Goal: Information Seeking & Learning: Learn about a topic

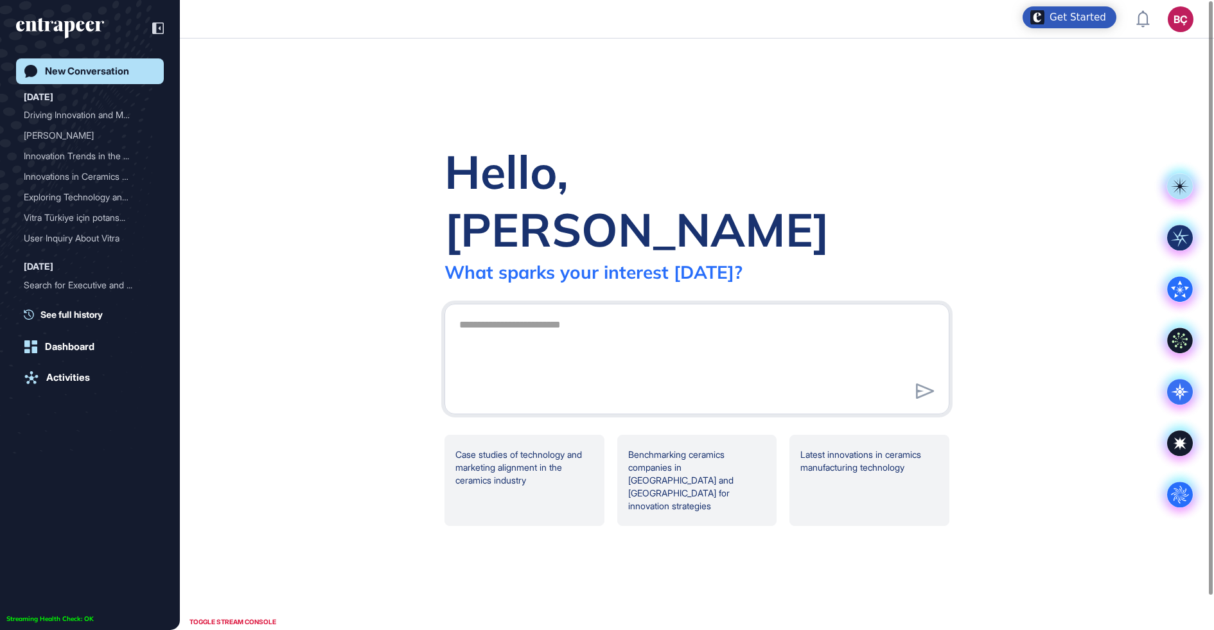
scroll to position [1, 1]
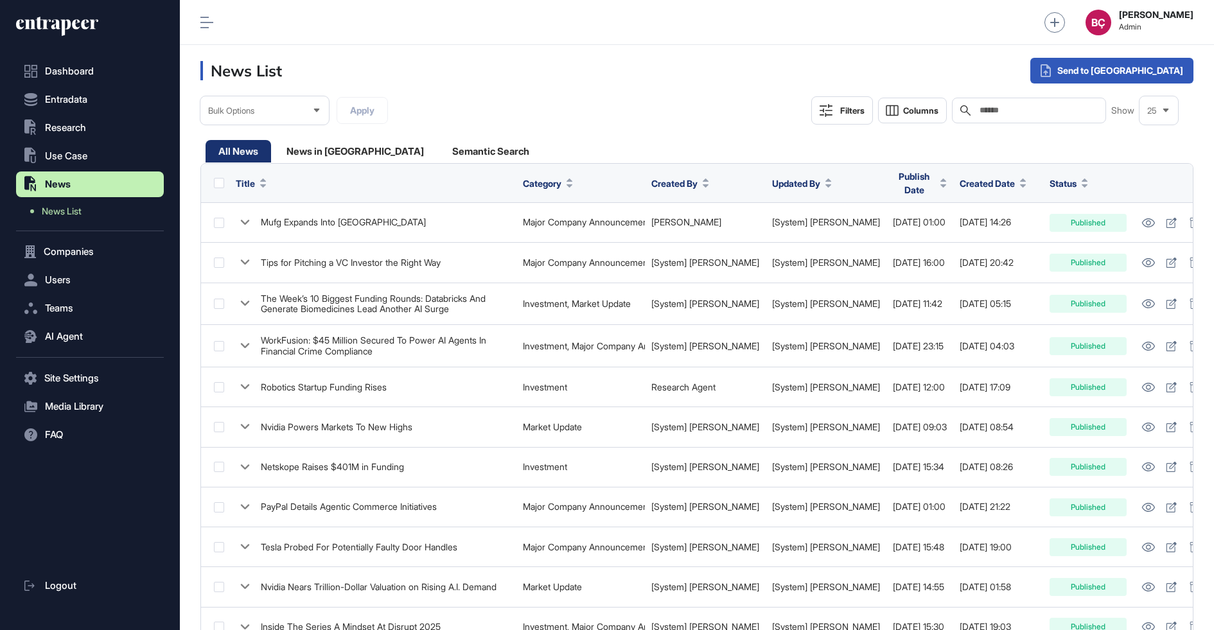
scroll to position [1, 1]
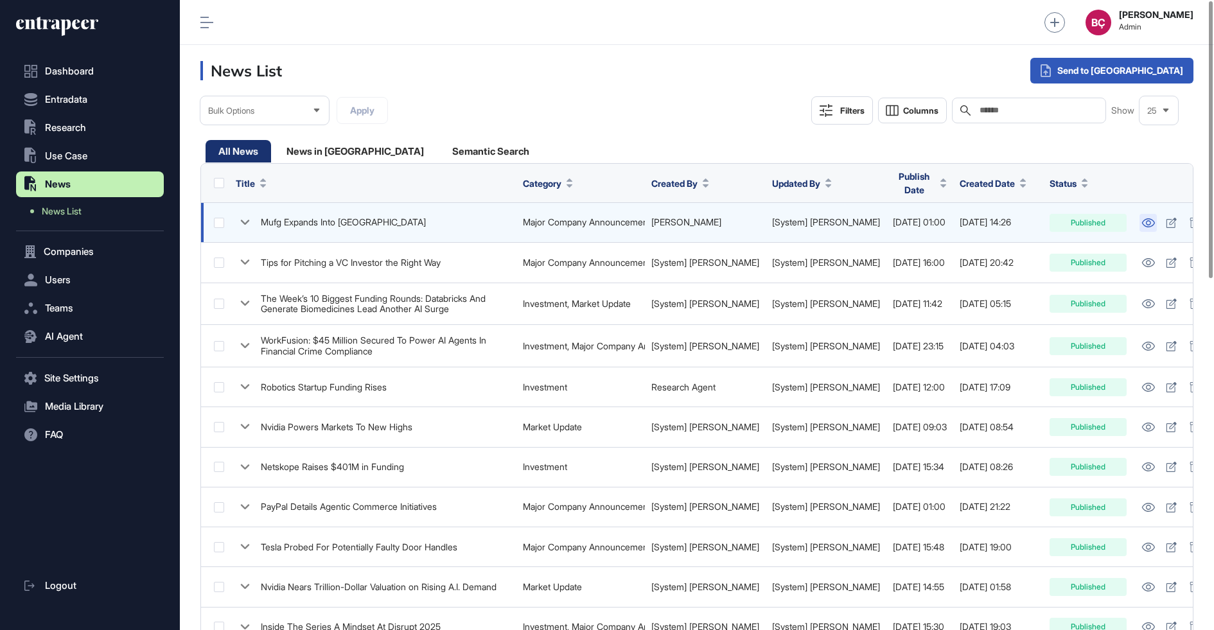
click at [1142, 218] on icon at bounding box center [1148, 222] width 13 height 9
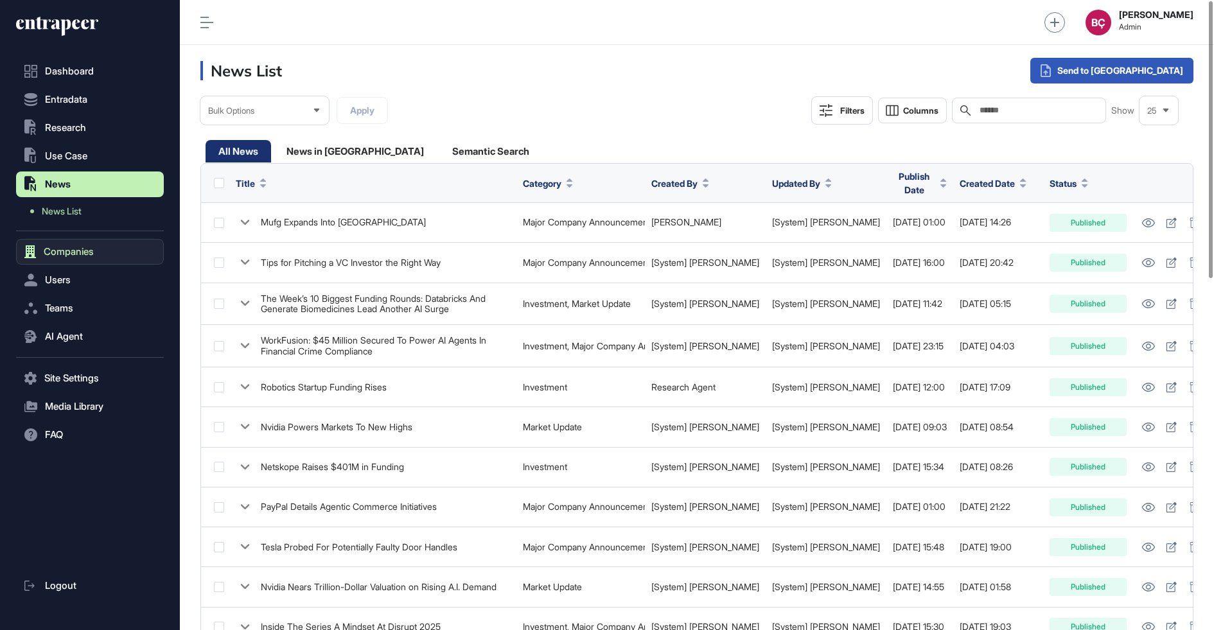
click at [73, 252] on span "Companies" at bounding box center [69, 252] width 50 height 10
click at [70, 254] on span "Company List" at bounding box center [69, 253] width 55 height 10
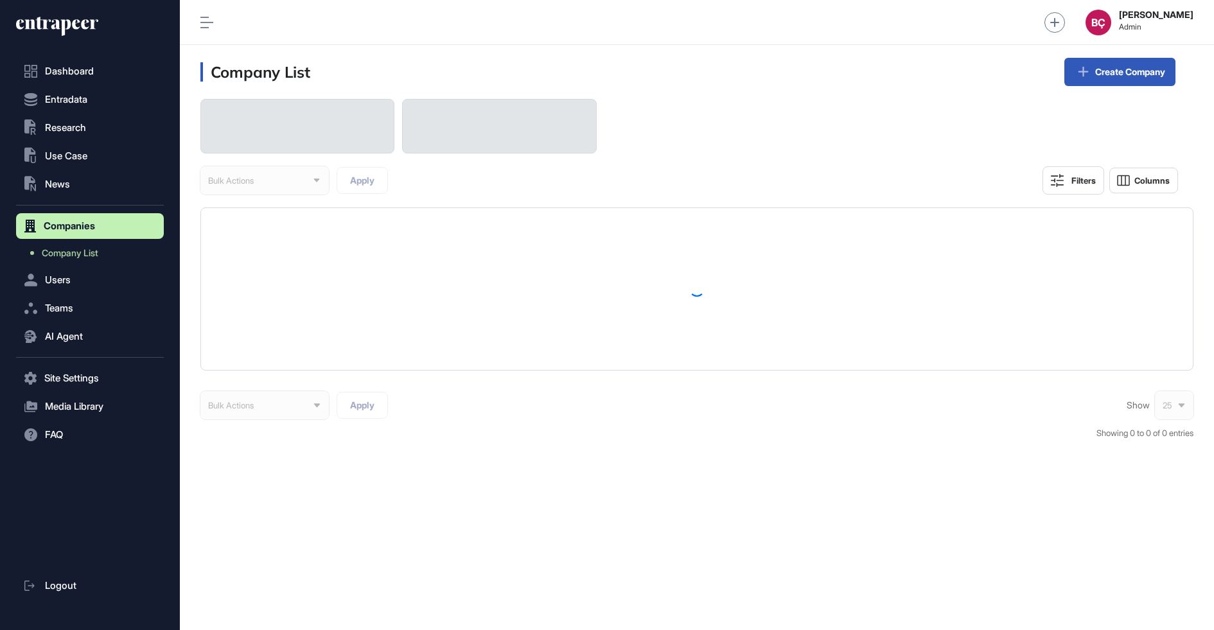
scroll to position [630, 1034]
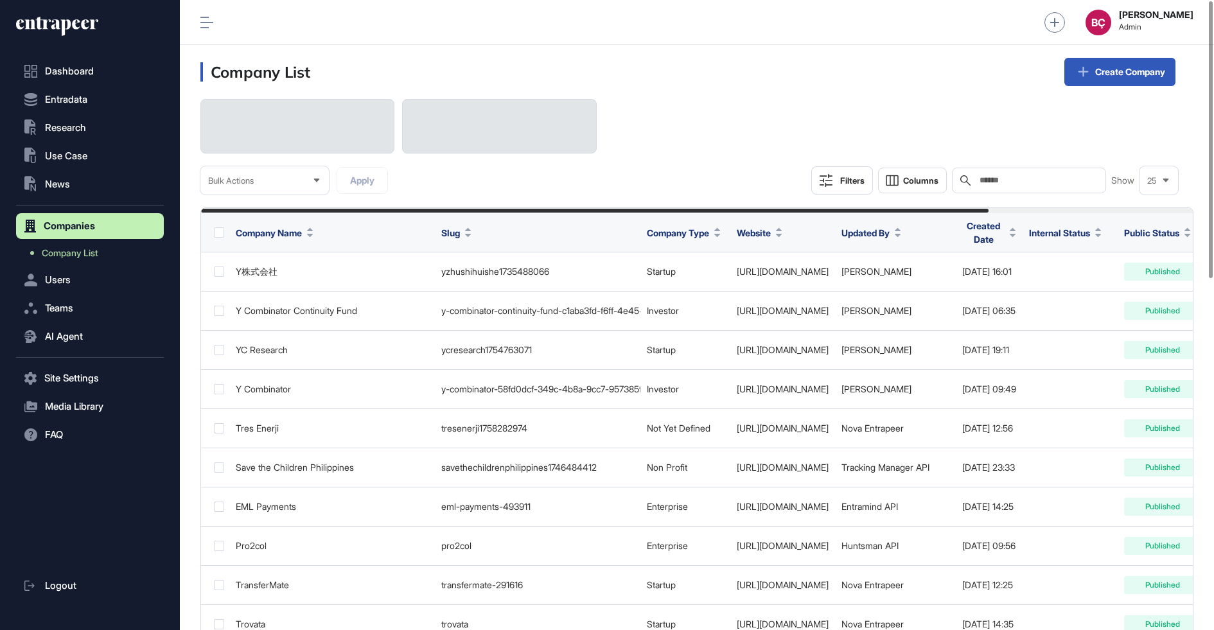
click at [999, 187] on div "Search" at bounding box center [1029, 181] width 154 height 26
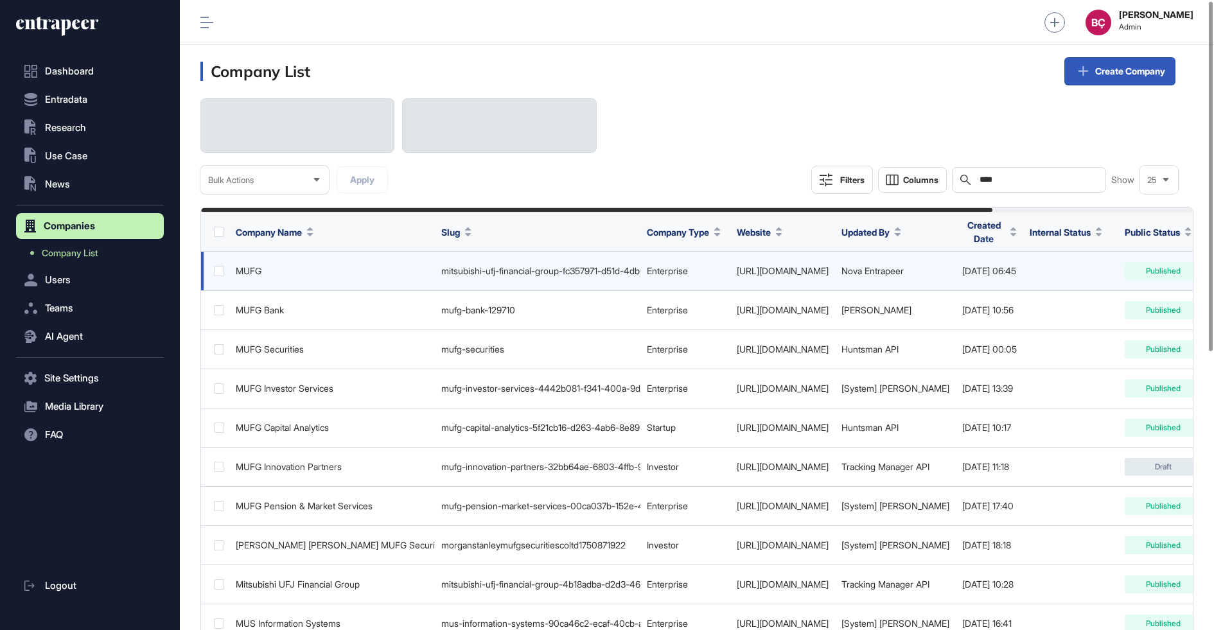
scroll to position [0, 252]
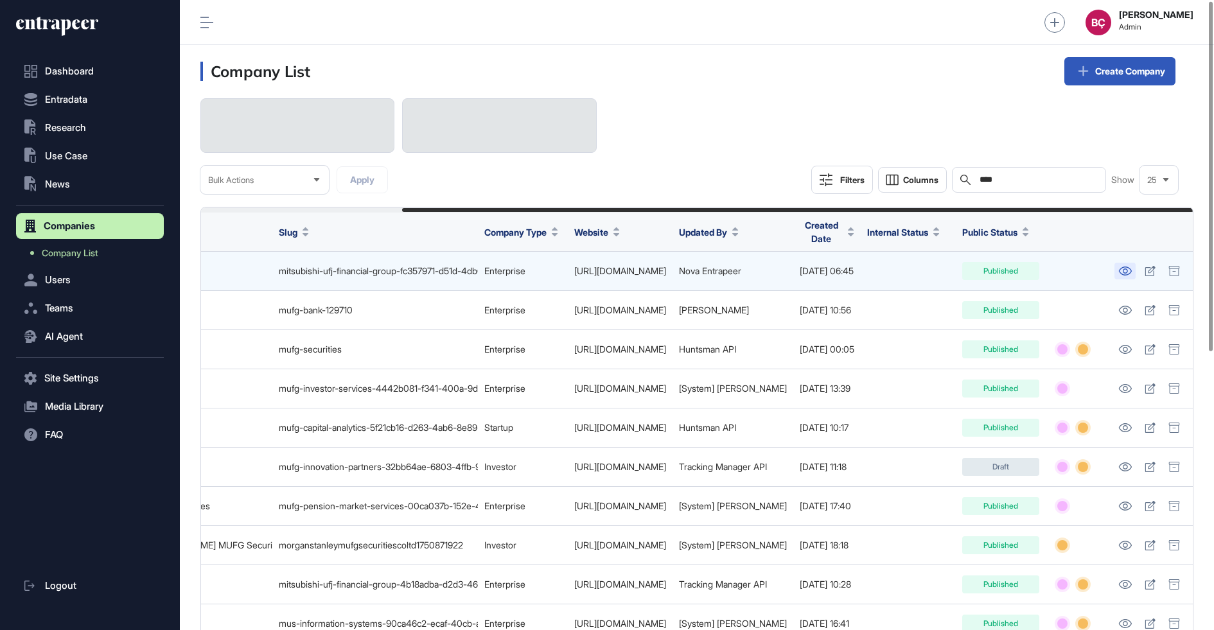
type input "****"
click at [1123, 272] on icon at bounding box center [1124, 271] width 13 height 9
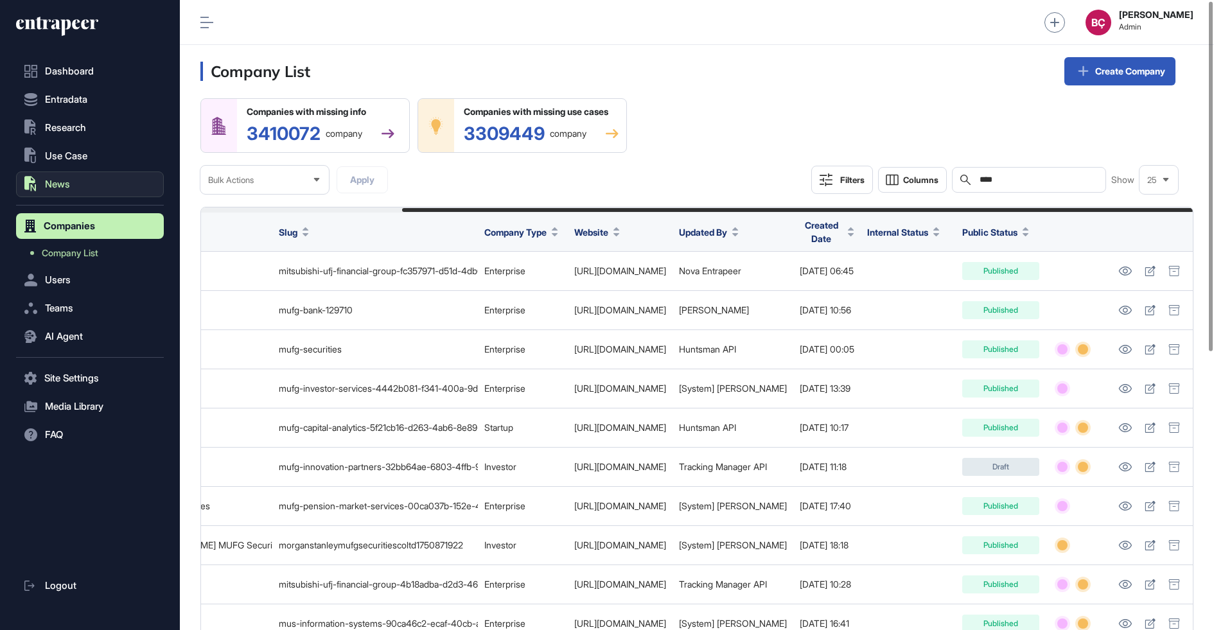
click at [89, 181] on button ".st0{fill:currentColor} News" at bounding box center [90, 185] width 148 height 26
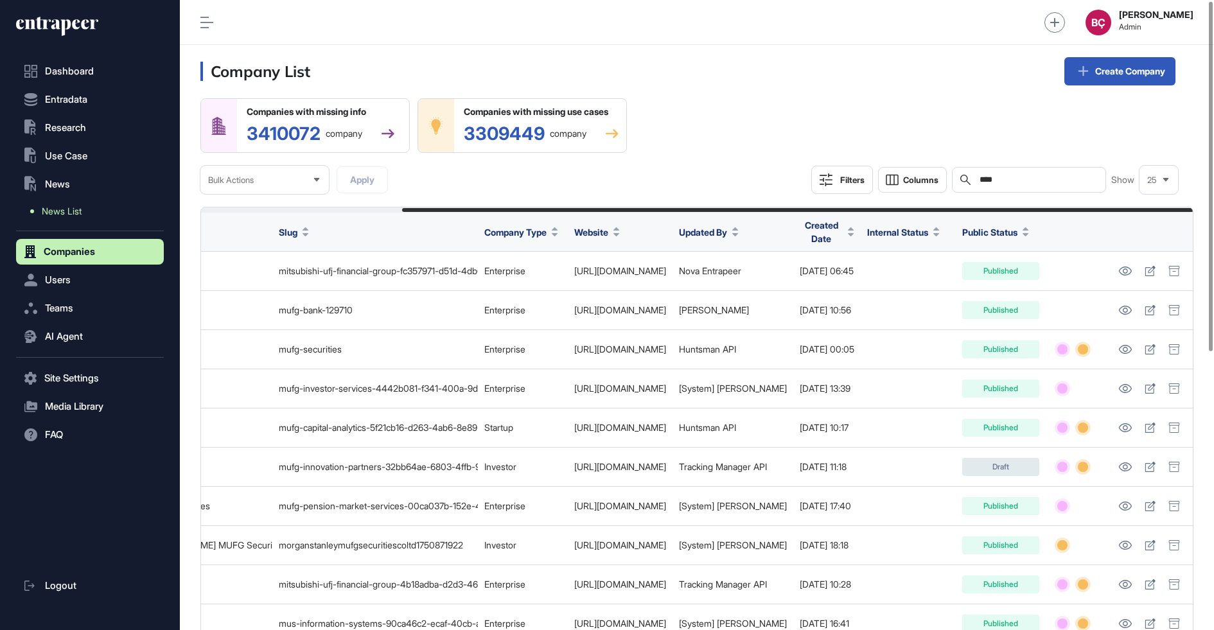
click at [78, 207] on span "News List" at bounding box center [62, 211] width 40 height 10
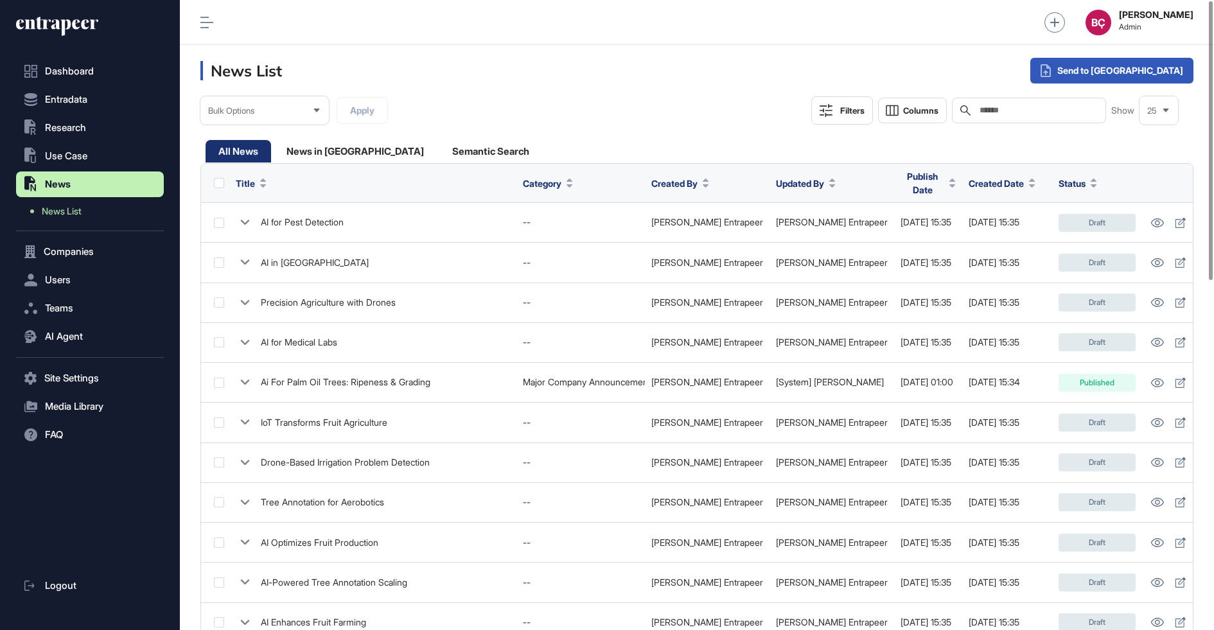
scroll to position [630, 1034]
click at [990, 105] on input "text" at bounding box center [1037, 110] width 119 height 10
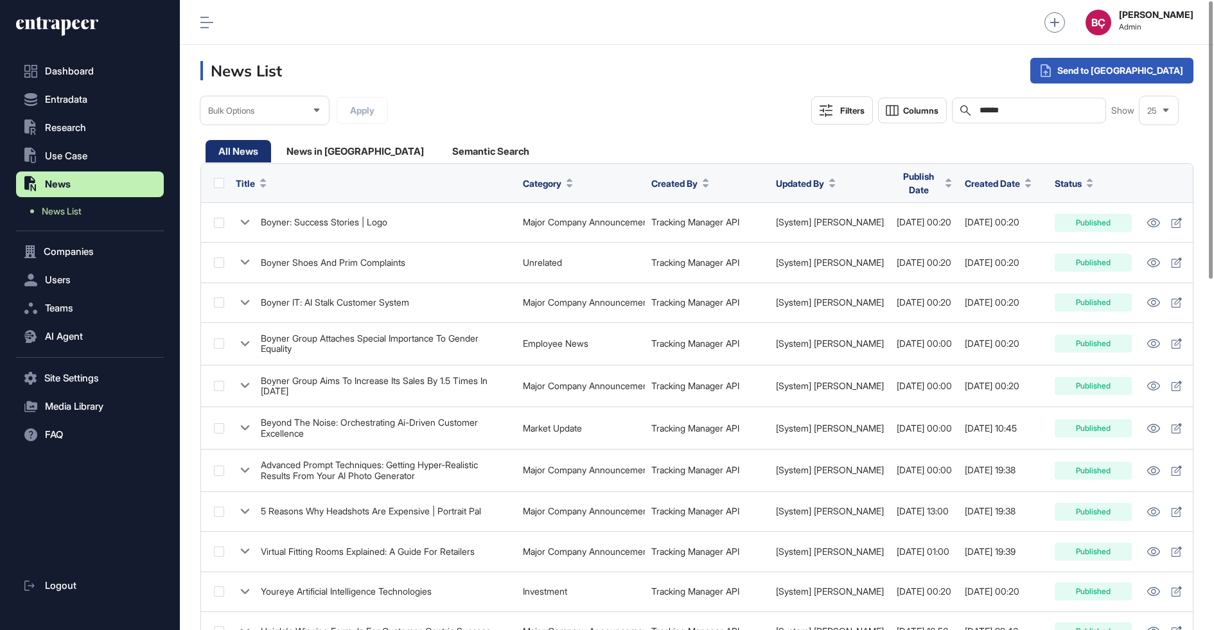
type input "******"
click at [897, 172] on div "Publish Date" at bounding box center [924, 182] width 55 height 37
click at [897, 177] on span "Publish Date" at bounding box center [919, 183] width 44 height 27
click at [878, 225] on div "Sort Descending" at bounding box center [884, 234] width 80 height 19
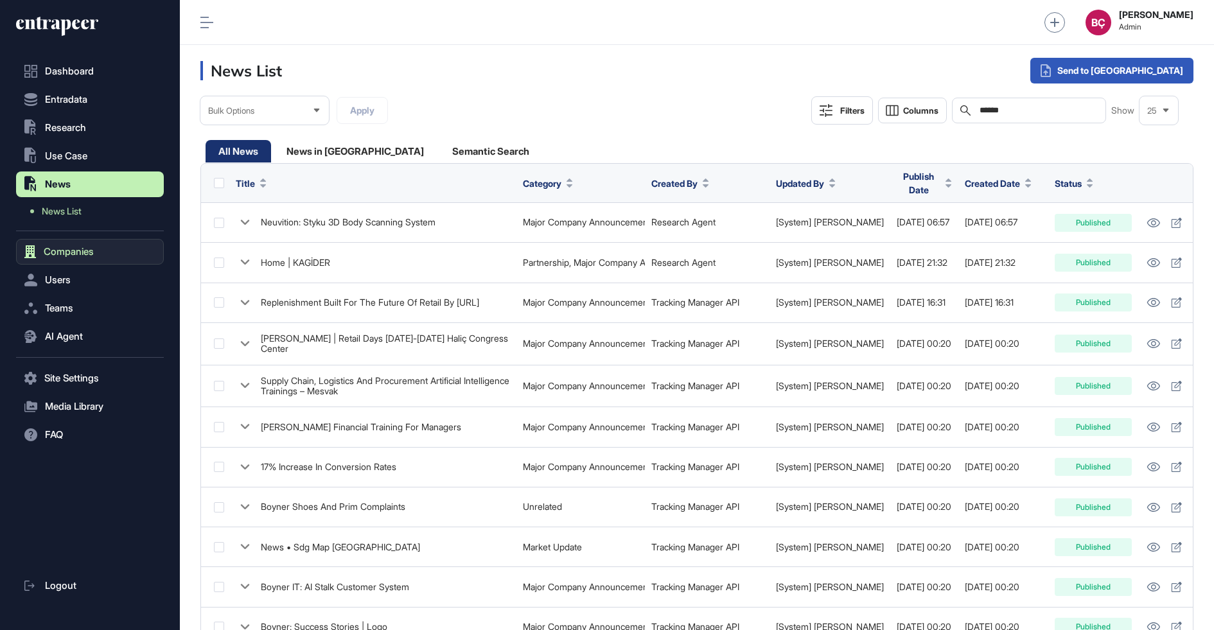
click at [63, 253] on span "Companies" at bounding box center [69, 252] width 50 height 10
click at [75, 273] on button "Users" at bounding box center [90, 280] width 148 height 26
click at [75, 242] on button "Users" at bounding box center [90, 255] width 148 height 26
click at [78, 224] on span "Companies" at bounding box center [69, 226] width 50 height 10
click at [78, 245] on link "Company List" at bounding box center [92, 253] width 141 height 23
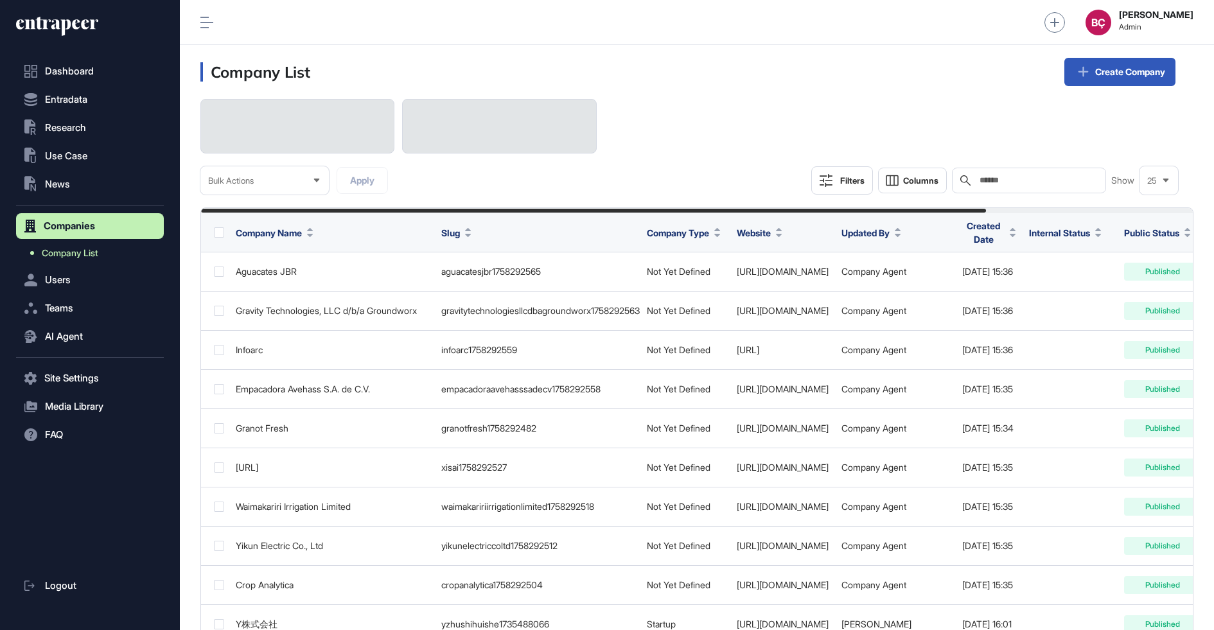
scroll to position [630, 1034]
click at [1008, 169] on div "Search" at bounding box center [1029, 181] width 154 height 26
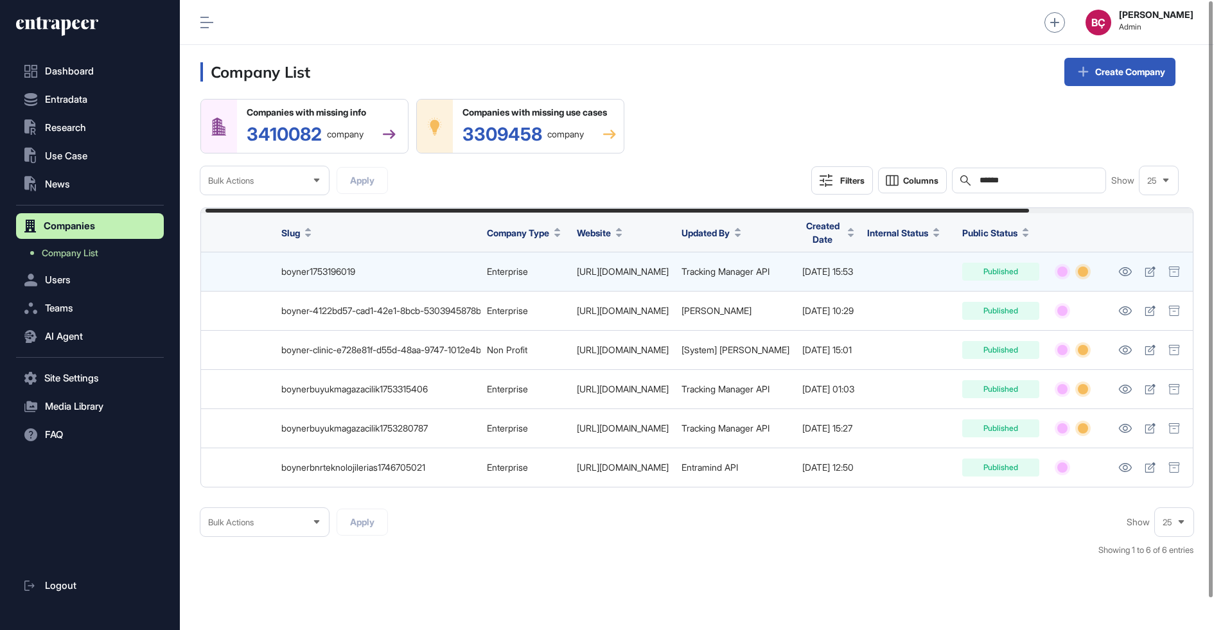
scroll to position [0, 204]
type input "******"
click at [1133, 268] on link at bounding box center [1124, 271] width 21 height 17
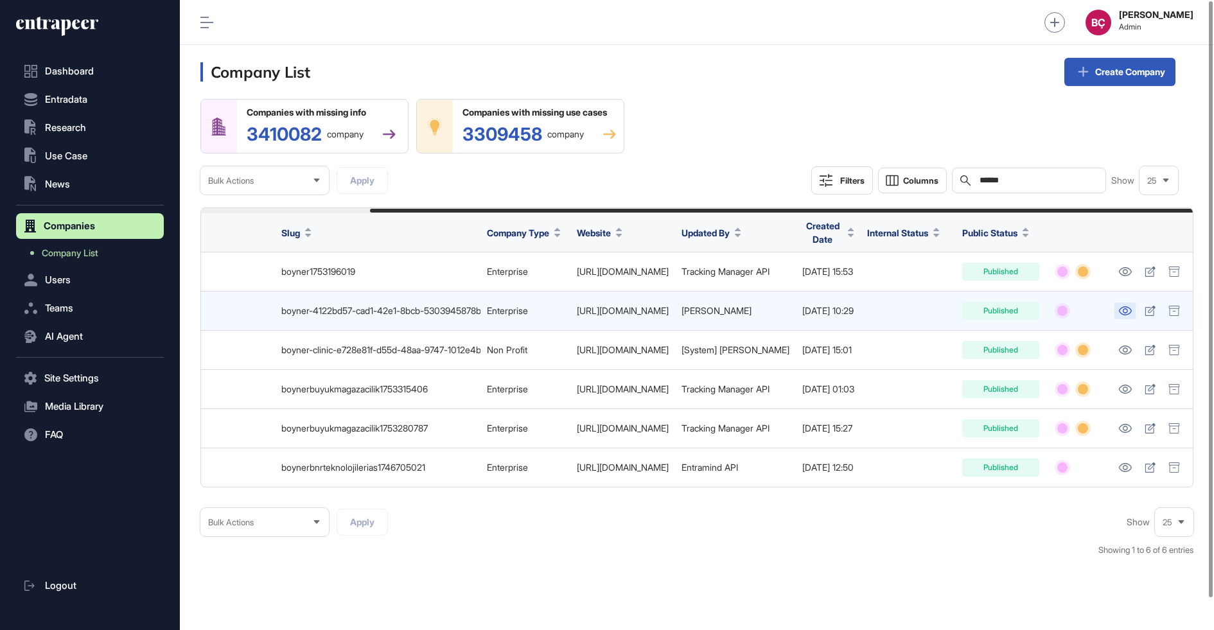
click at [1122, 312] on icon at bounding box center [1124, 310] width 13 height 9
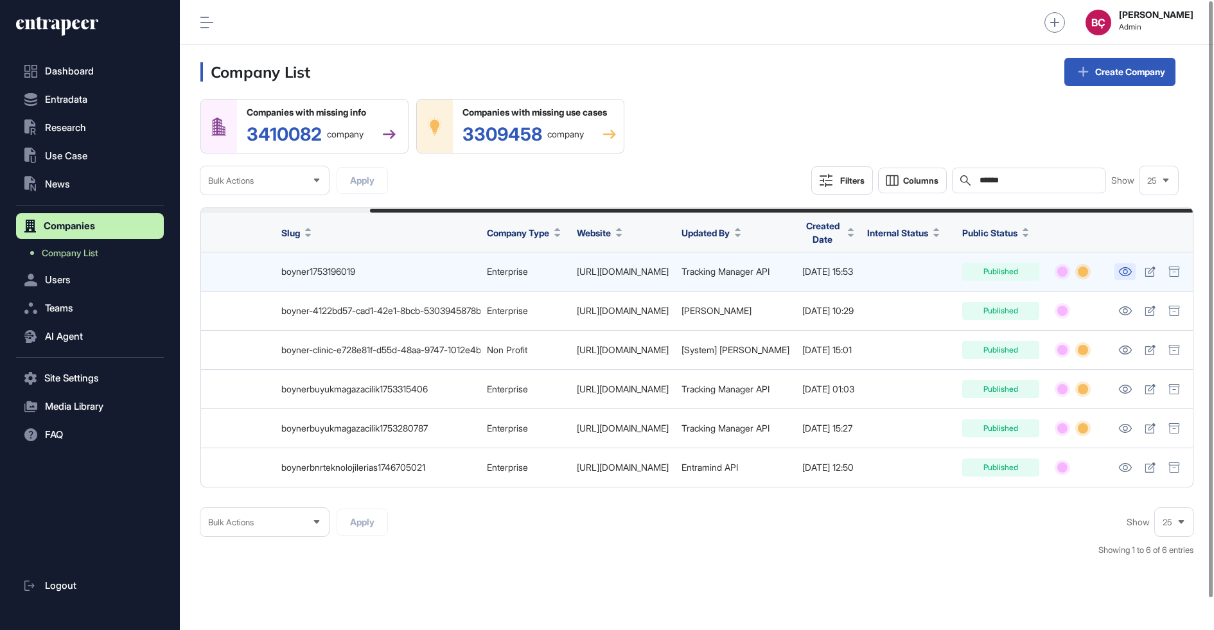
click at [1124, 269] on icon at bounding box center [1124, 271] width 13 height 9
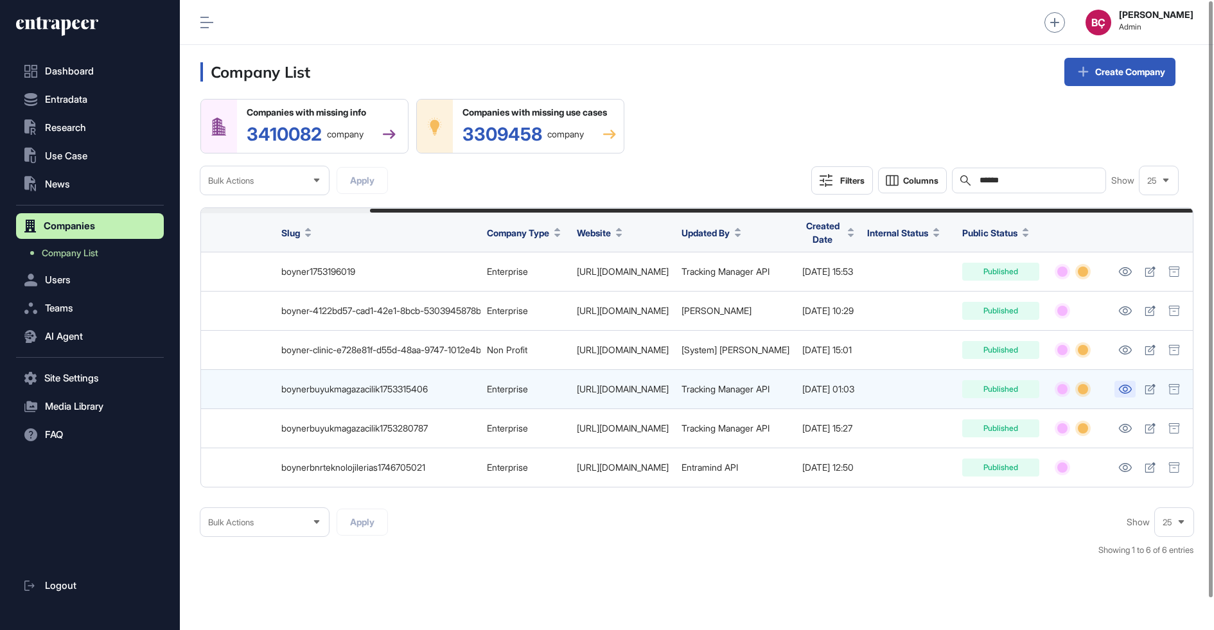
click at [1127, 389] on icon at bounding box center [1124, 389] width 13 height 9
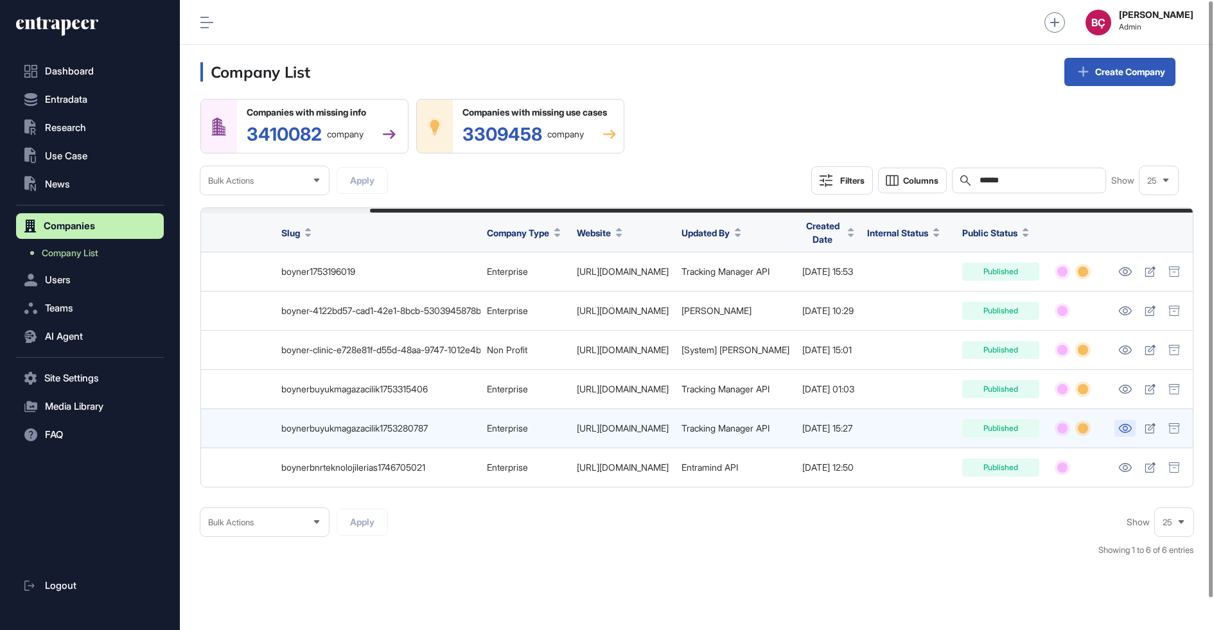
click at [1125, 426] on icon at bounding box center [1124, 428] width 13 height 9
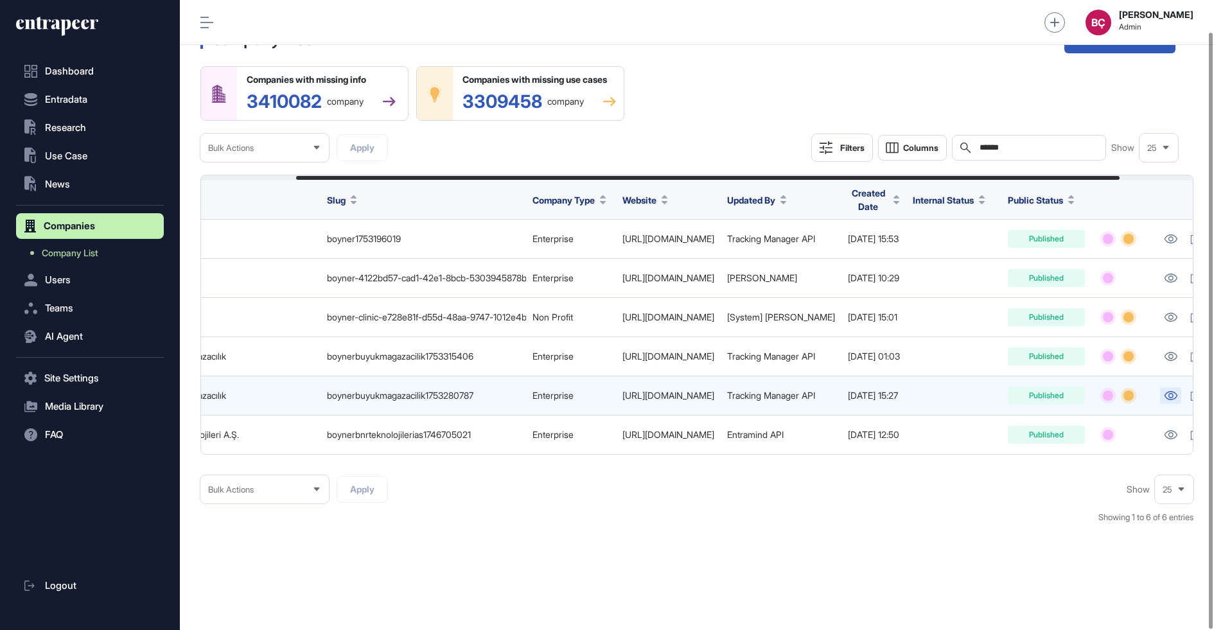
scroll to position [0, 0]
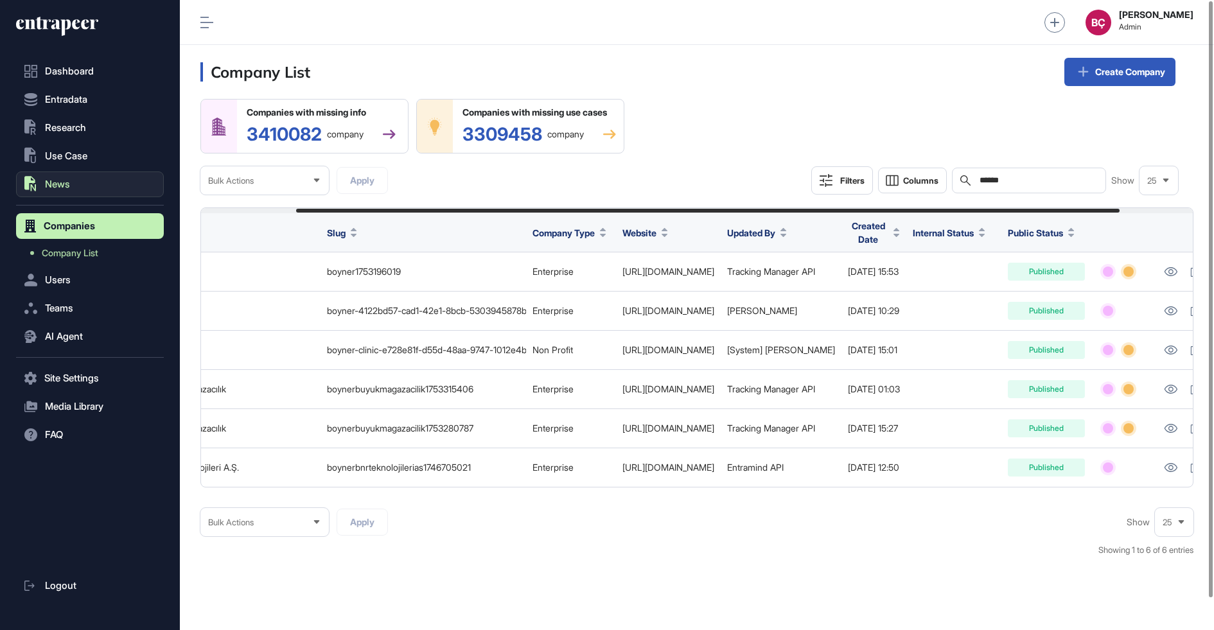
click at [66, 184] on span "News" at bounding box center [57, 184] width 25 height 10
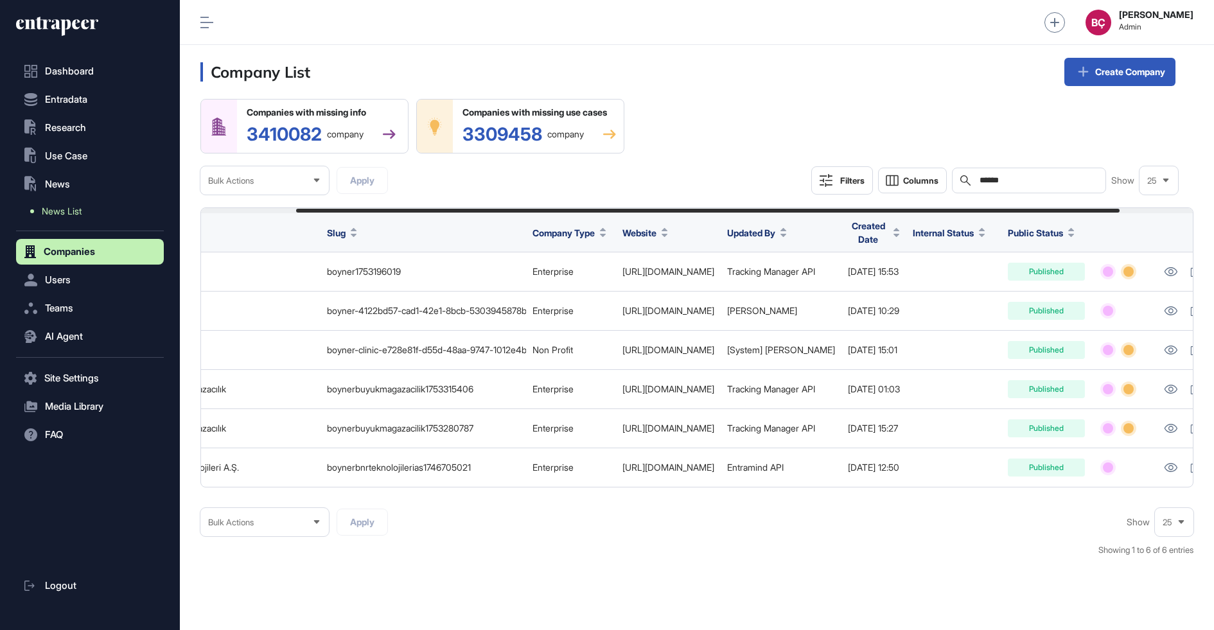
click at [59, 209] on span "News List" at bounding box center [62, 211] width 40 height 10
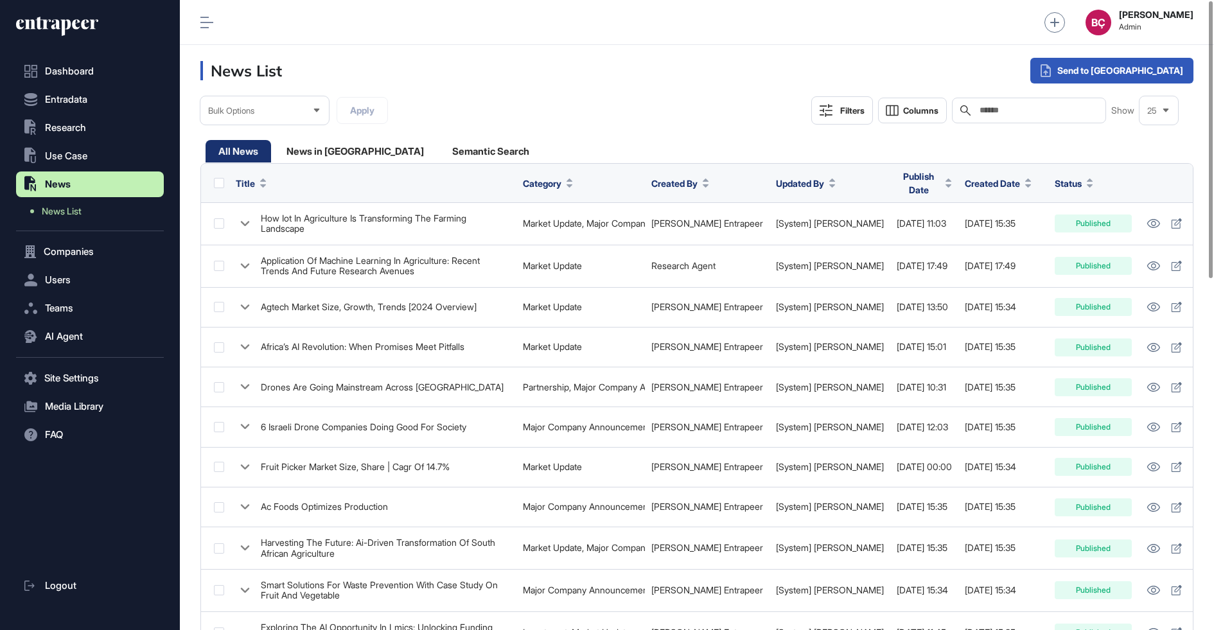
scroll to position [630, 1034]
click at [969, 181] on span "Created Date" at bounding box center [992, 183] width 55 height 13
click at [969, 235] on span "Sort Descending" at bounding box center [989, 234] width 51 height 11
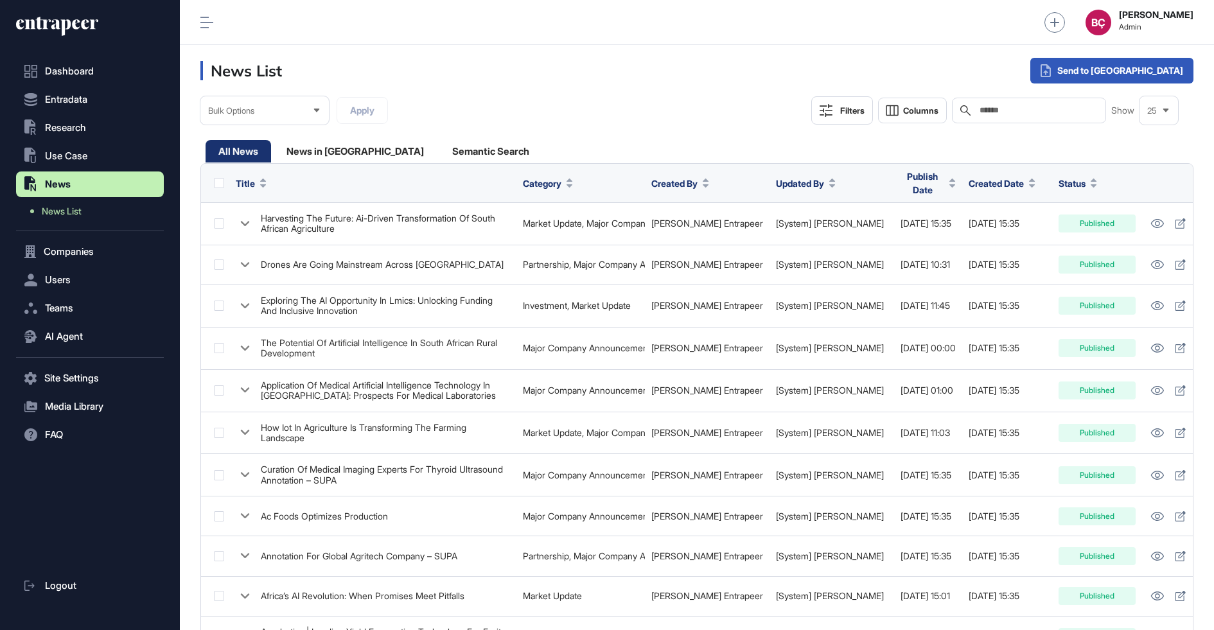
scroll to position [630, 1034]
click at [998, 105] on input "text" at bounding box center [1037, 110] width 119 height 10
paste input "**********"
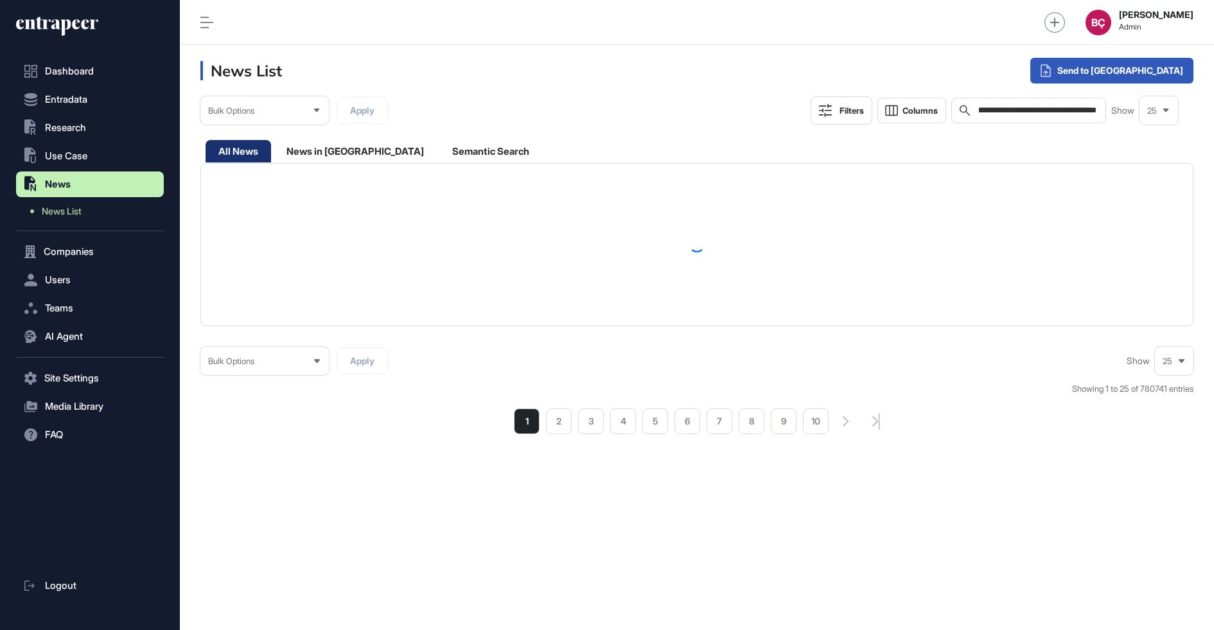
scroll to position [630, 1034]
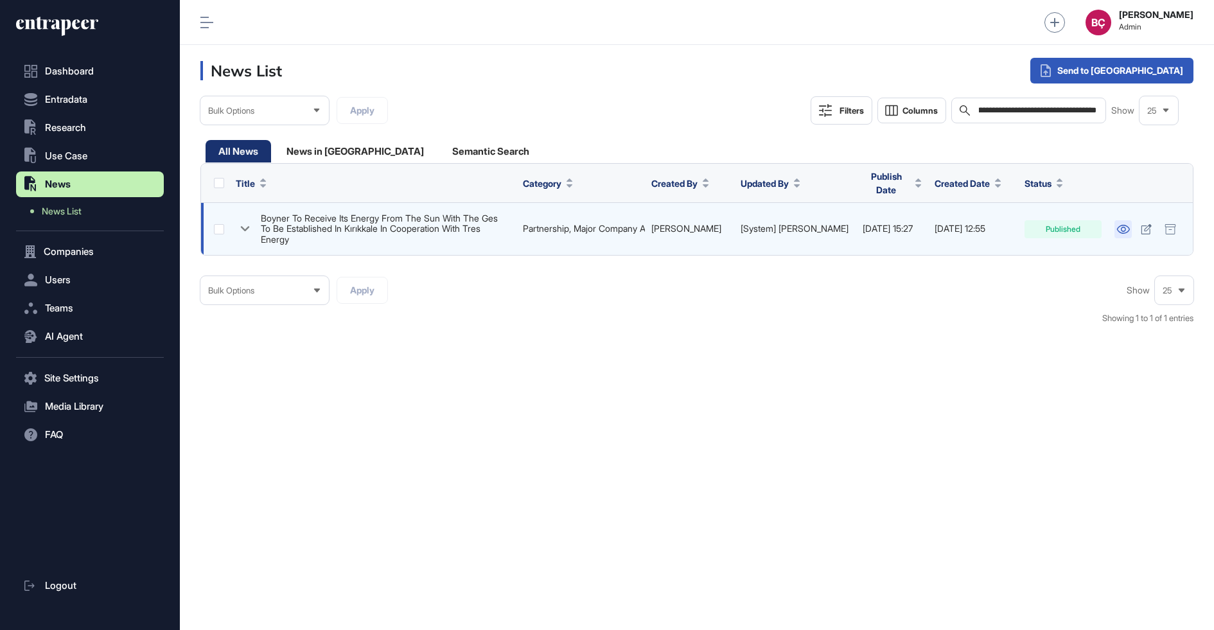
type input "**********"
click at [1119, 225] on icon at bounding box center [1123, 229] width 13 height 9
click at [1124, 225] on icon at bounding box center [1122, 229] width 13 height 9
click at [240, 226] on icon at bounding box center [245, 229] width 19 height 19
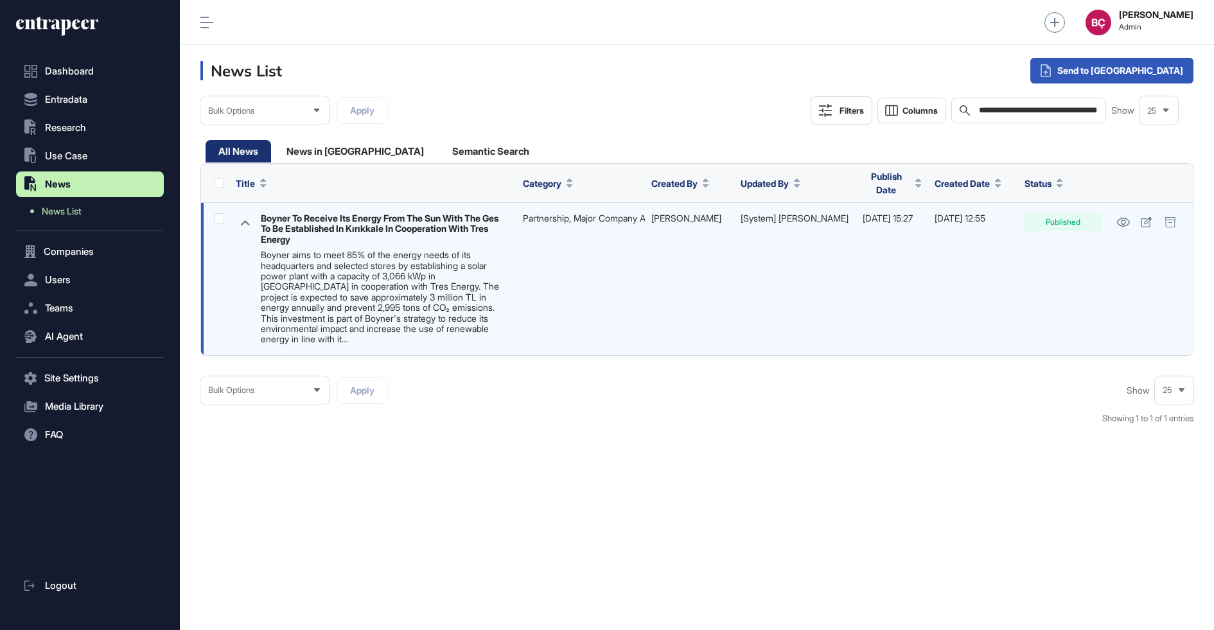
click at [241, 222] on icon at bounding box center [245, 222] width 19 height 19
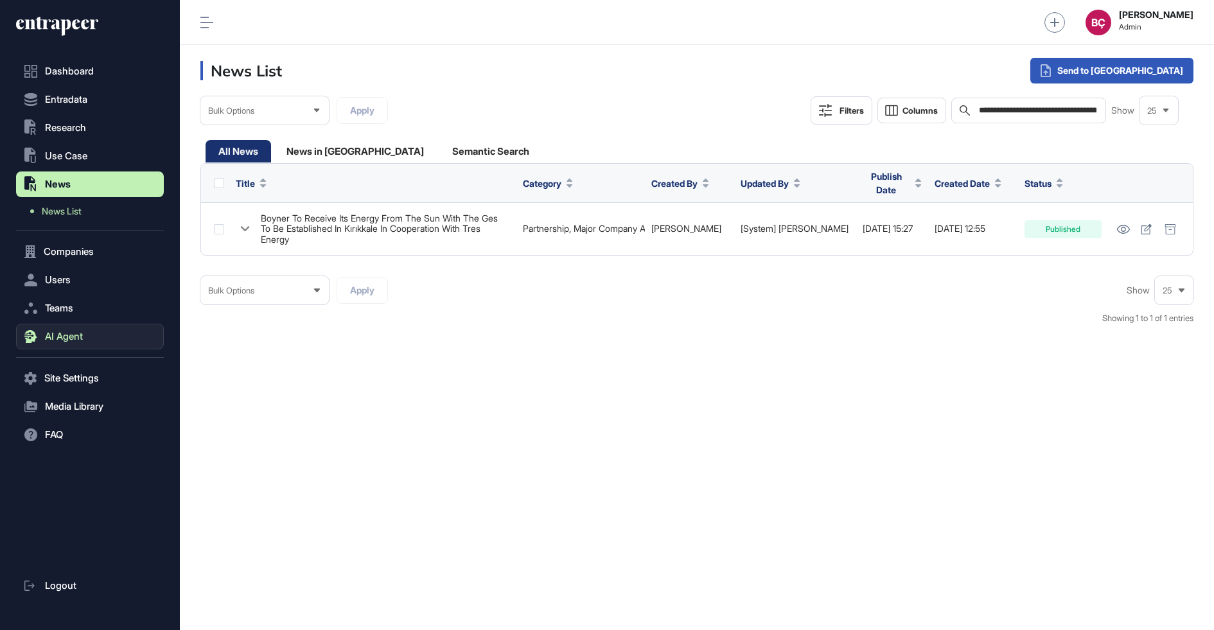
click at [43, 345] on button "AI Agent" at bounding box center [90, 337] width 148 height 26
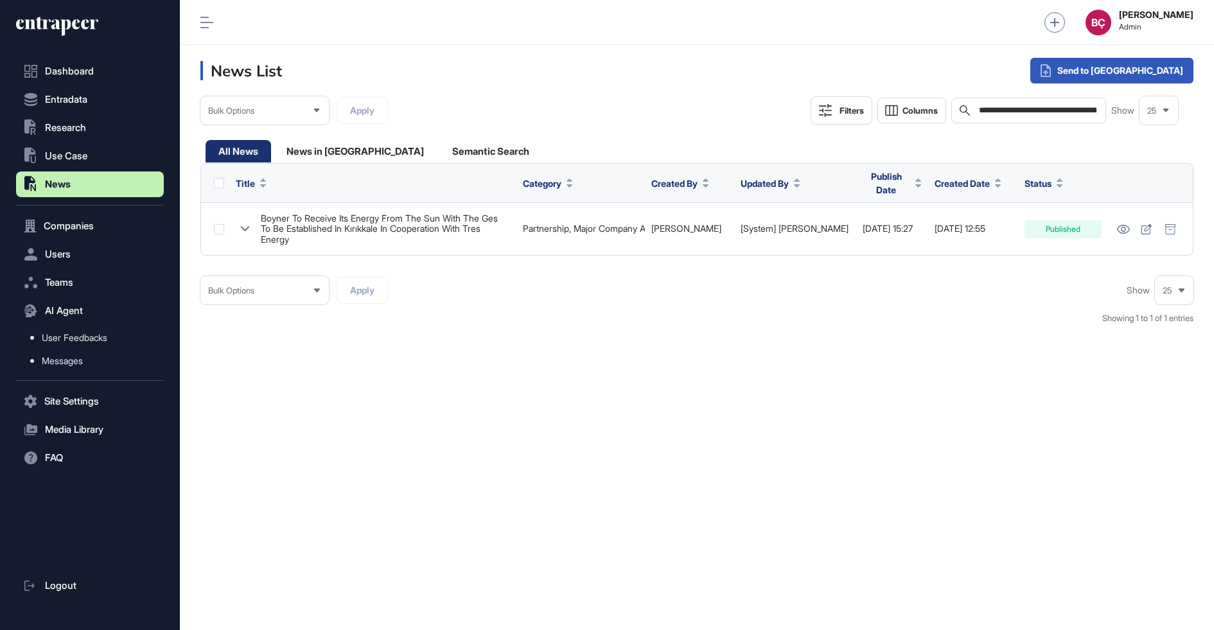
click at [51, 384] on nav "Dashboard Entradata .st0{fill:currentColor} Research .st0{fill:currentColor} Us…" at bounding box center [90, 344] width 148 height 572
click at [67, 359] on span "Messages" at bounding box center [62, 361] width 41 height 10
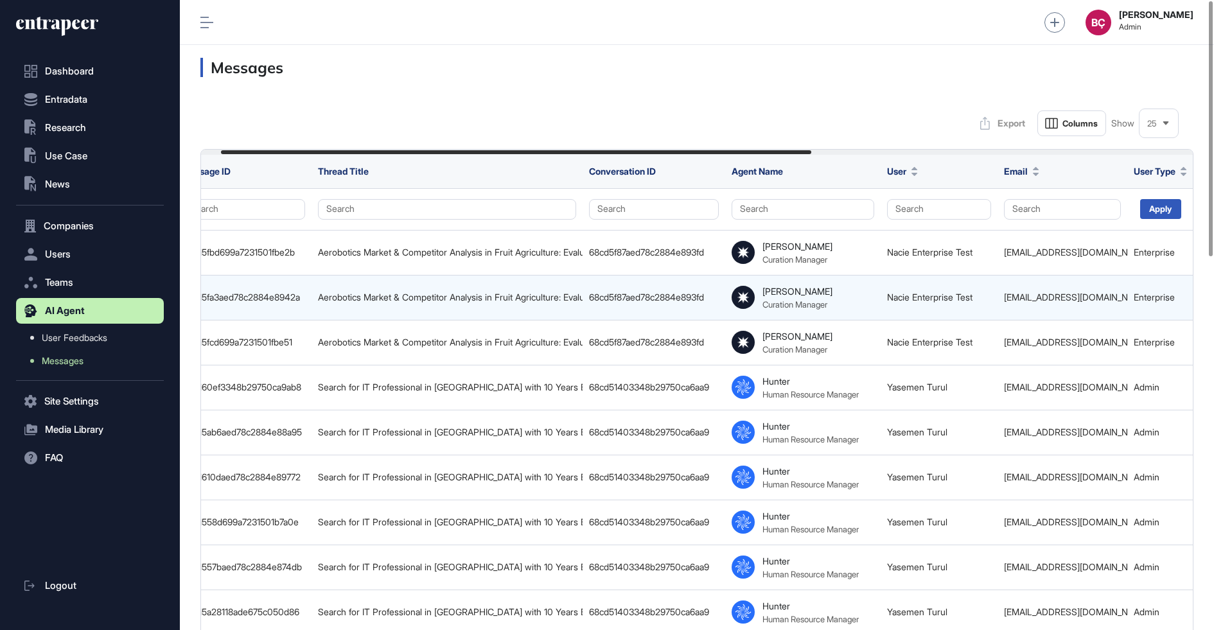
scroll to position [0, 33]
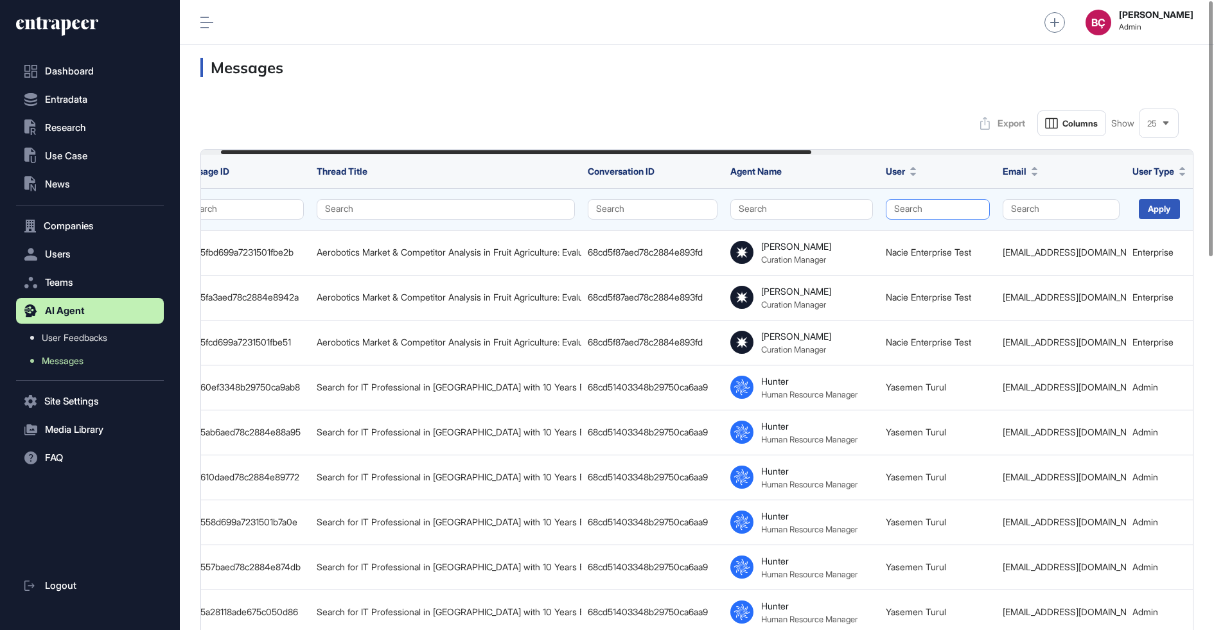
click at [906, 207] on button "Search" at bounding box center [938, 209] width 104 height 21
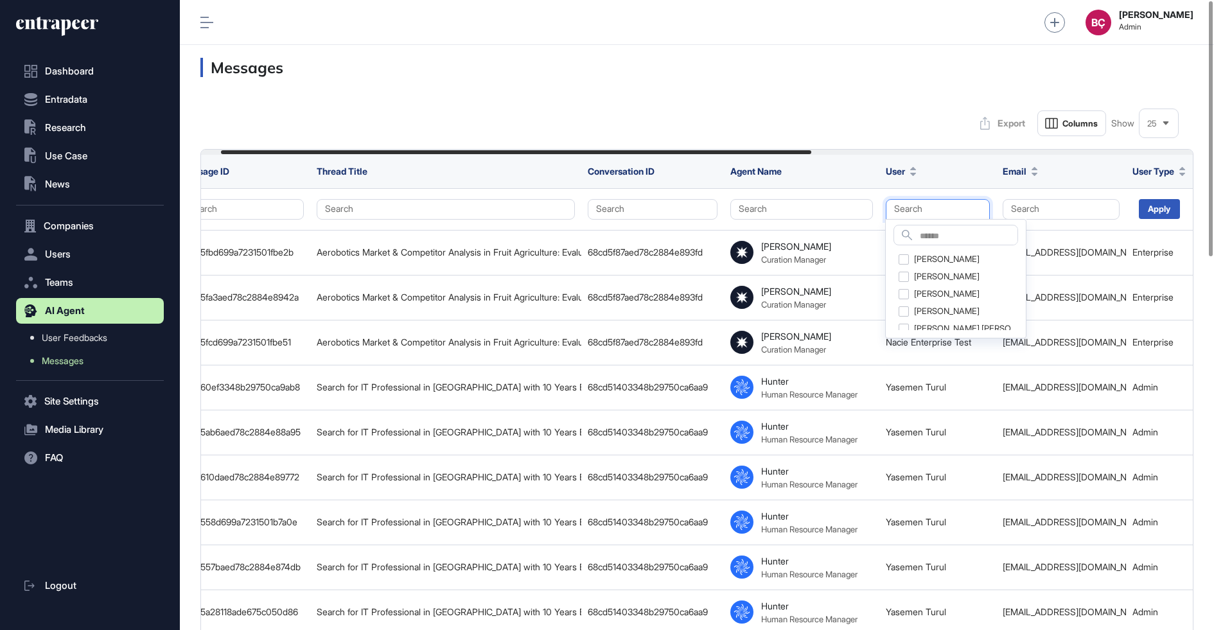
click at [910, 127] on div "Export Columns Show 25" at bounding box center [696, 123] width 993 height 26
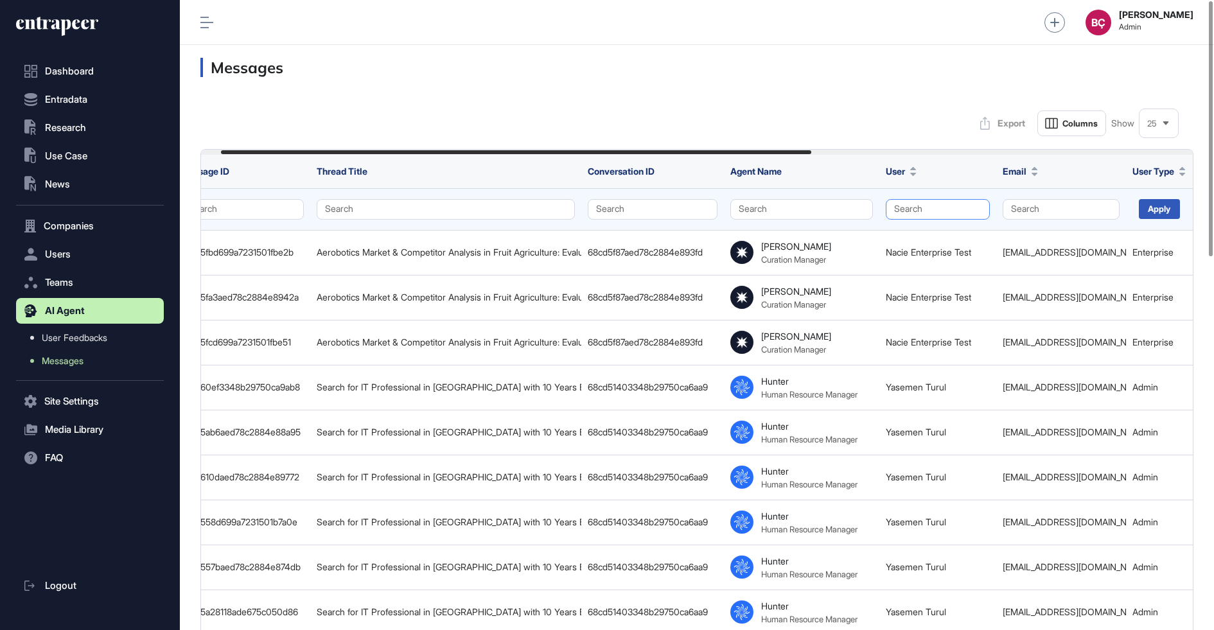
click at [910, 213] on button "Search" at bounding box center [938, 209] width 104 height 21
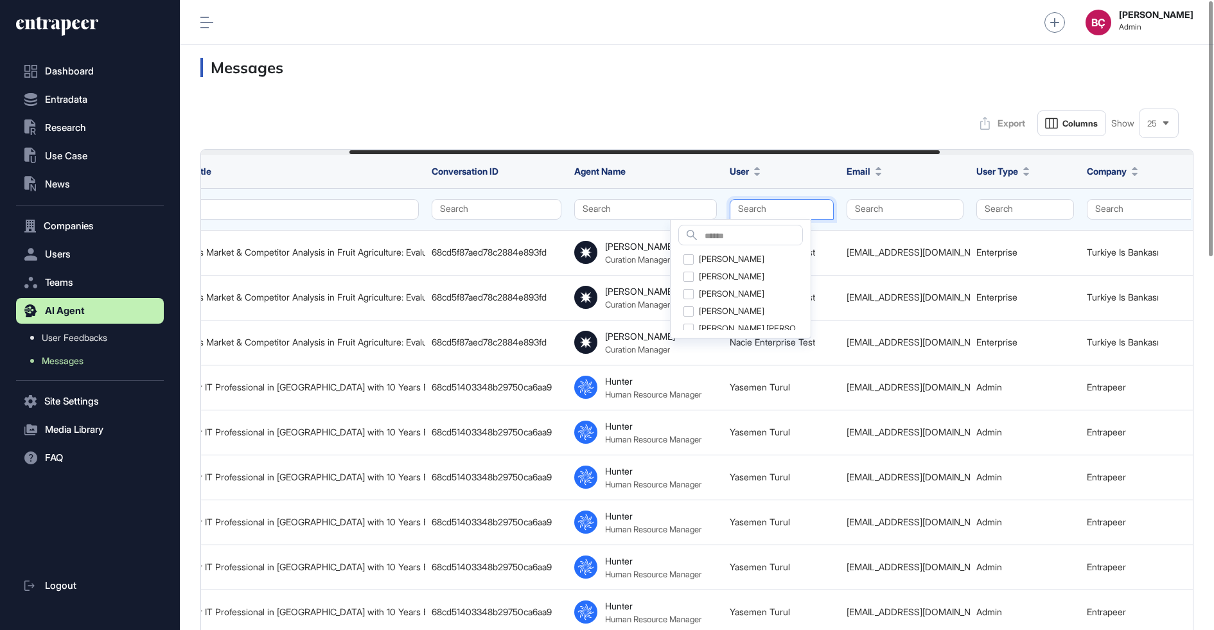
scroll to position [0, 380]
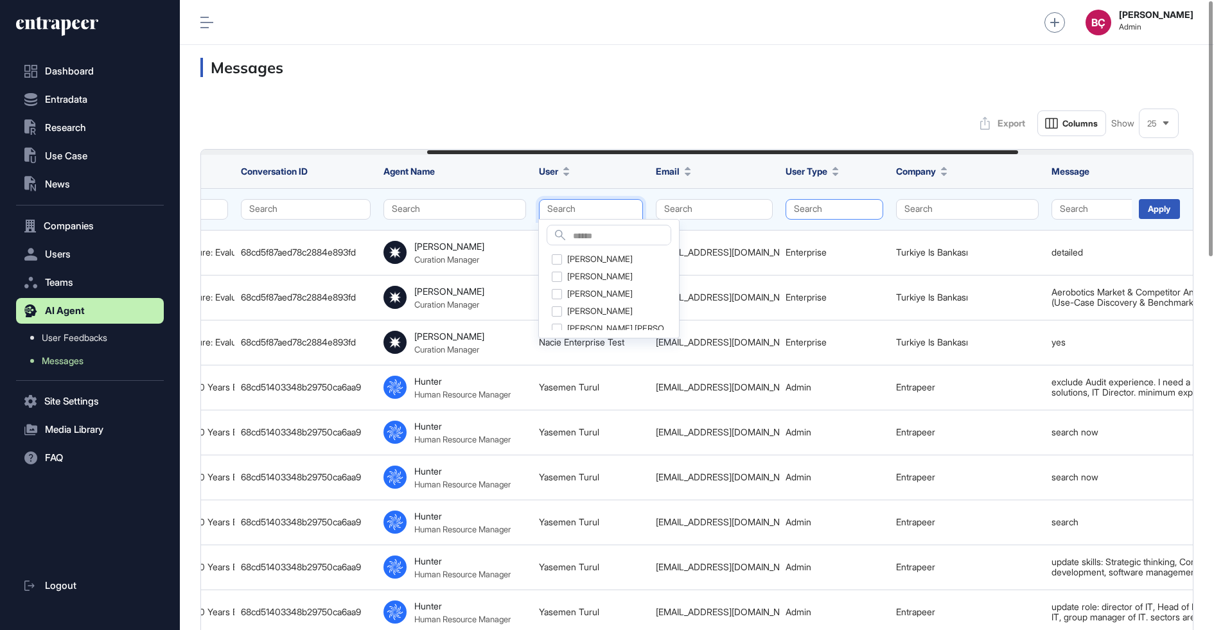
click at [853, 209] on button "Search" at bounding box center [835, 209] width 98 height 21
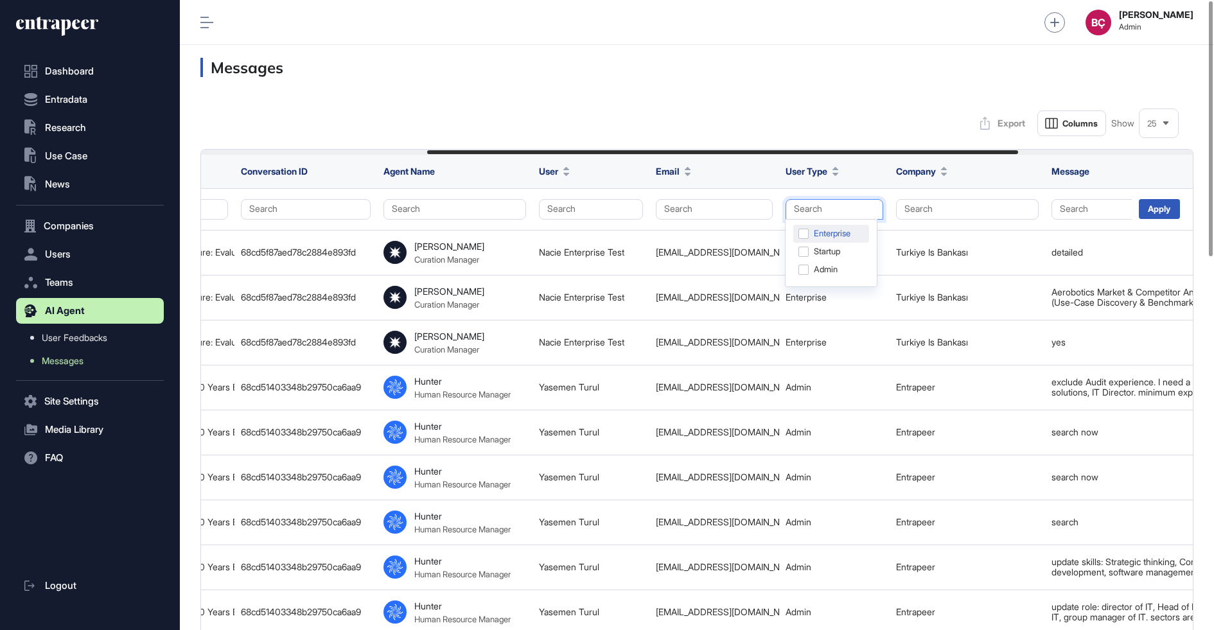
click at [806, 234] on div "Enterprise" at bounding box center [831, 234] width 76 height 18
click at [1175, 210] on div "Apply" at bounding box center [1159, 209] width 41 height 20
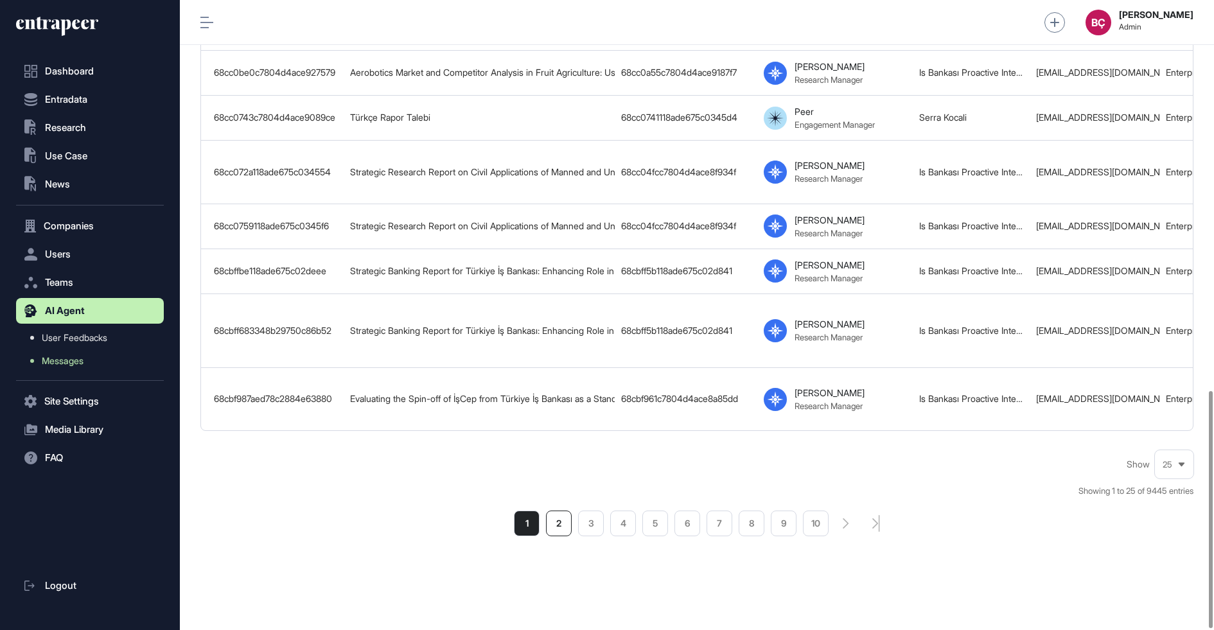
click at [557, 518] on li "2" at bounding box center [559, 524] width 26 height 26
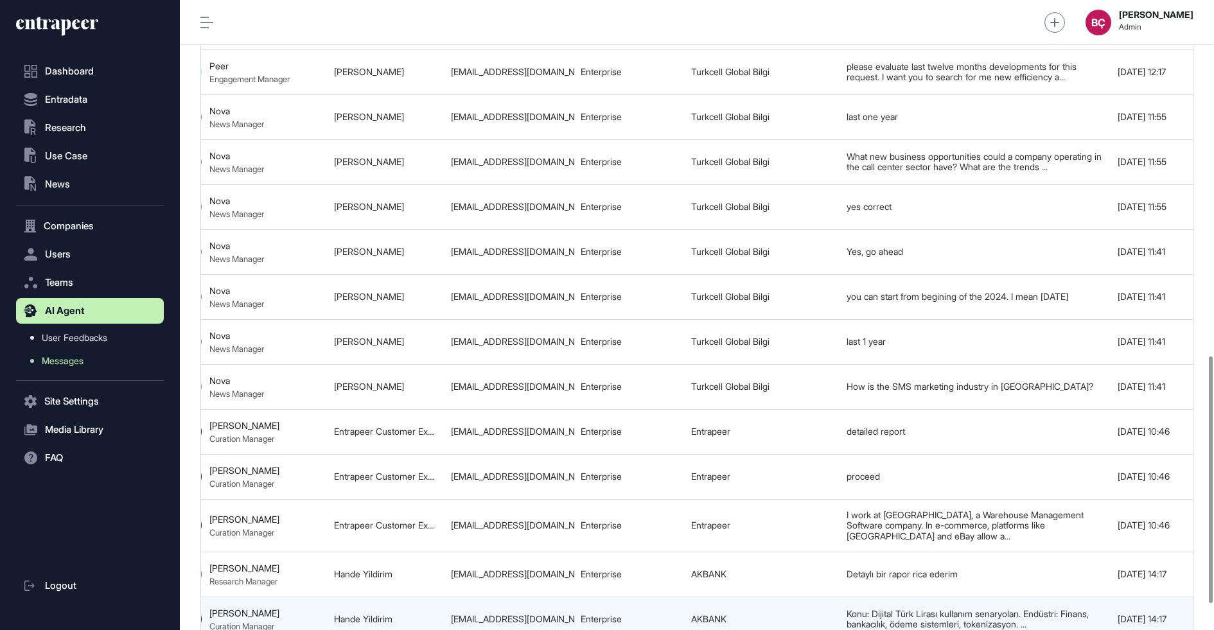
scroll to position [975, 0]
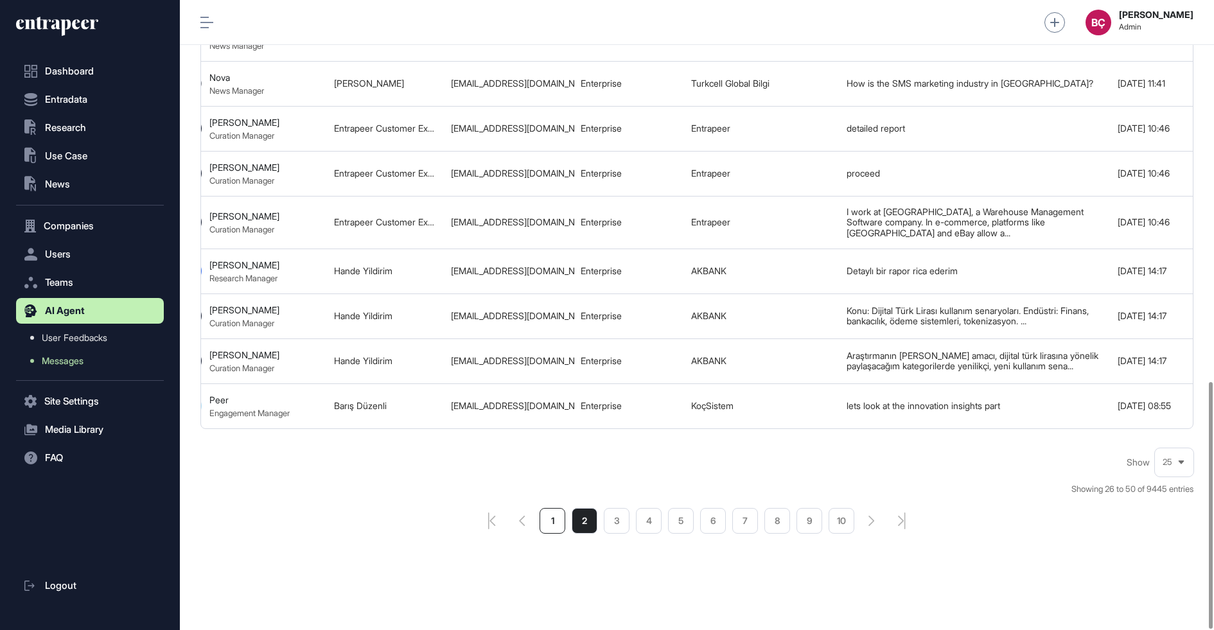
click at [553, 531] on li "1" at bounding box center [553, 521] width 26 height 26
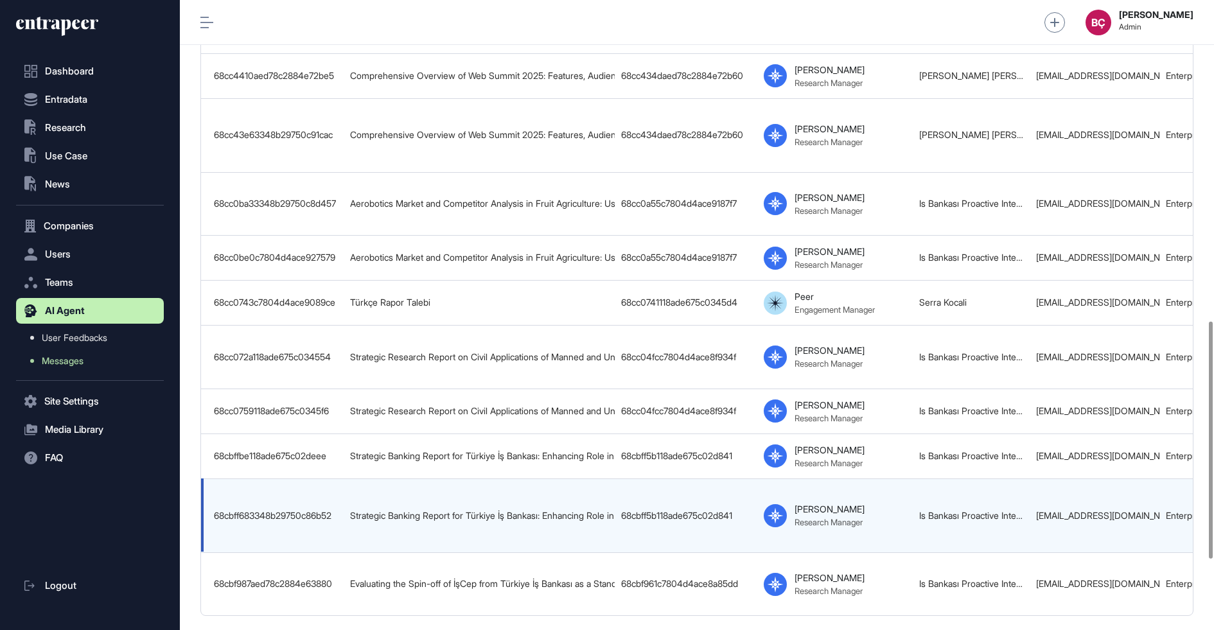
scroll to position [0, 675]
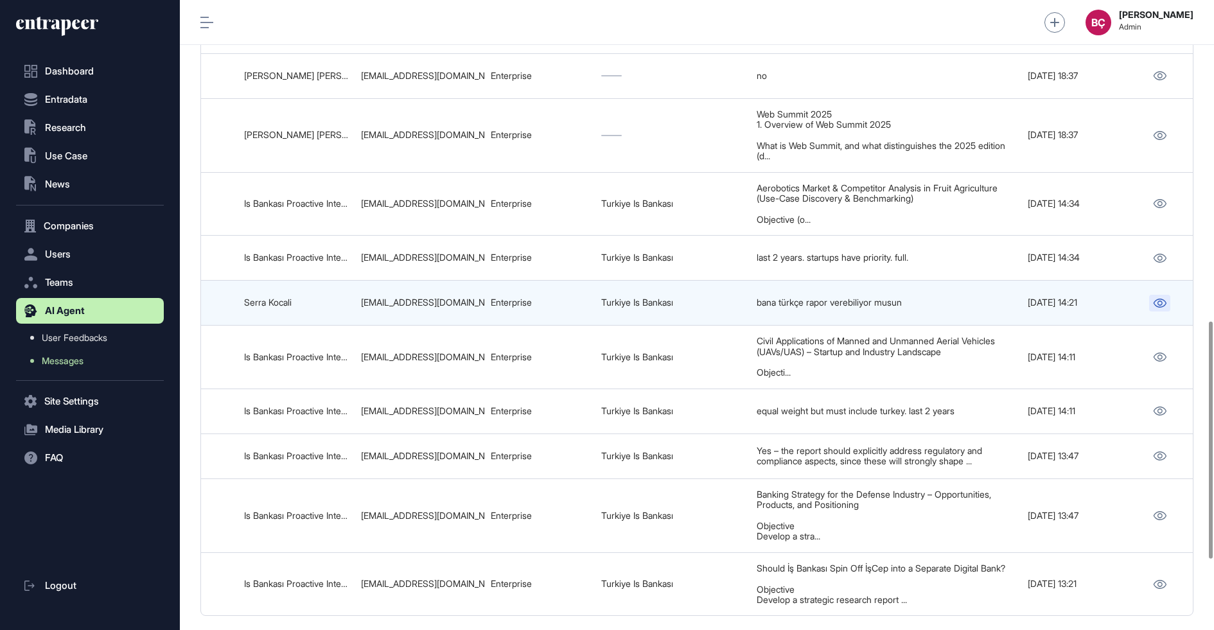
click at [1163, 299] on icon at bounding box center [1160, 303] width 13 height 9
click at [428, 297] on div "serra.kocali@isbank.com.tr" at bounding box center [419, 302] width 117 height 10
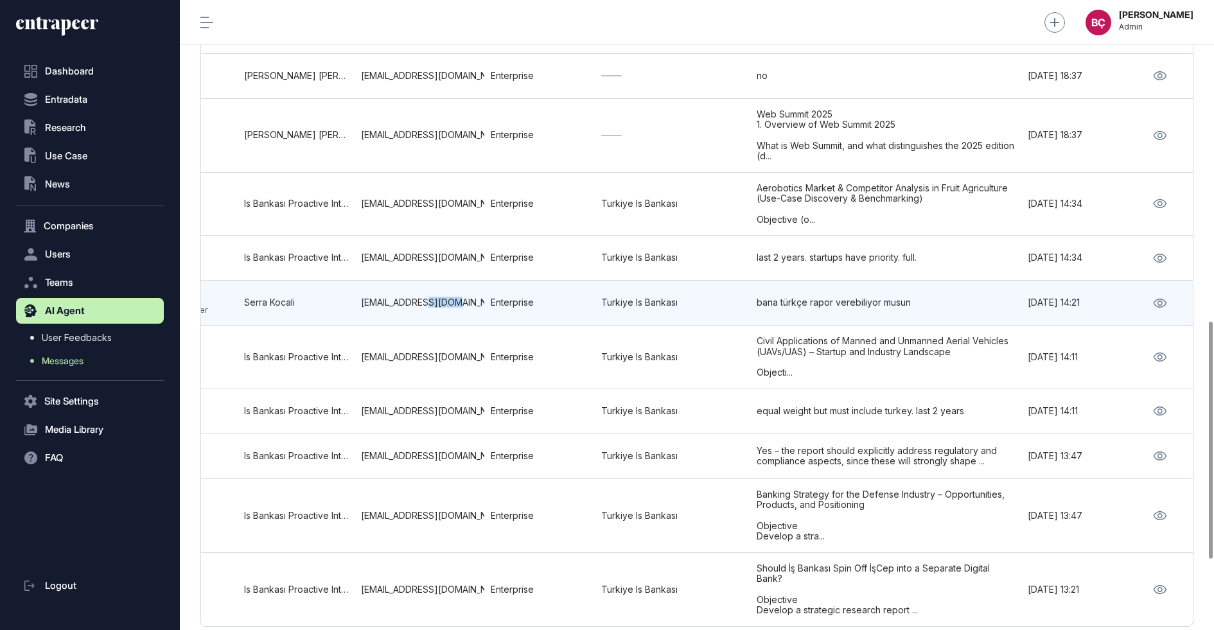
click at [428, 297] on div "serra.kocali@isbank.com.tr" at bounding box center [419, 302] width 117 height 10
copy tr "serra.kocali@isbank.com.tr"
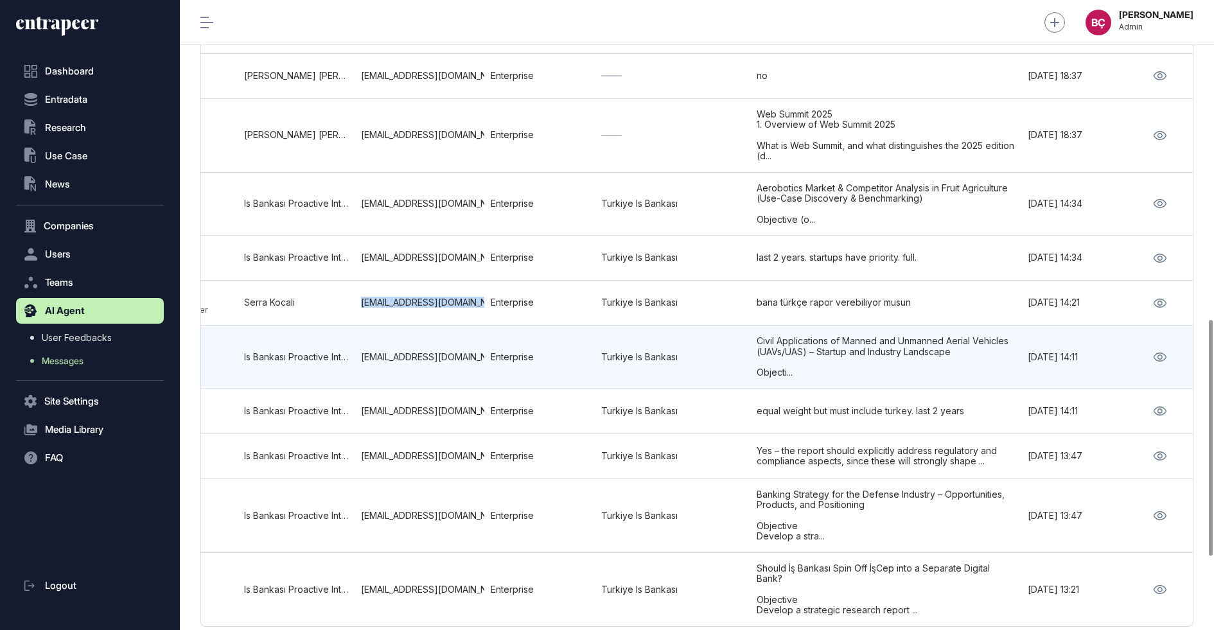
click at [612, 360] on td "Turkiye Is Bankası" at bounding box center [672, 358] width 155 height 64
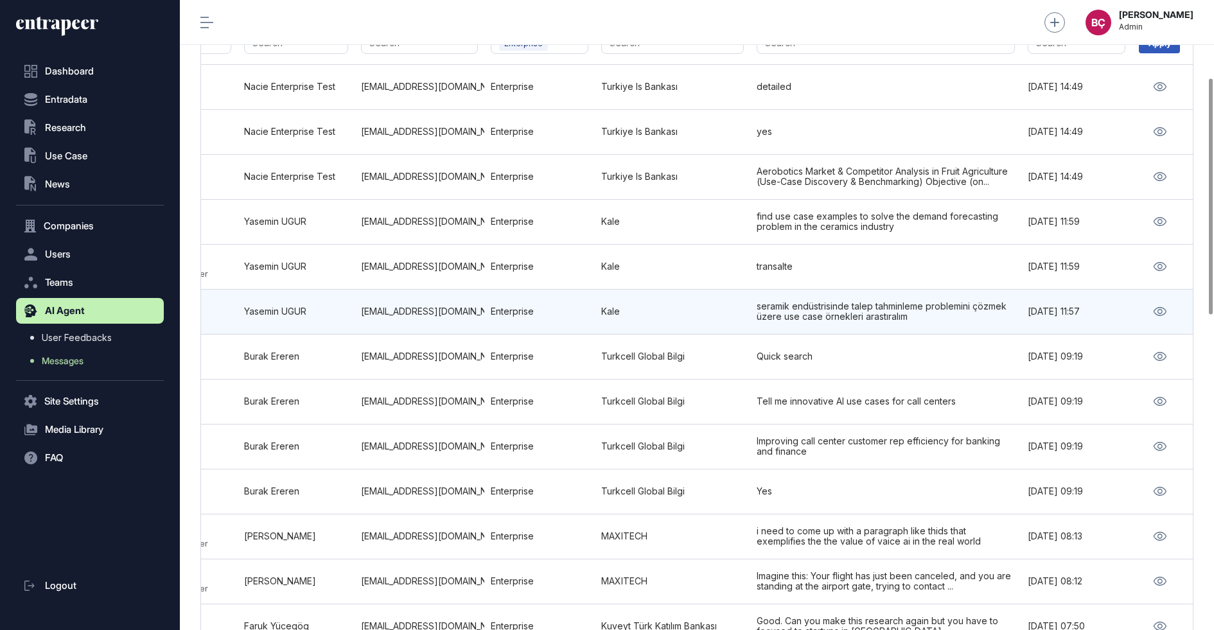
scroll to position [161, 0]
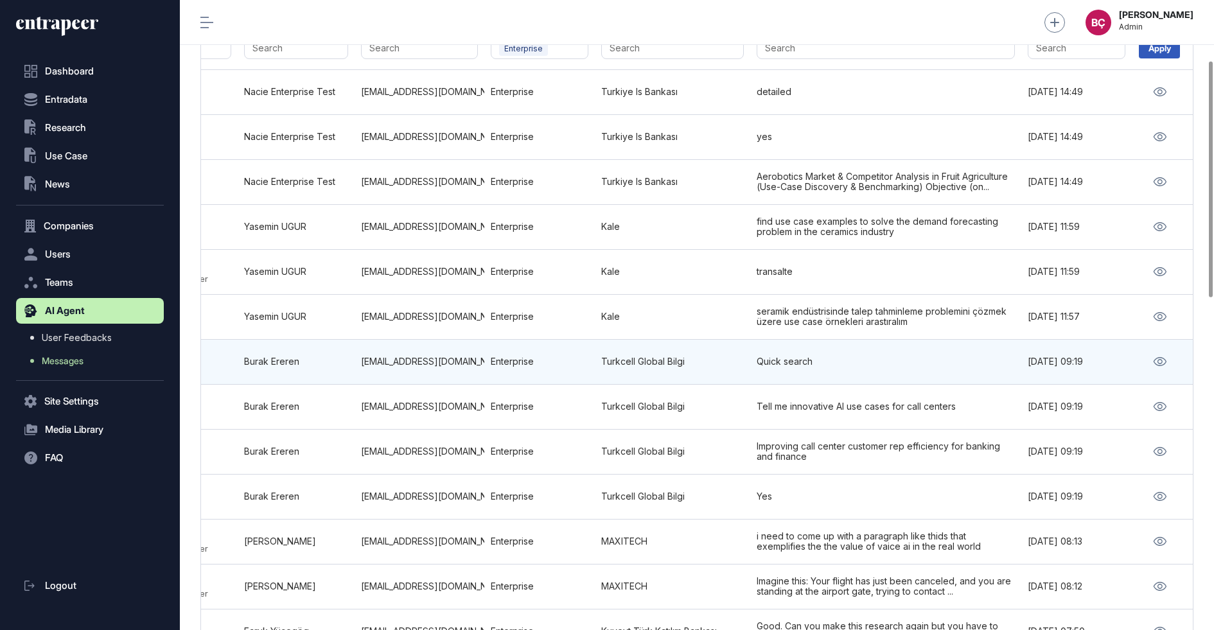
click at [370, 358] on div "burak.ereren@globalbilgi.com.tr" at bounding box center [419, 362] width 117 height 10
click at [421, 358] on div "burak.ereren@globalbilgi.com.tr" at bounding box center [419, 362] width 117 height 10
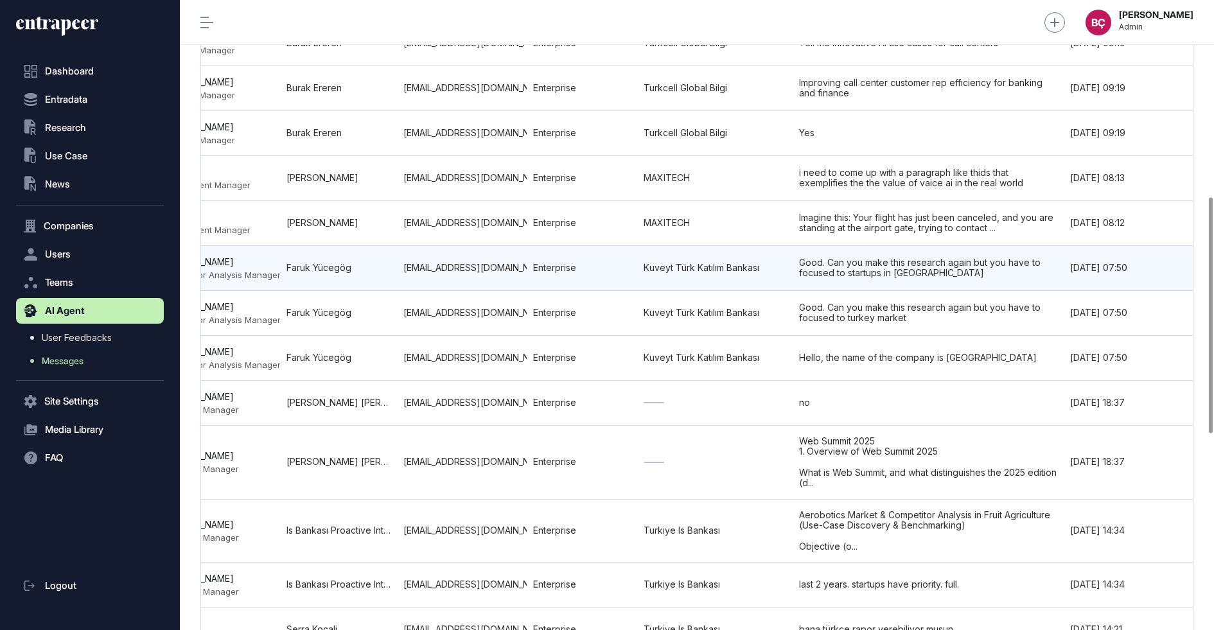
scroll to position [0, 675]
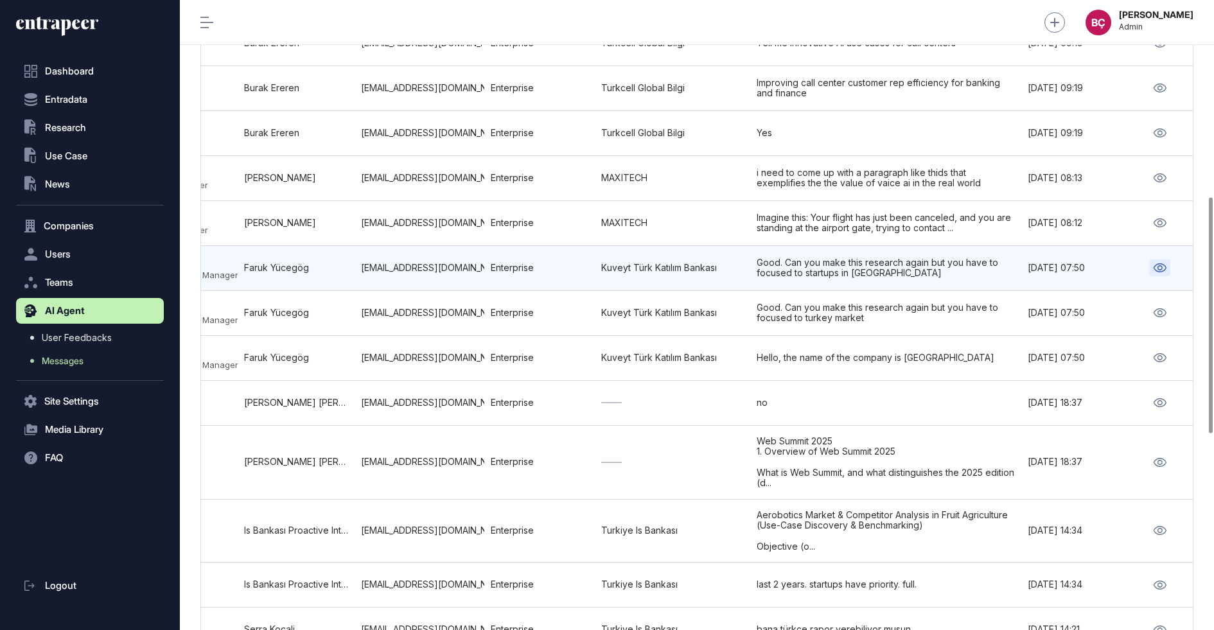
click at [1158, 263] on icon at bounding box center [1160, 267] width 13 height 9
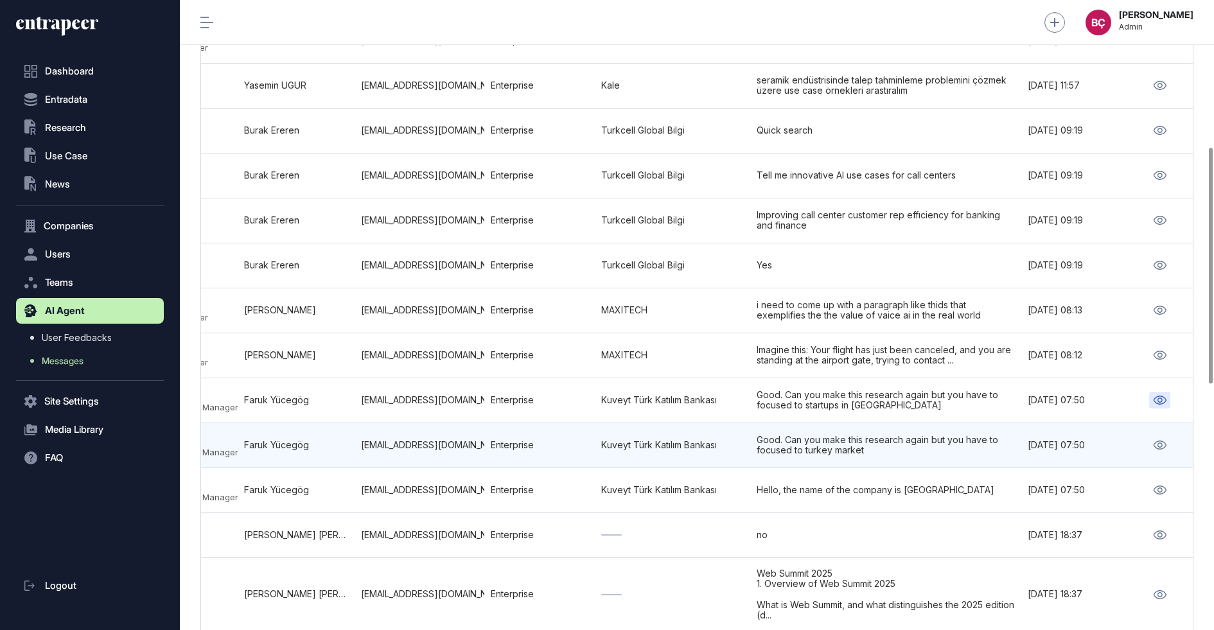
scroll to position [391, 0]
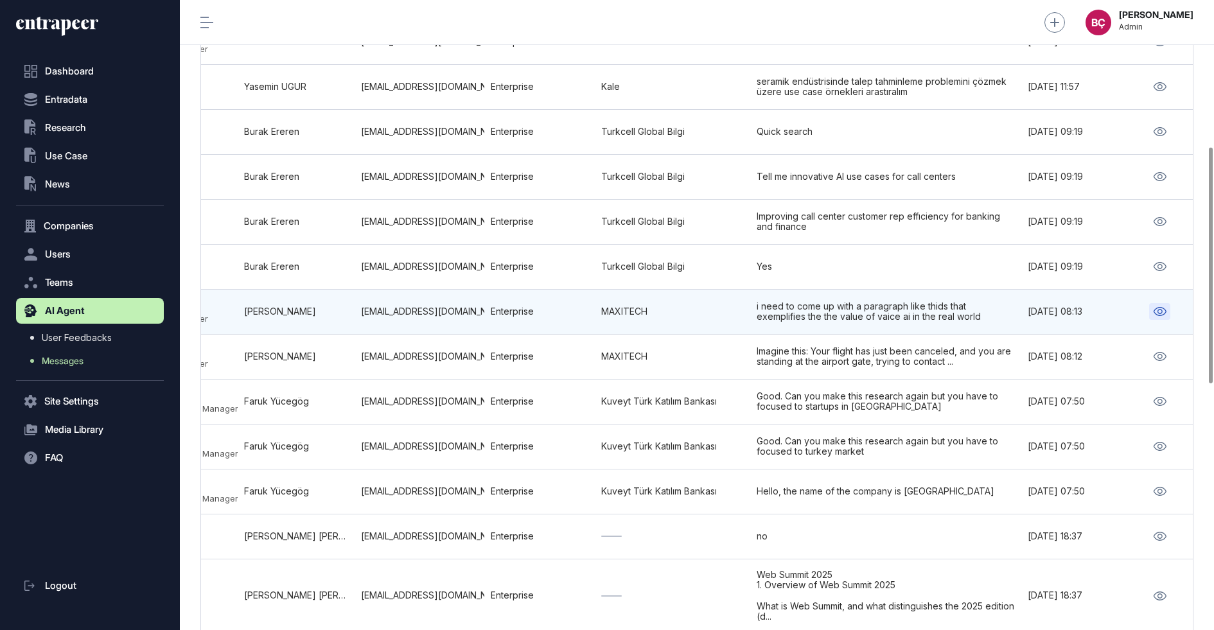
click at [1154, 307] on icon at bounding box center [1160, 311] width 13 height 9
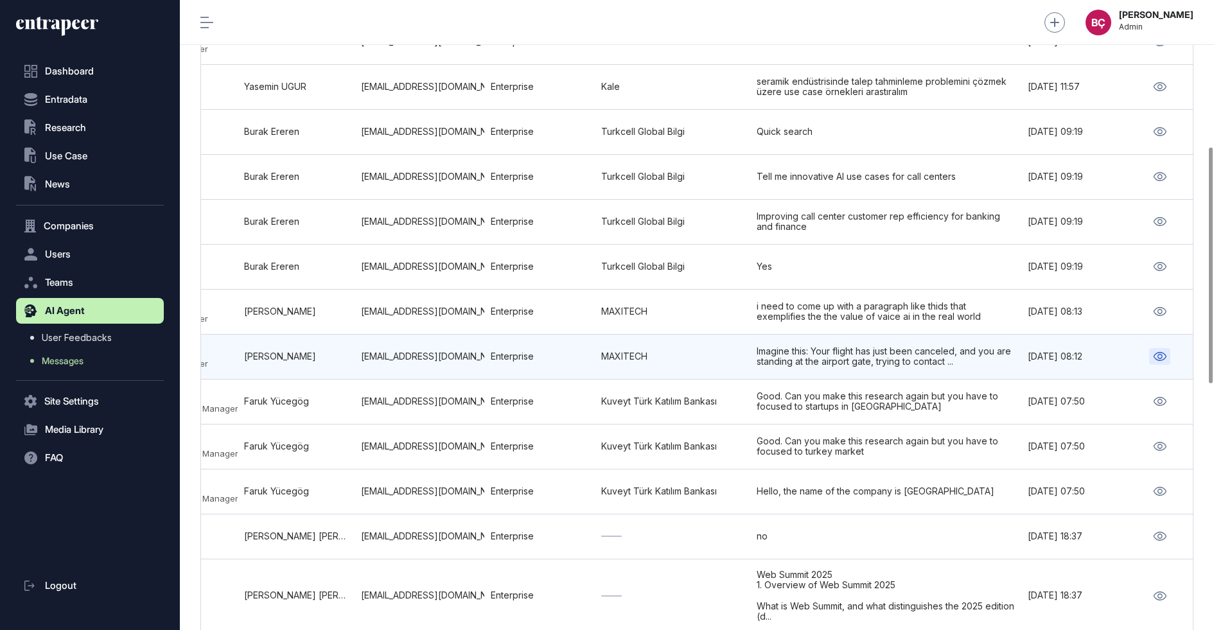
click at [1165, 348] on link at bounding box center [1159, 356] width 21 height 17
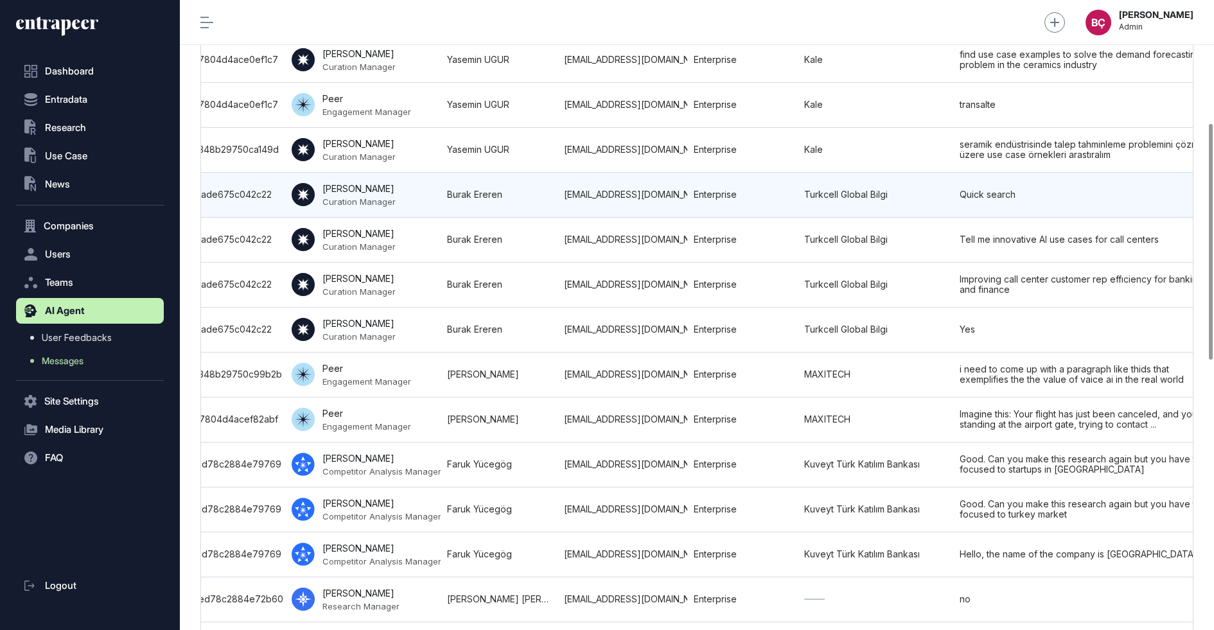
scroll to position [0, 675]
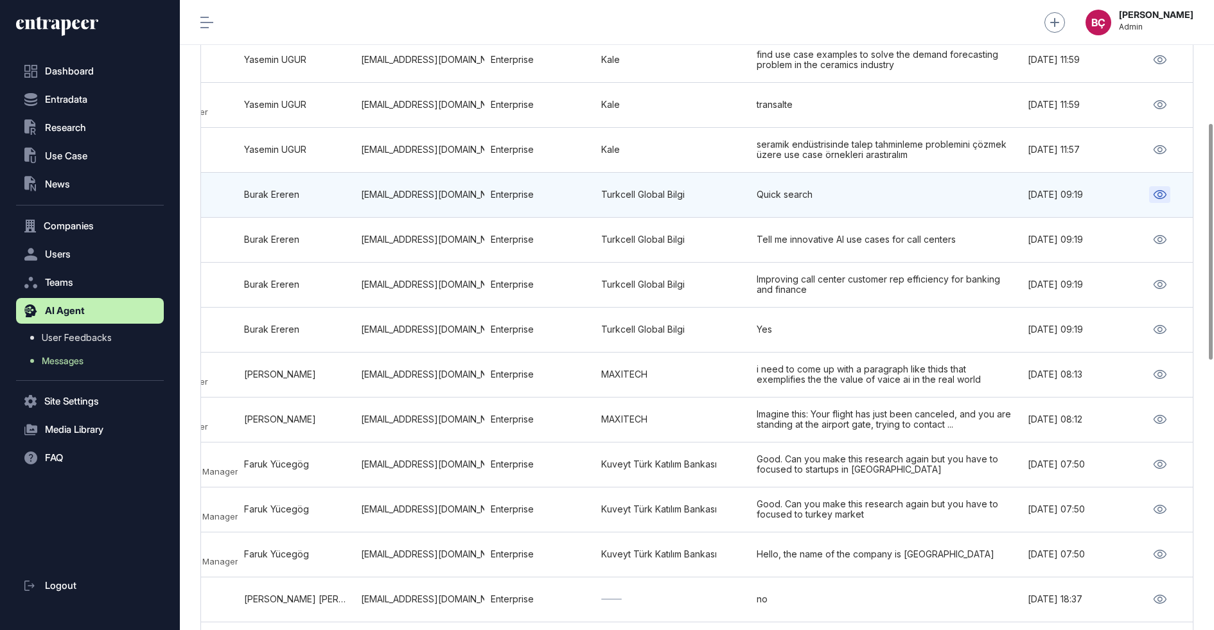
click at [1161, 190] on icon at bounding box center [1159, 194] width 13 height 9
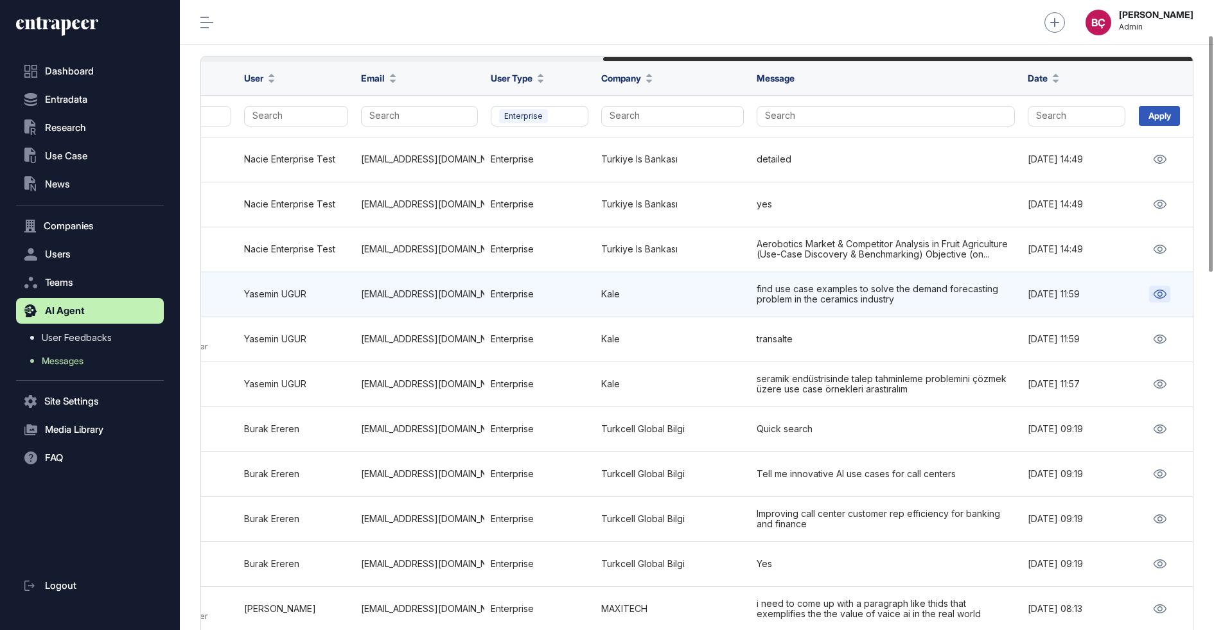
click at [1156, 286] on link at bounding box center [1159, 294] width 21 height 17
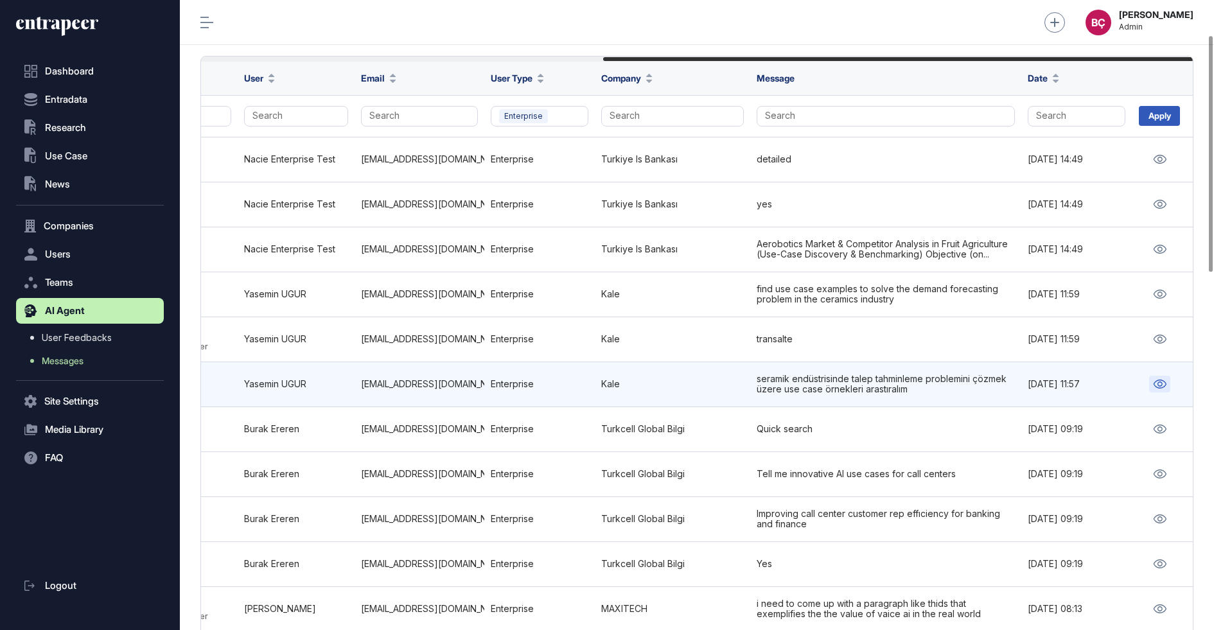
click at [1153, 380] on icon at bounding box center [1159, 384] width 13 height 9
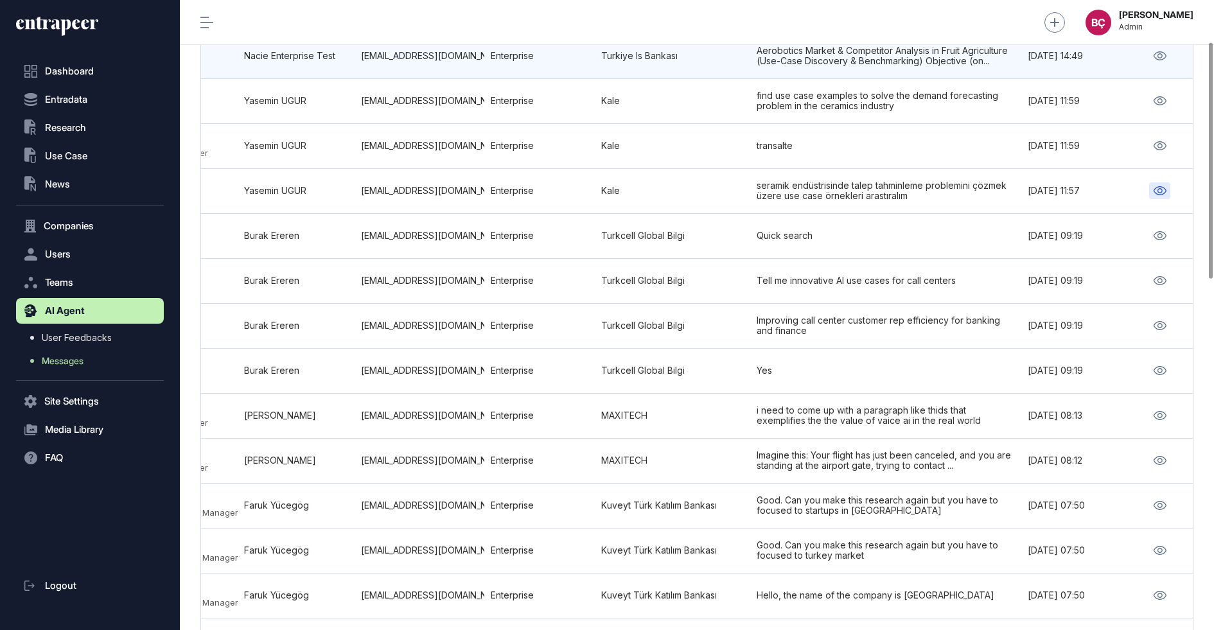
scroll to position [0, 0]
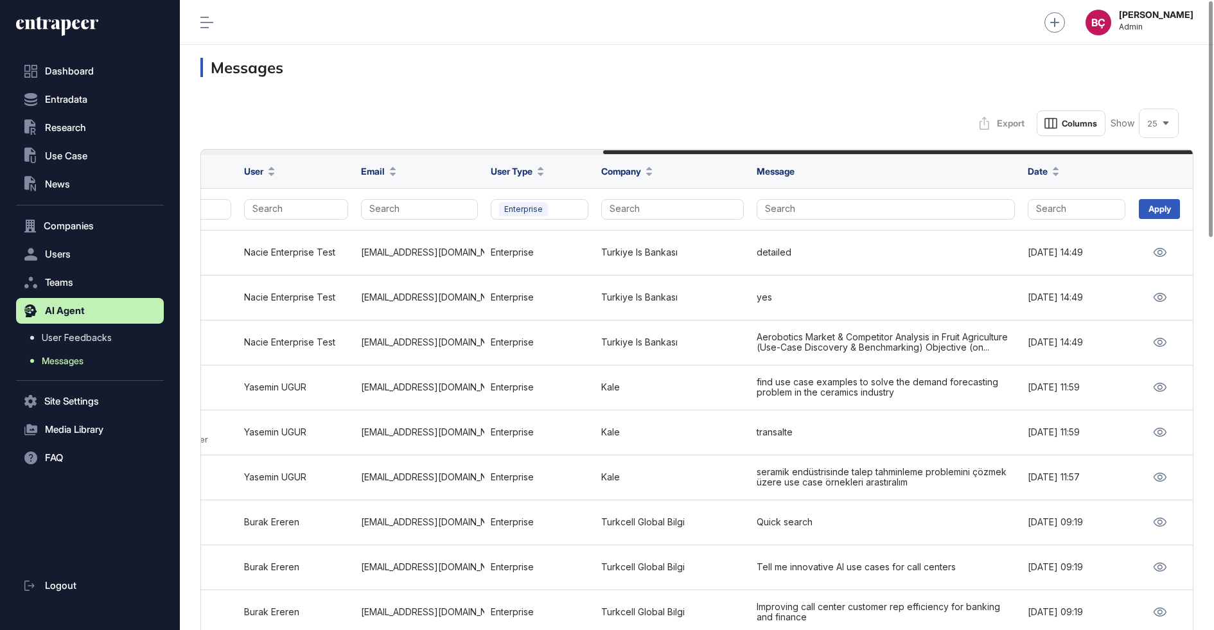
click at [69, 360] on span "Messages" at bounding box center [63, 361] width 42 height 10
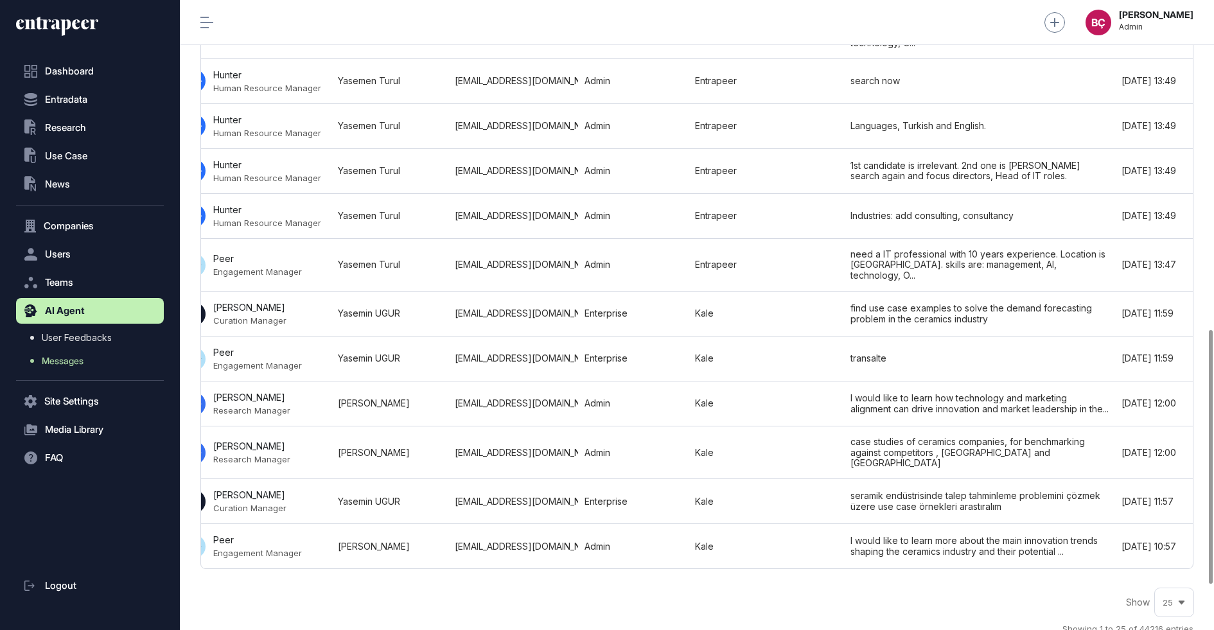
scroll to position [0, 675]
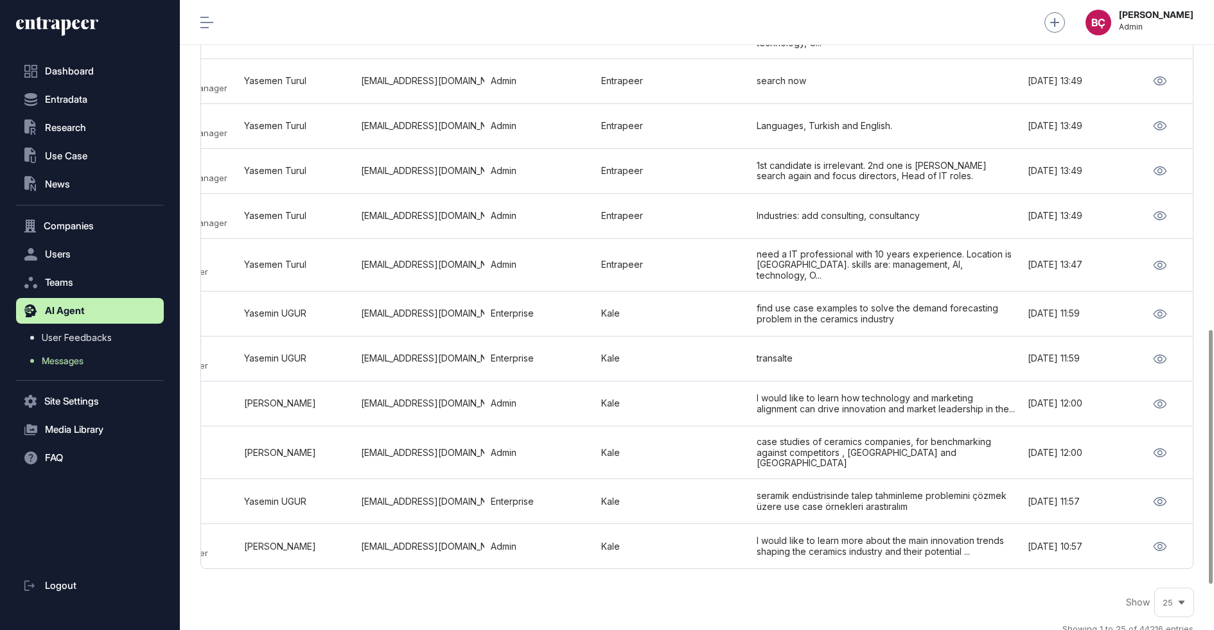
click at [71, 28] on icon at bounding box center [57, 26] width 82 height 21
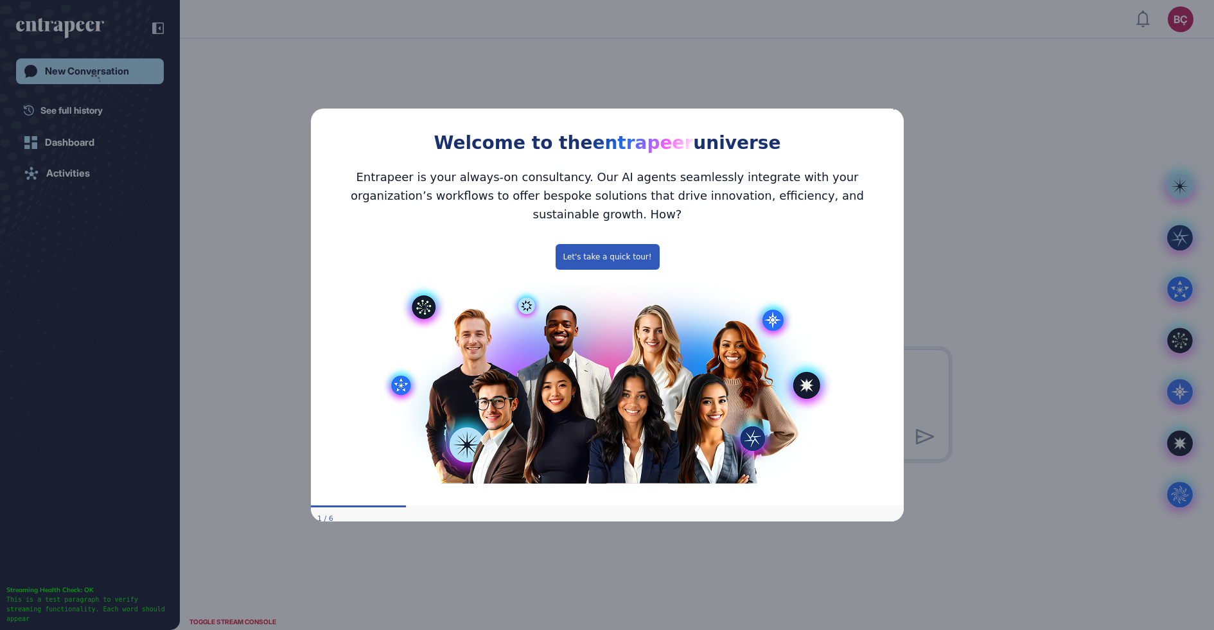
drag, startPoint x: 897, startPoint y: 118, endPoint x: 1212, endPoint y: 284, distance: 355.7
click at [897, 110] on icon "Close Preview" at bounding box center [895, 107] width 5 height 5
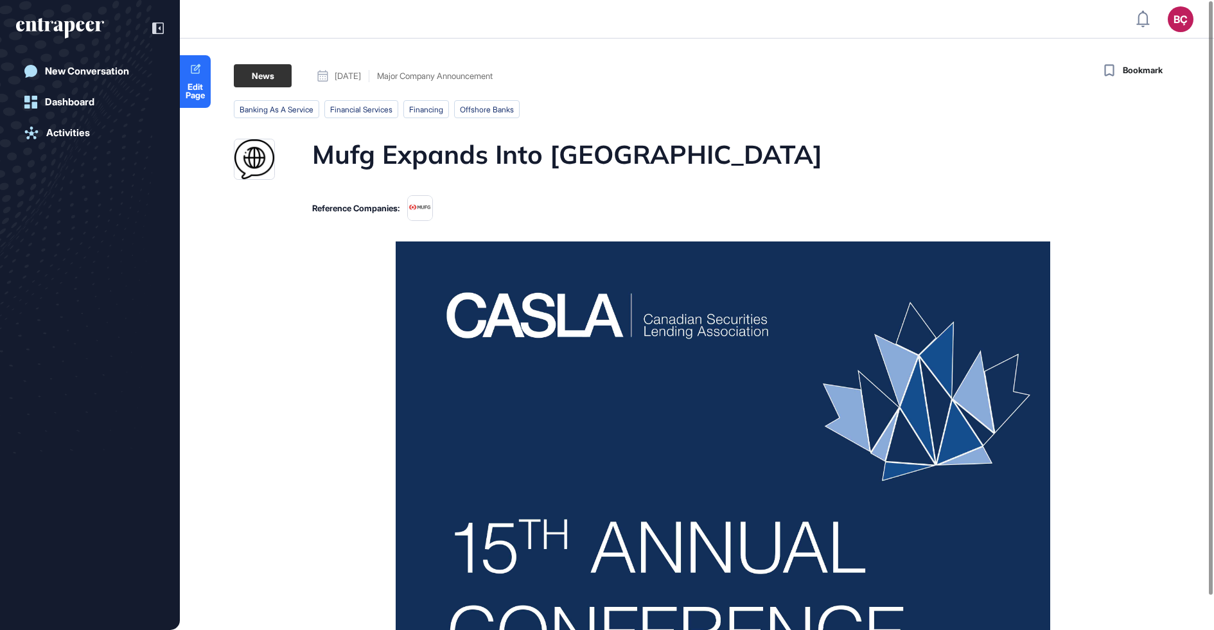
click at [516, 150] on h1 "Mufg Expands Into [GEOGRAPHIC_DATA]" at bounding box center [567, 159] width 510 height 41
click at [491, 160] on h1 "Mufg Expands Into [GEOGRAPHIC_DATA]" at bounding box center [567, 159] width 510 height 41
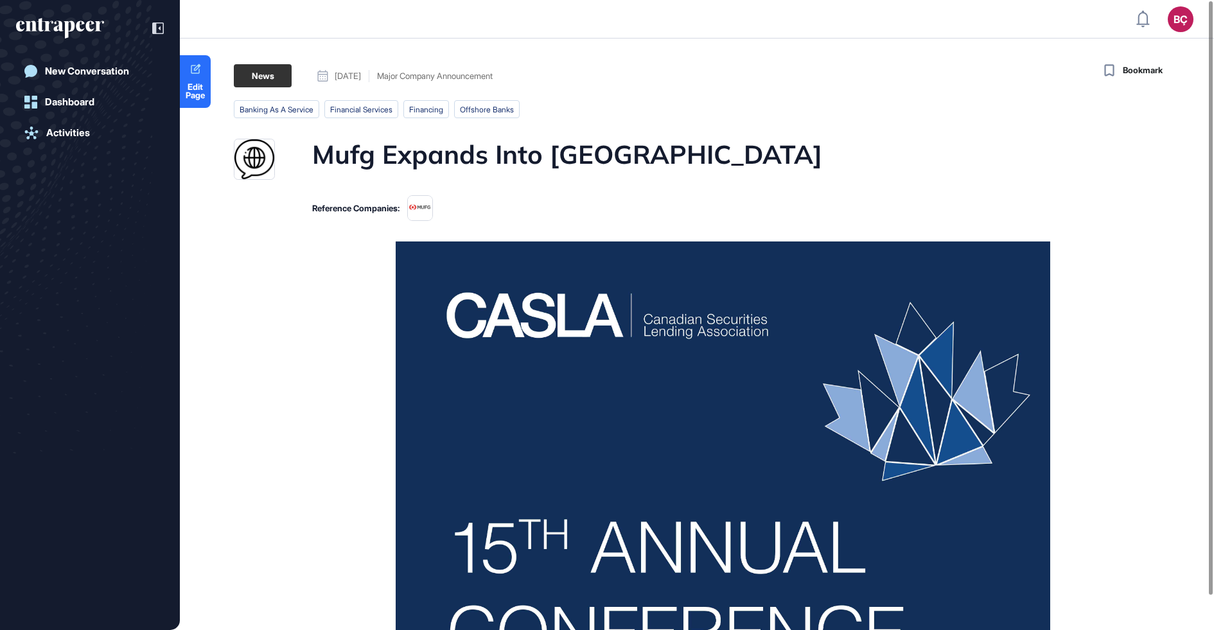
click at [487, 172] on h1 "Mufg Expands Into India" at bounding box center [567, 159] width 510 height 41
click at [487, 172] on h1 "Mufg Expands Into [GEOGRAPHIC_DATA]" at bounding box center [567, 159] width 510 height 41
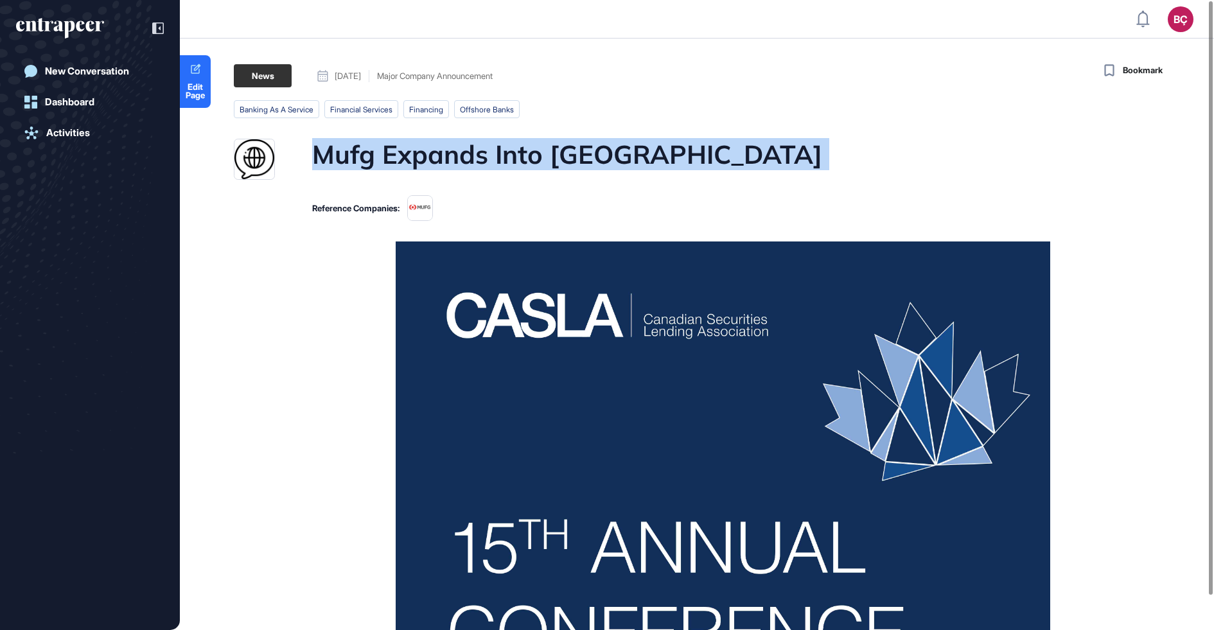
click at [474, 161] on h1 "Mufg Expands Into India" at bounding box center [567, 159] width 510 height 41
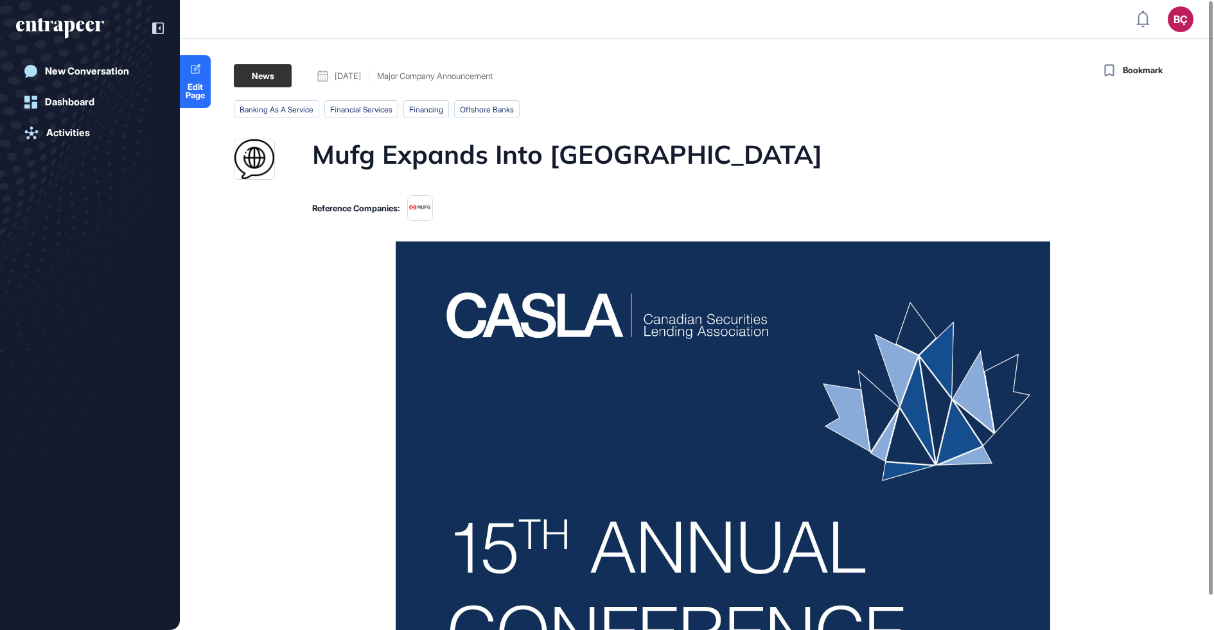
click at [474, 161] on h1 "Mufg Expands Into India" at bounding box center [567, 159] width 510 height 41
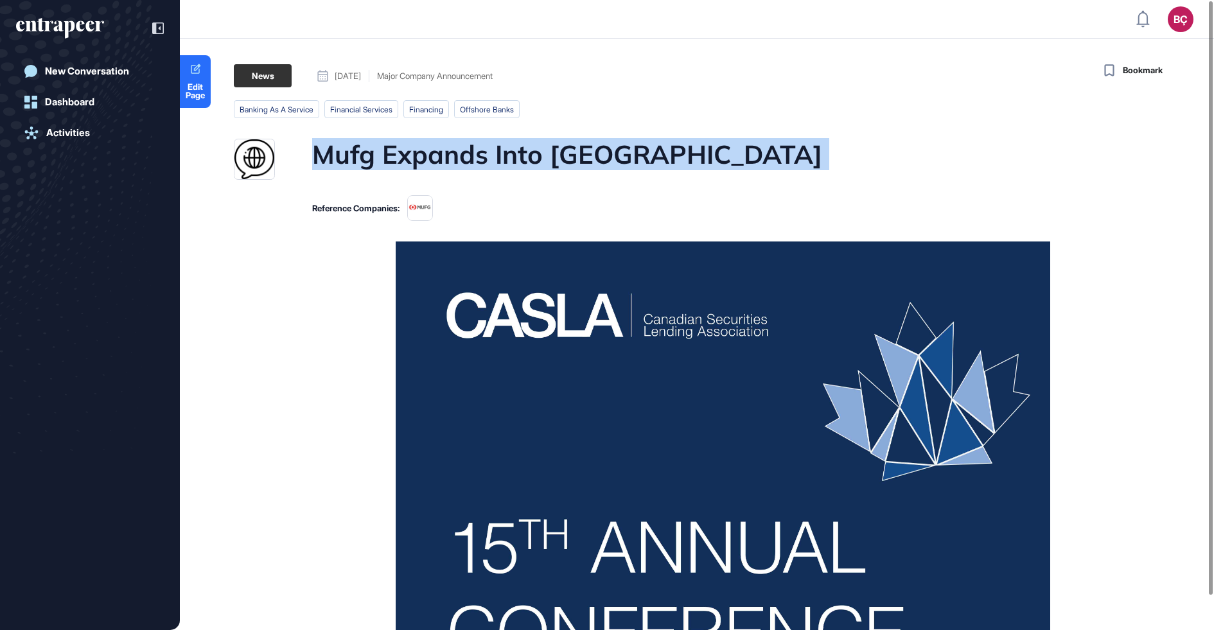
click at [474, 161] on h1 "Mufg Expands Into India" at bounding box center [567, 159] width 510 height 41
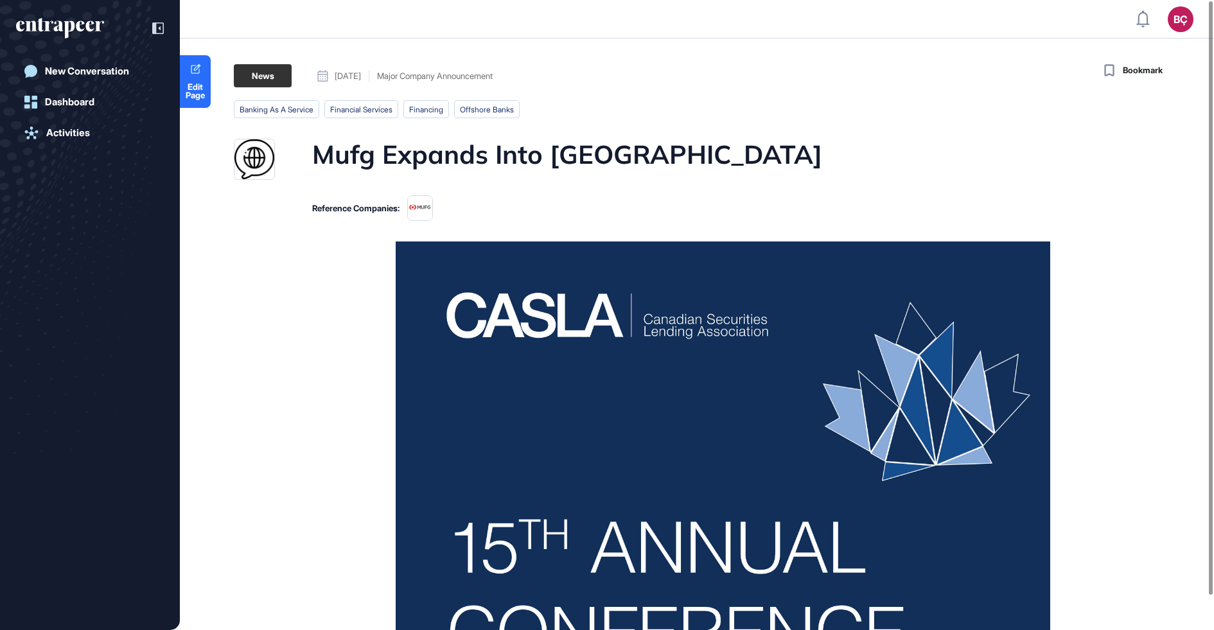
click at [498, 159] on h1 "Mufg Expands Into India" at bounding box center [567, 159] width 510 height 41
click at [557, 148] on h1 "Mufg Expands Into India" at bounding box center [567, 159] width 510 height 41
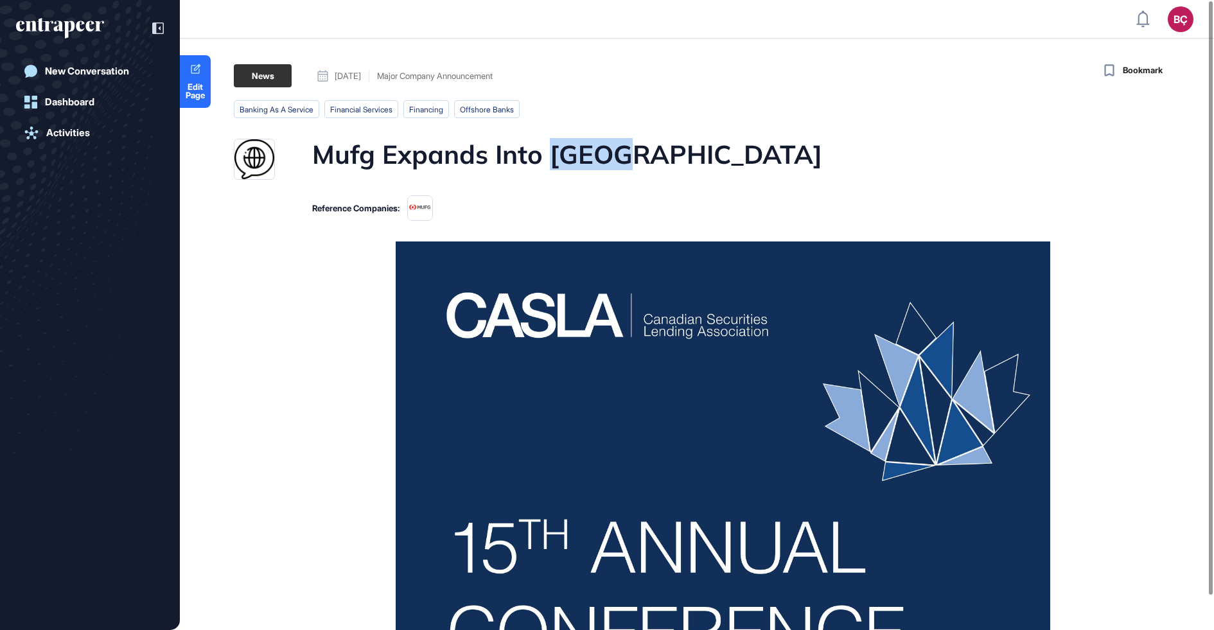
click at [557, 148] on h1 "Mufg Expands Into India" at bounding box center [567, 159] width 510 height 41
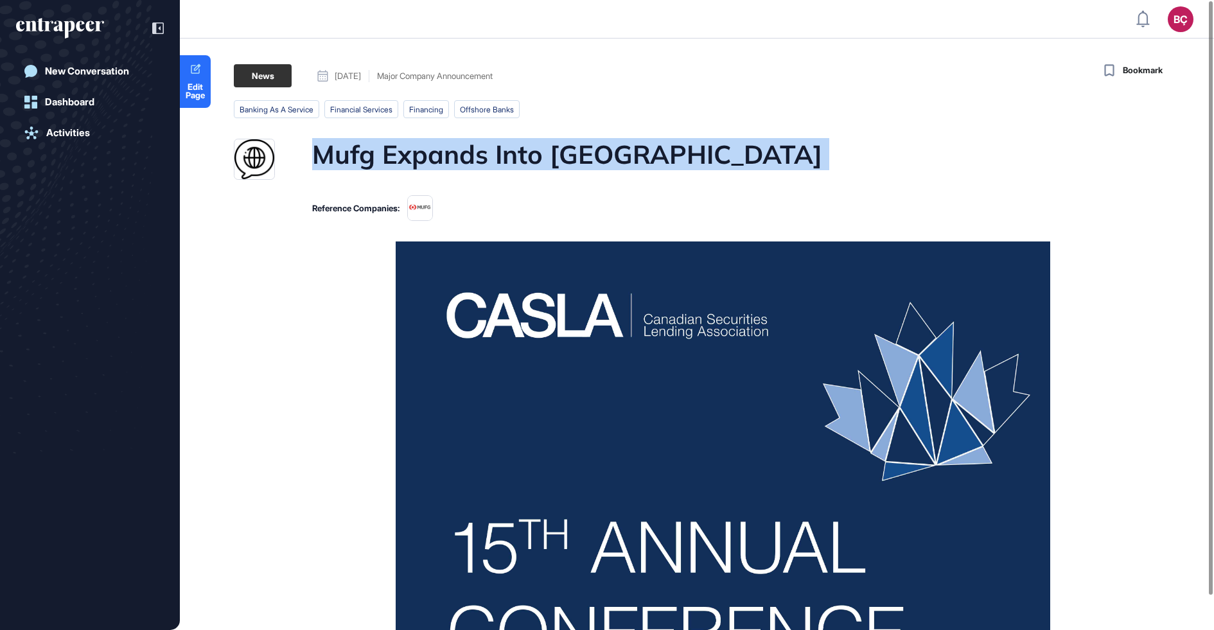
copy h1 "Mufg Expands Into India"
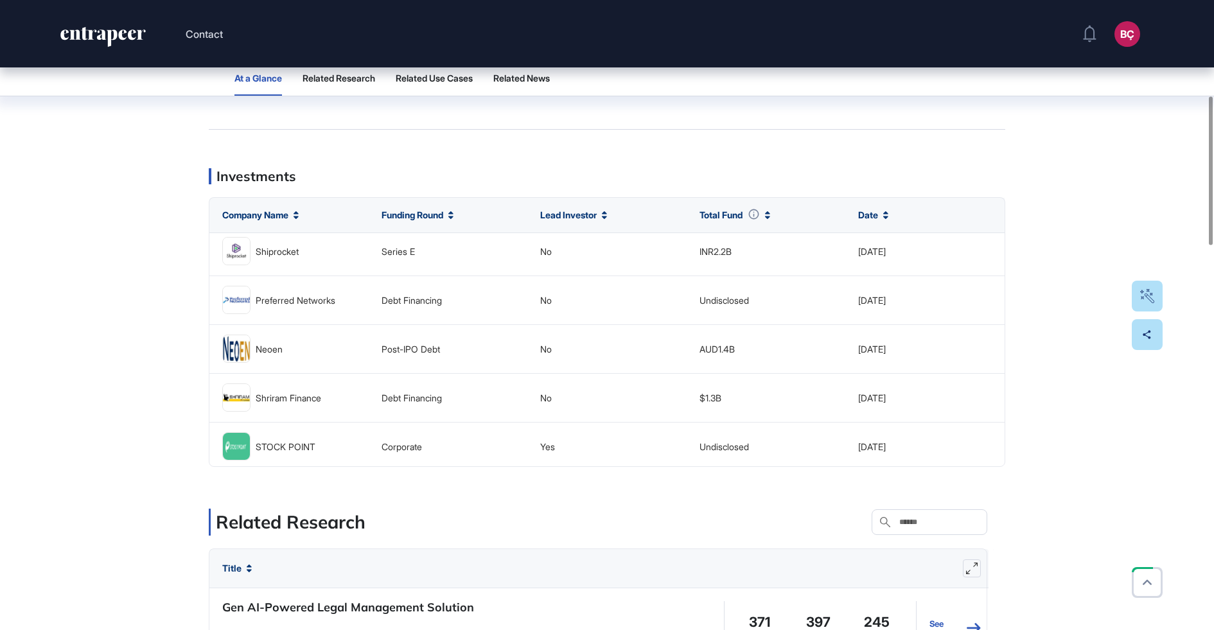
scroll to position [65, 0]
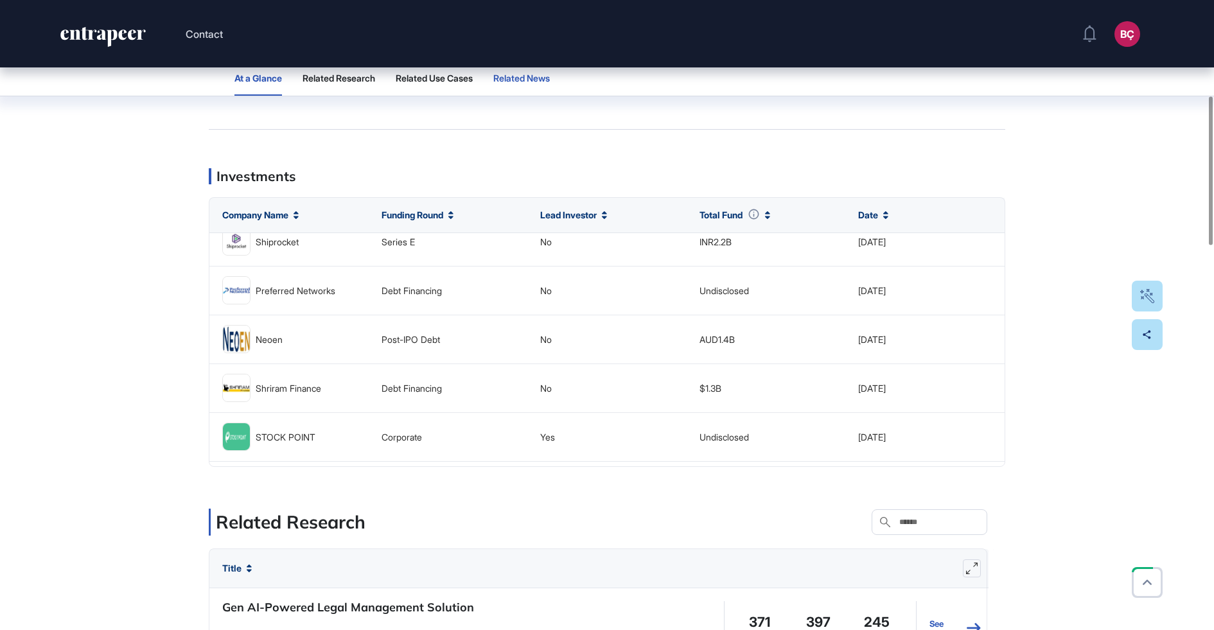
click at [550, 85] on button "Related News" at bounding box center [521, 78] width 57 height 35
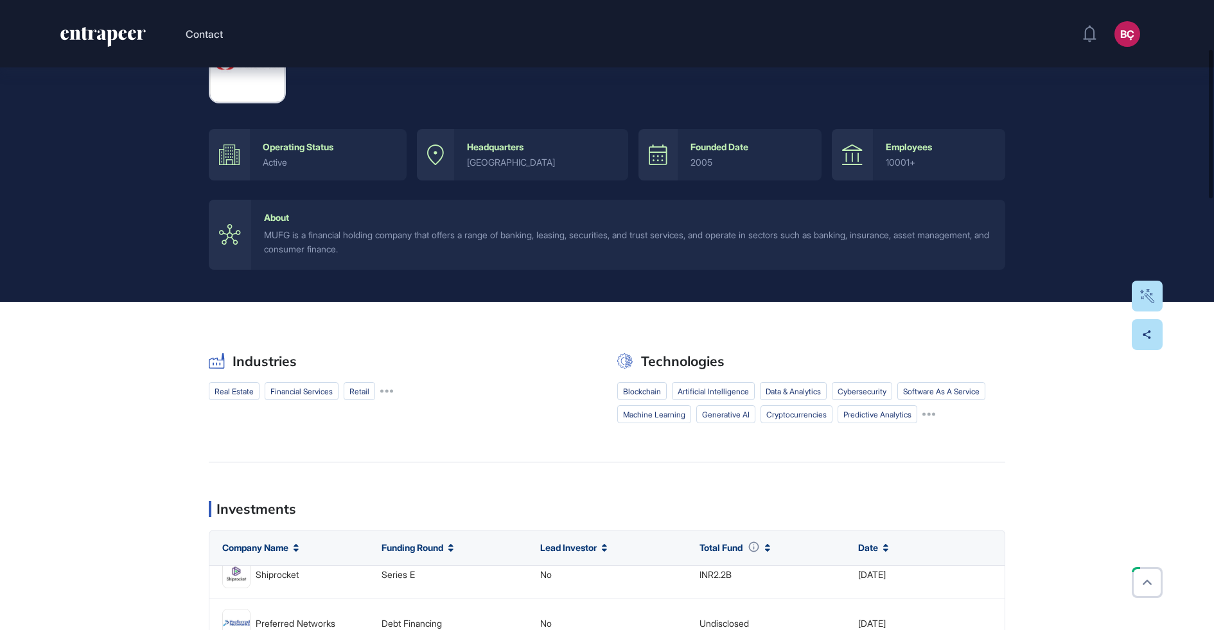
scroll to position [0, 0]
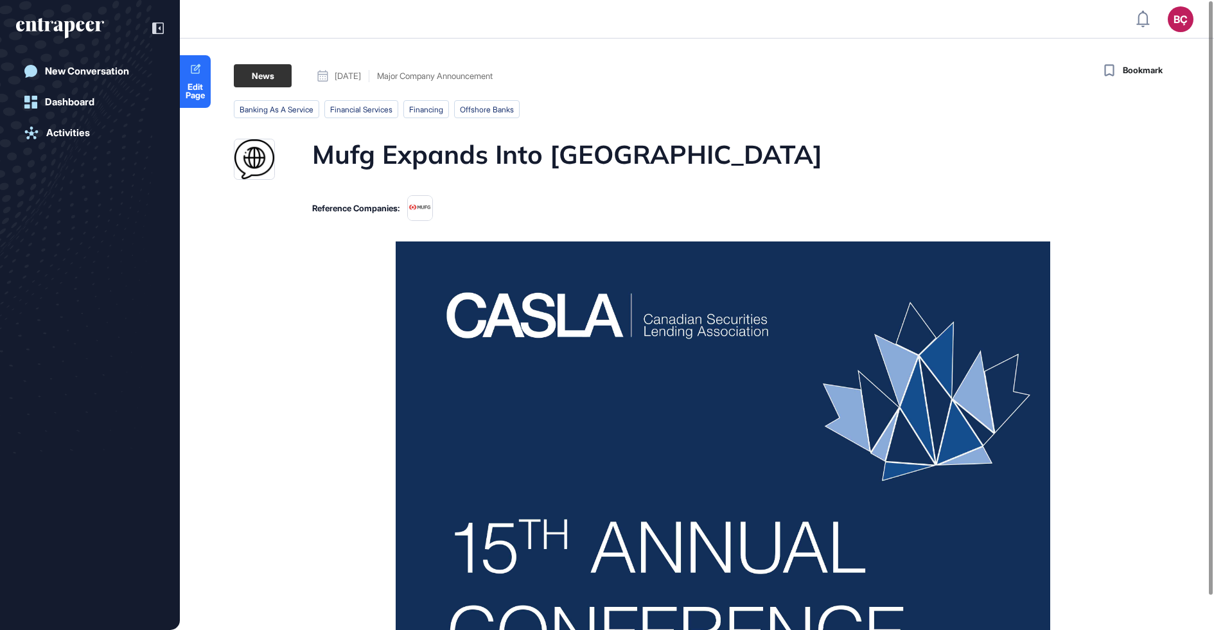
click at [449, 148] on h1 "Mufg Expands Into [GEOGRAPHIC_DATA]" at bounding box center [567, 159] width 510 height 41
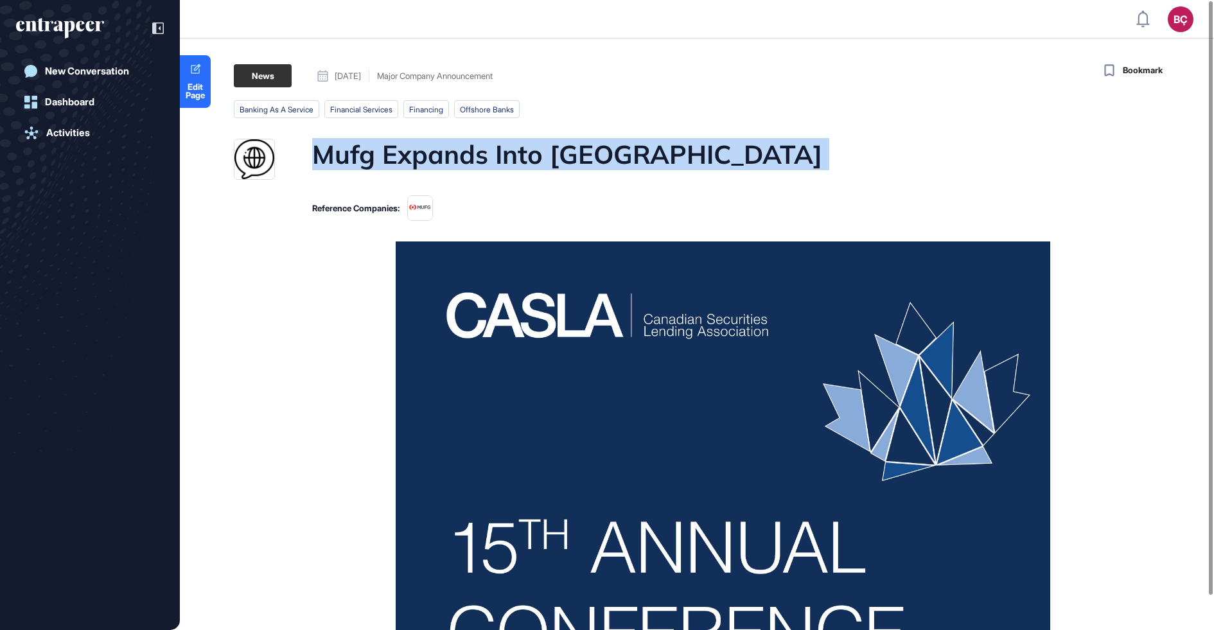
click at [449, 148] on h1 "Mufg Expands Into [GEOGRAPHIC_DATA]" at bounding box center [567, 159] width 510 height 41
copy h1 "Mufg Expands Into [GEOGRAPHIC_DATA]"
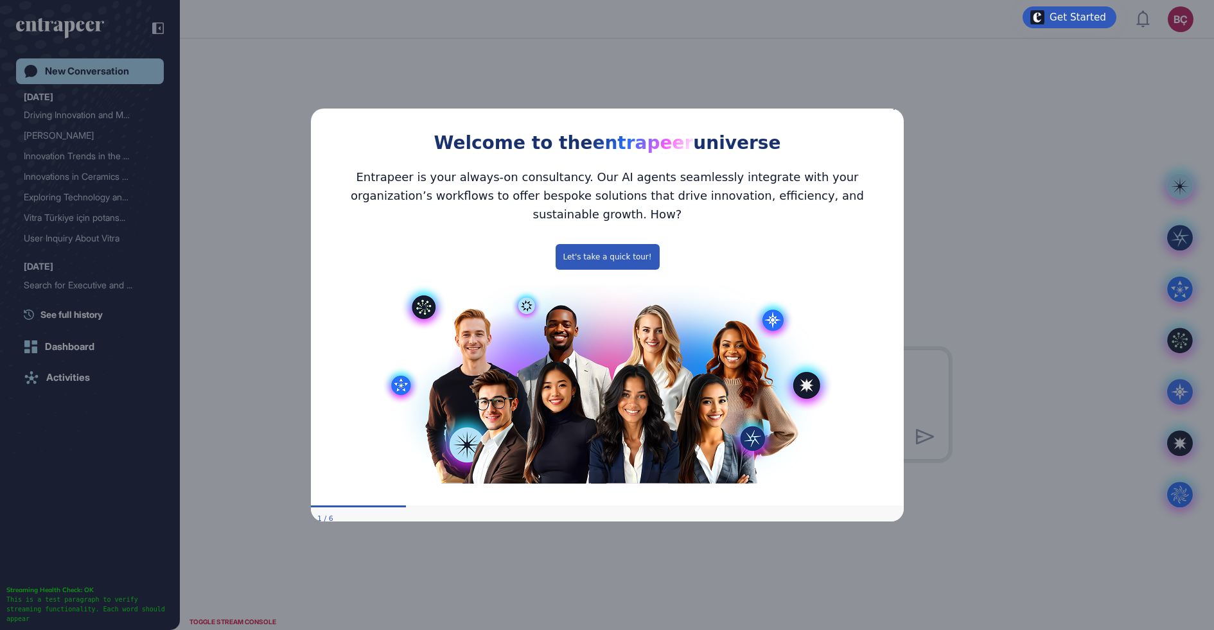
click at [894, 119] on div "Welcome to the entrapeer universe" at bounding box center [606, 129] width 593 height 58
click at [894, 110] on icon "Close Preview" at bounding box center [895, 107] width 5 height 5
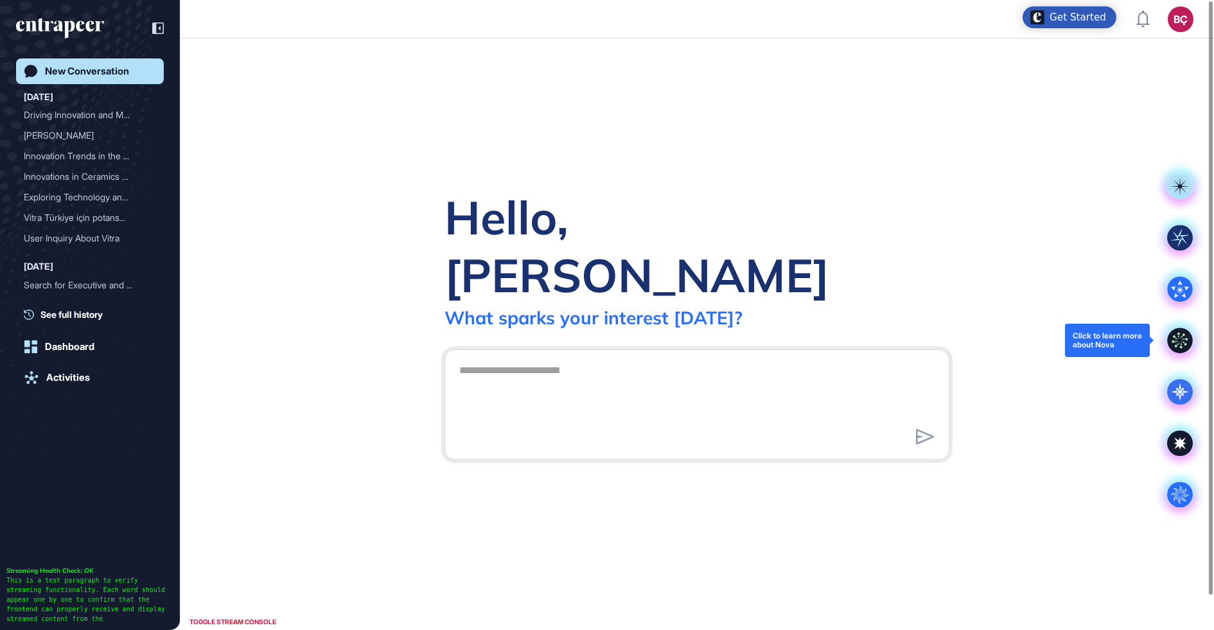
click at [1174, 339] on icon at bounding box center [1180, 341] width 26 height 26
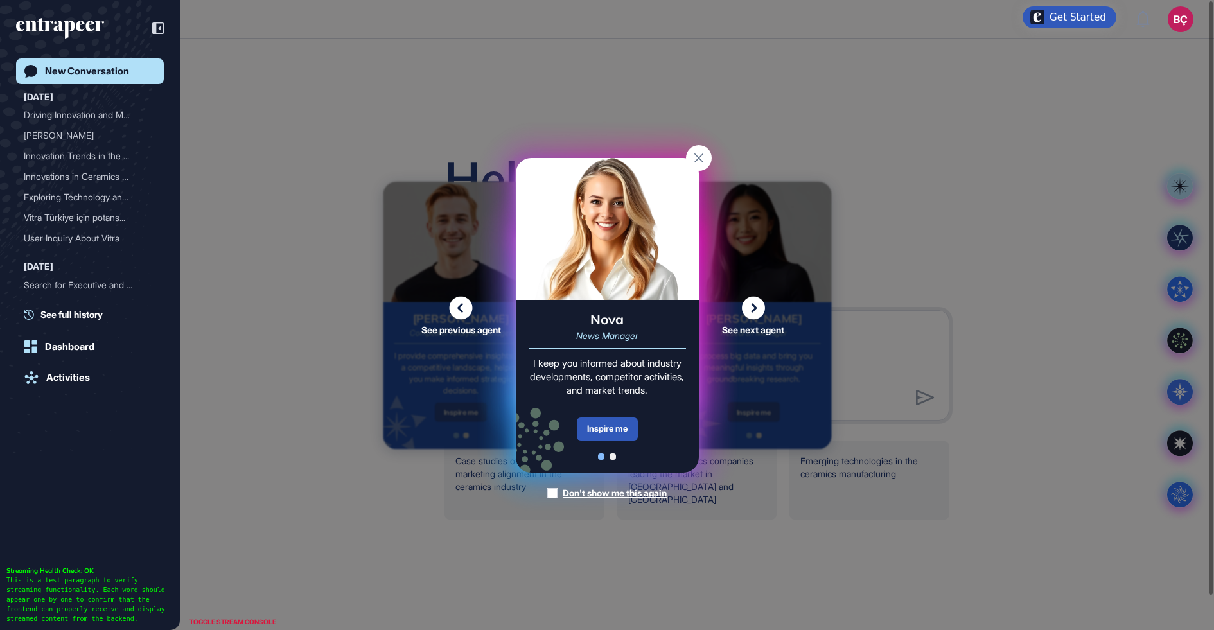
click at [699, 150] on rect at bounding box center [699, 158] width 26 height 26
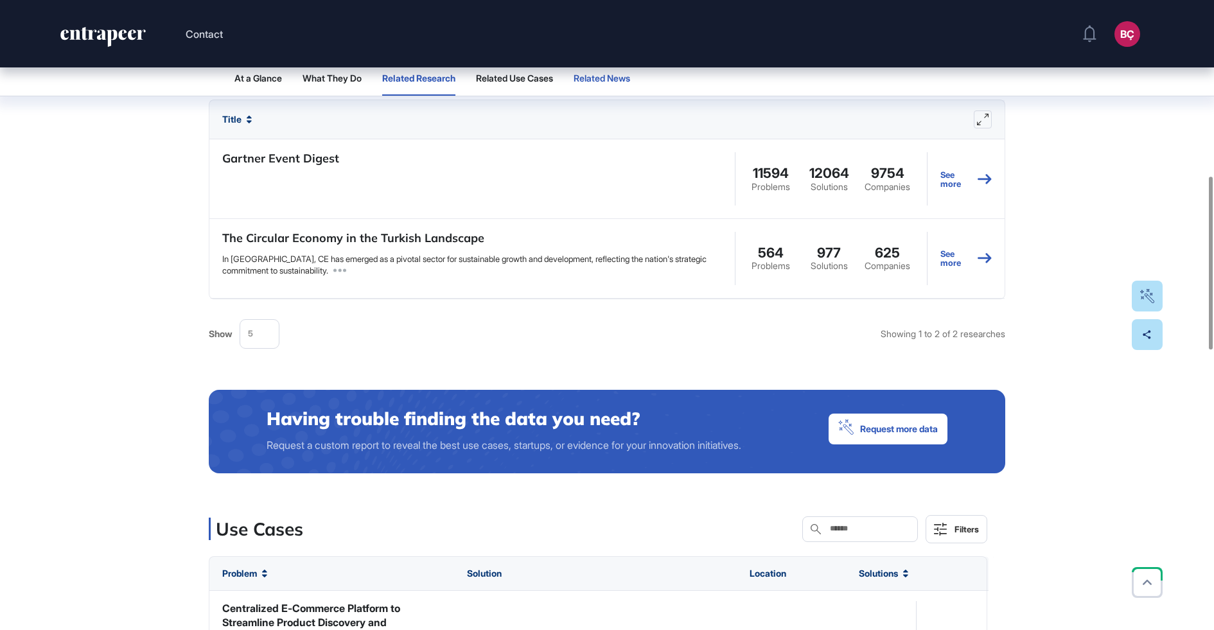
click at [628, 76] on span "Related News" at bounding box center [602, 78] width 57 height 10
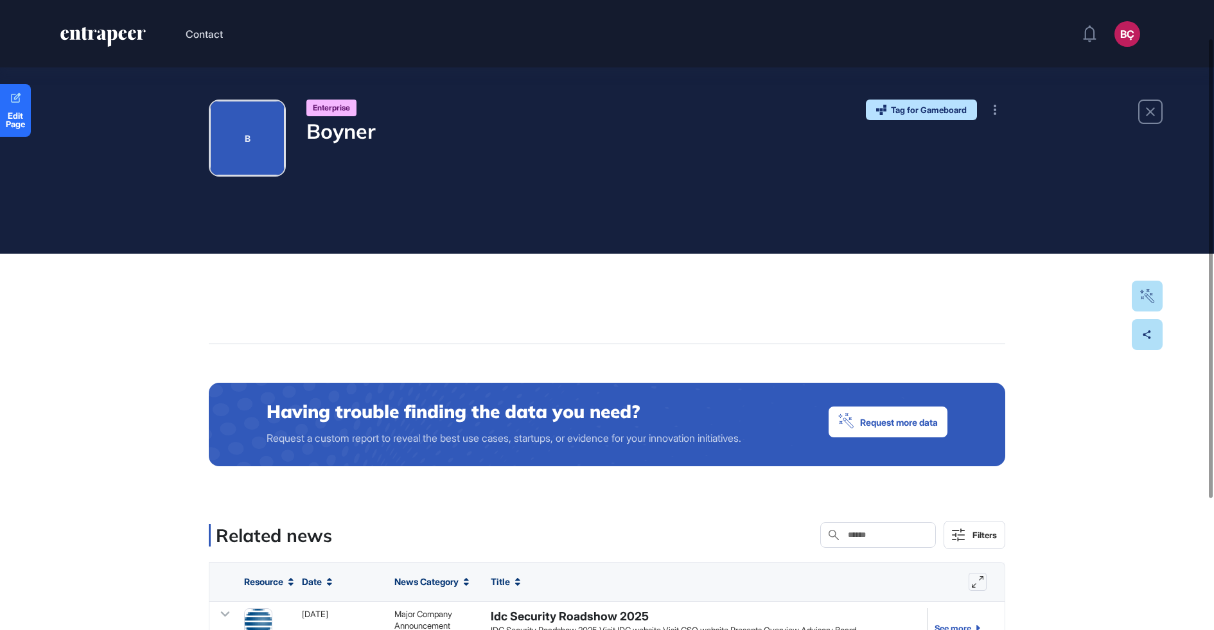
scroll to position [231, 0]
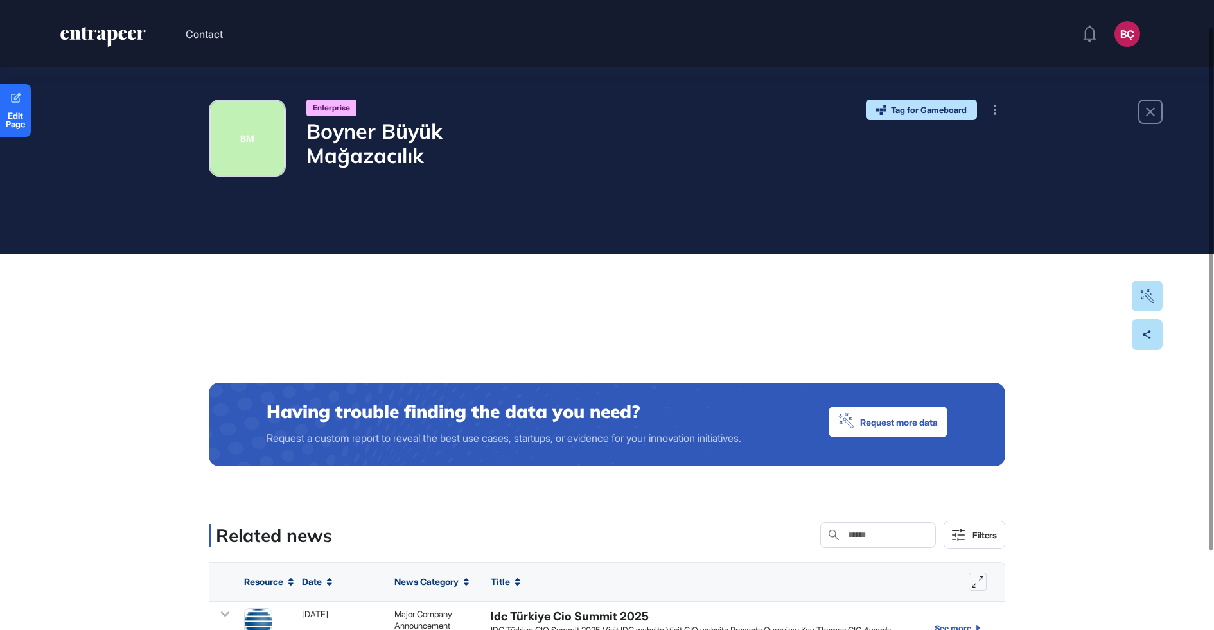
scroll to position [126, 0]
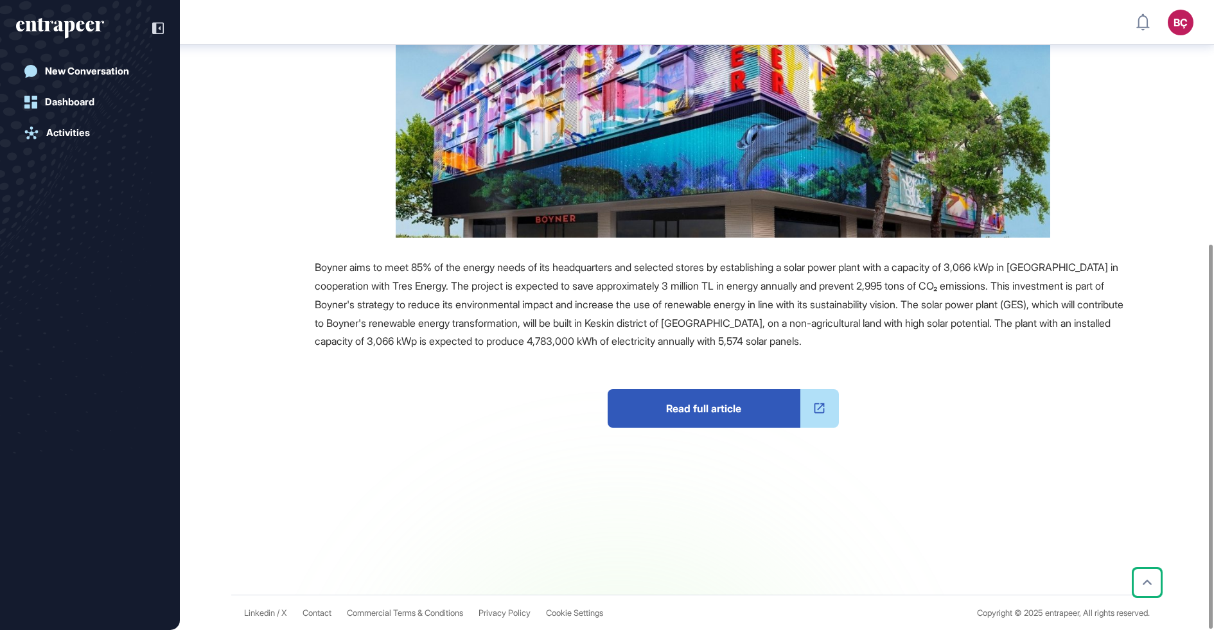
scroll to position [399, 0]
click at [684, 418] on span "Read full article" at bounding box center [704, 408] width 193 height 39
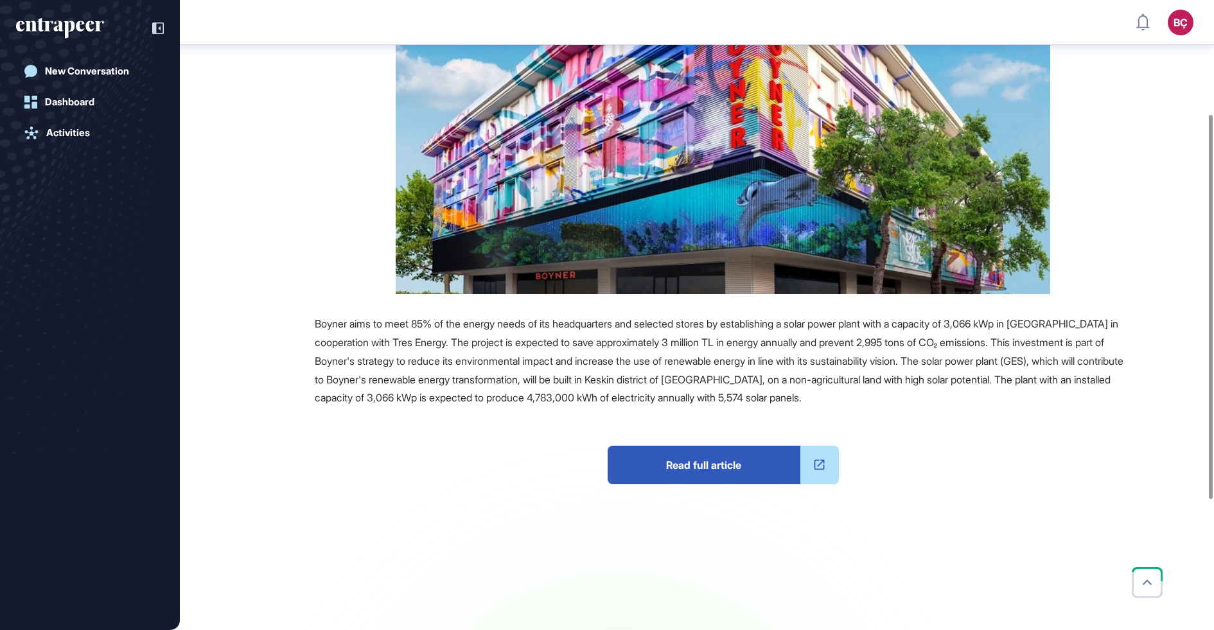
scroll to position [399, 0]
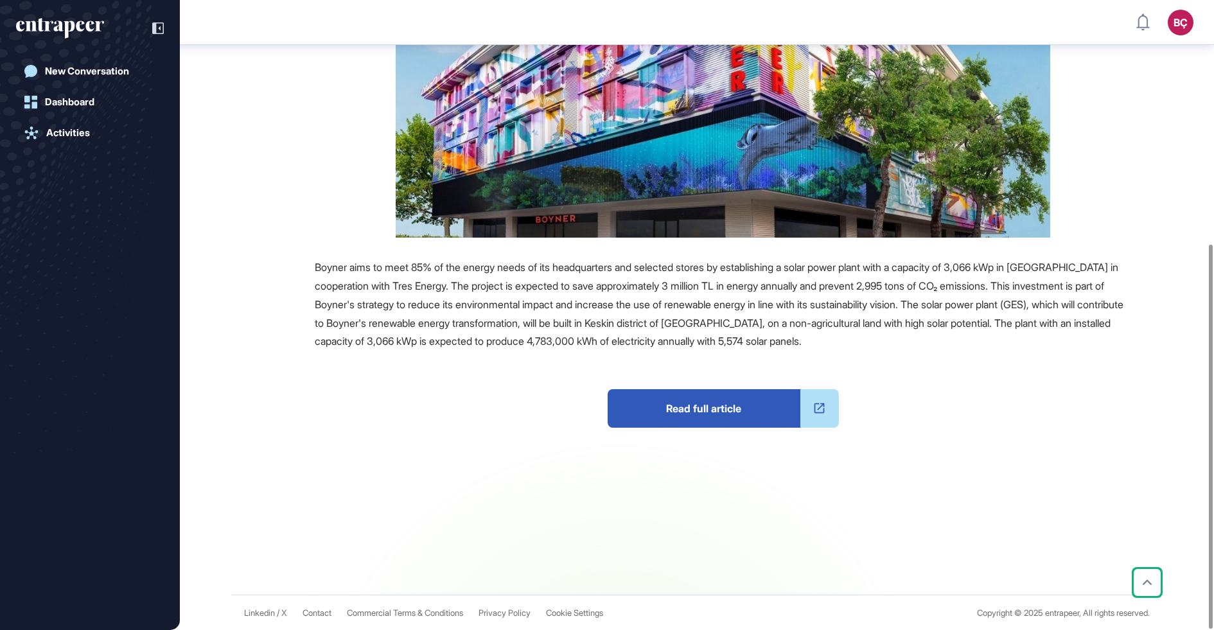
click at [712, 421] on span "Read full article" at bounding box center [704, 408] width 193 height 39
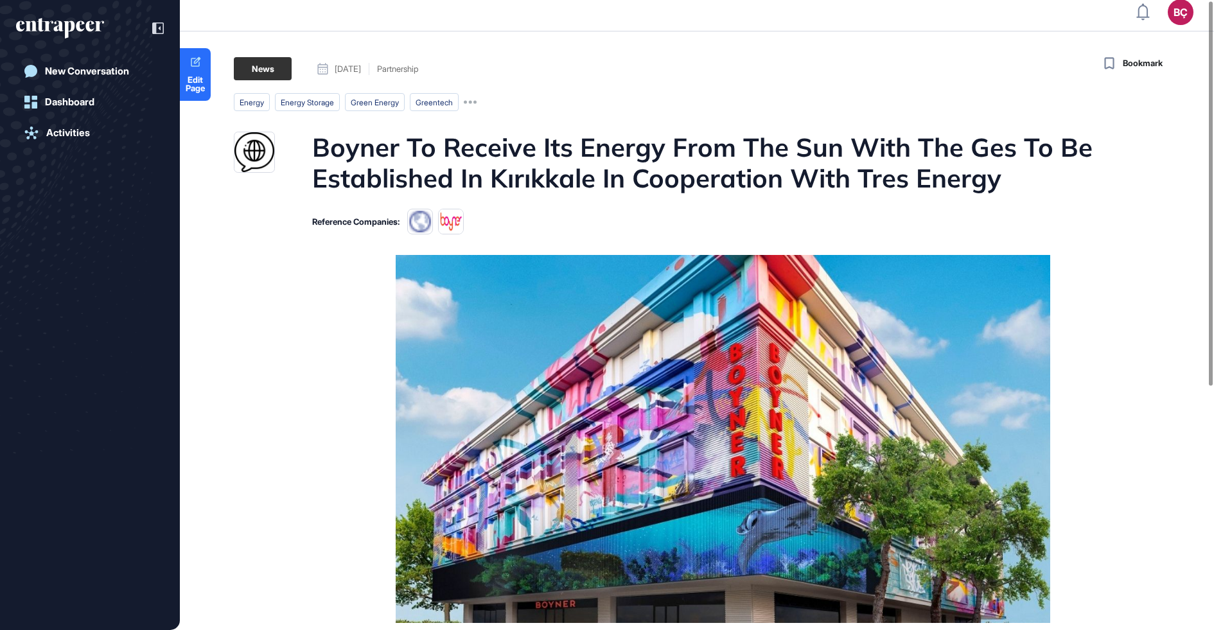
scroll to position [0, 0]
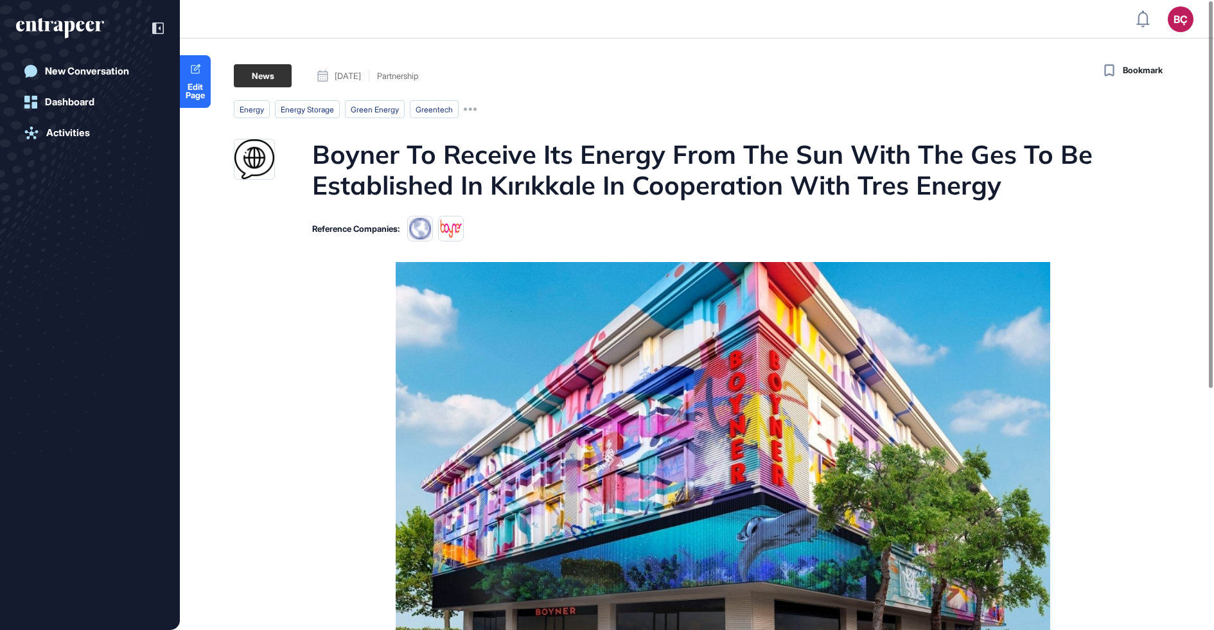
click at [698, 167] on h1 "Boyner To Receive Its Energy From The Sun With The Ges To Be Established In Kır…" at bounding box center [721, 170] width 819 height 62
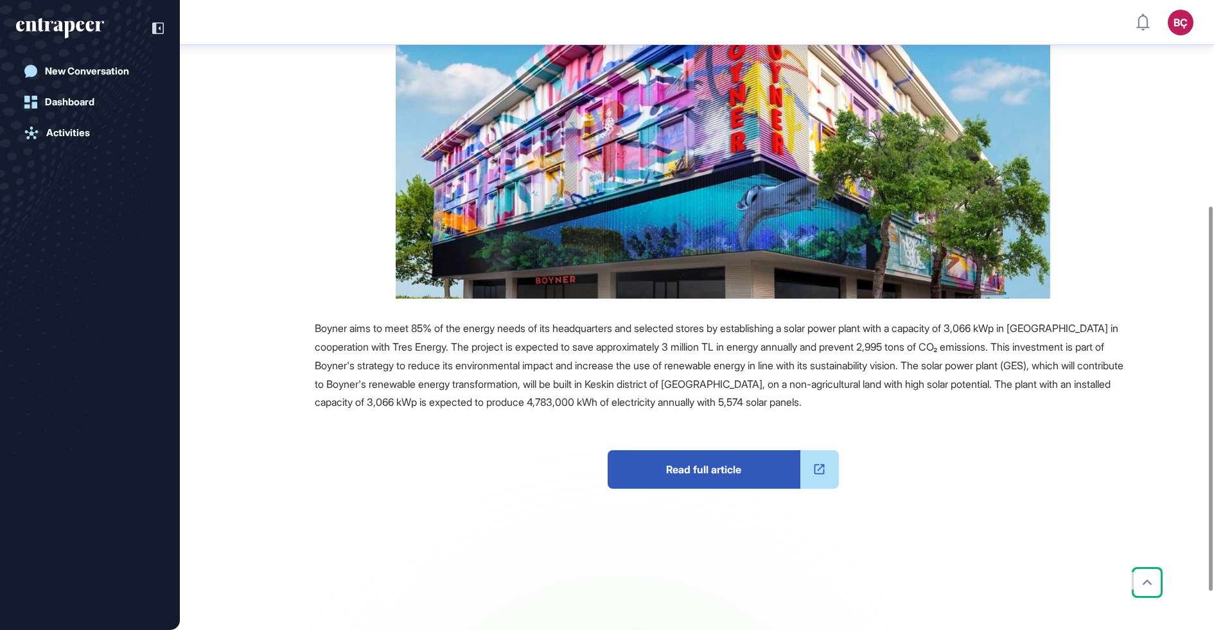
scroll to position [347, 0]
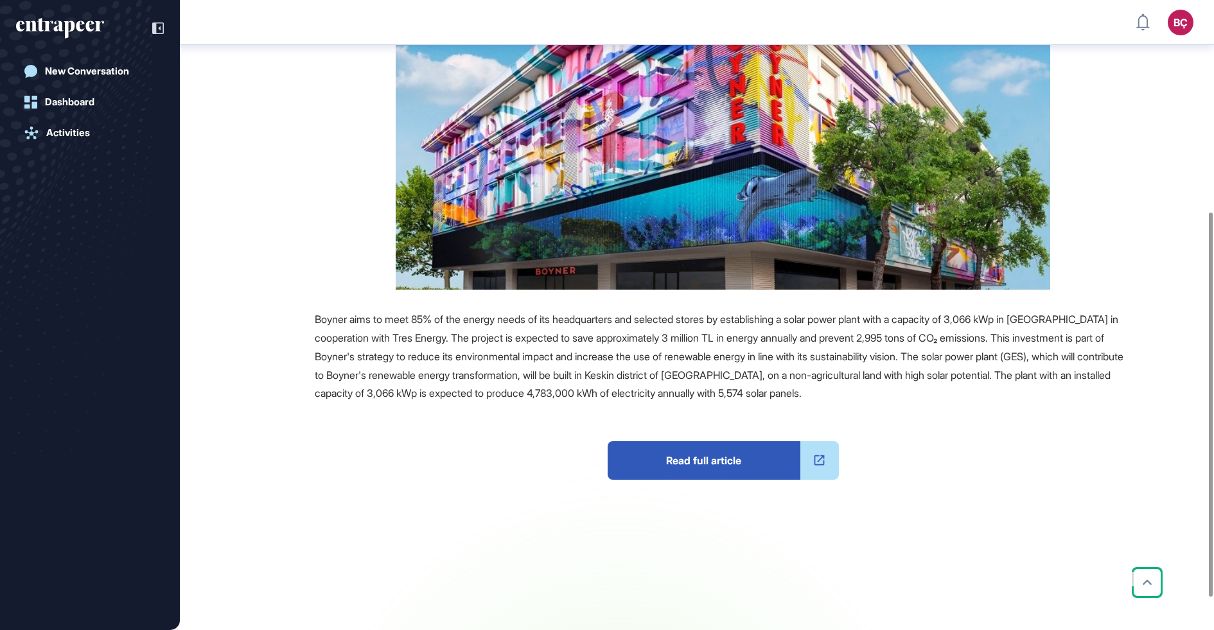
click at [667, 463] on span "Read full article" at bounding box center [704, 460] width 193 height 39
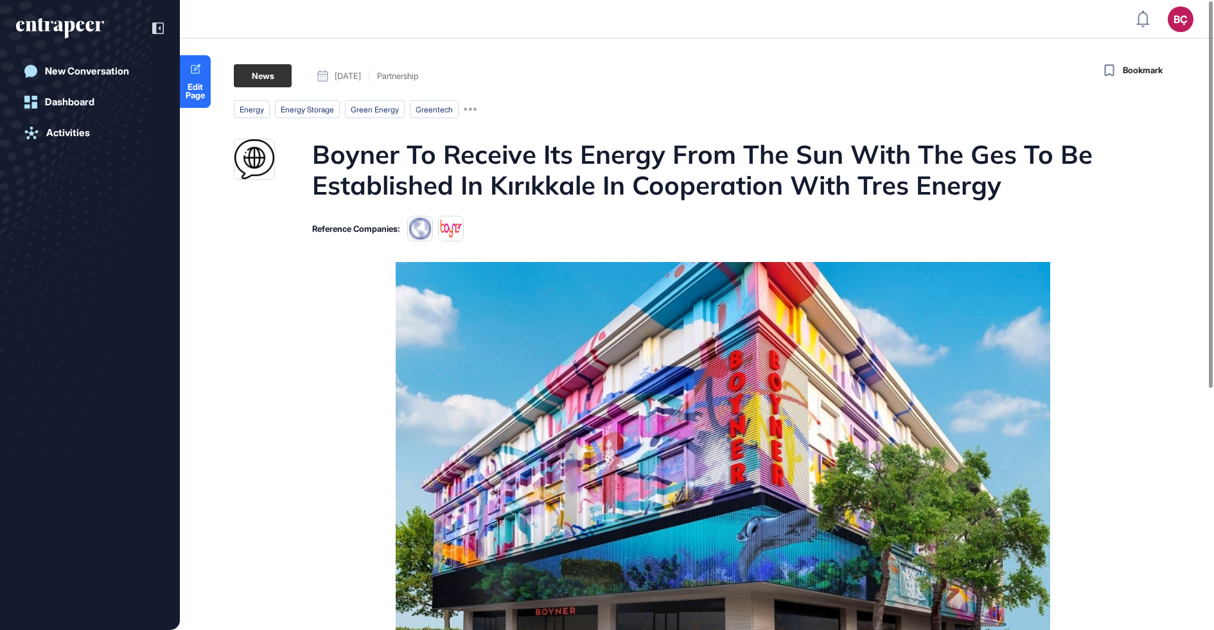
click at [344, 176] on h1 "Boyner To Receive Its Energy From The Sun With The Ges To Be Established In Kır…" at bounding box center [721, 170] width 819 height 62
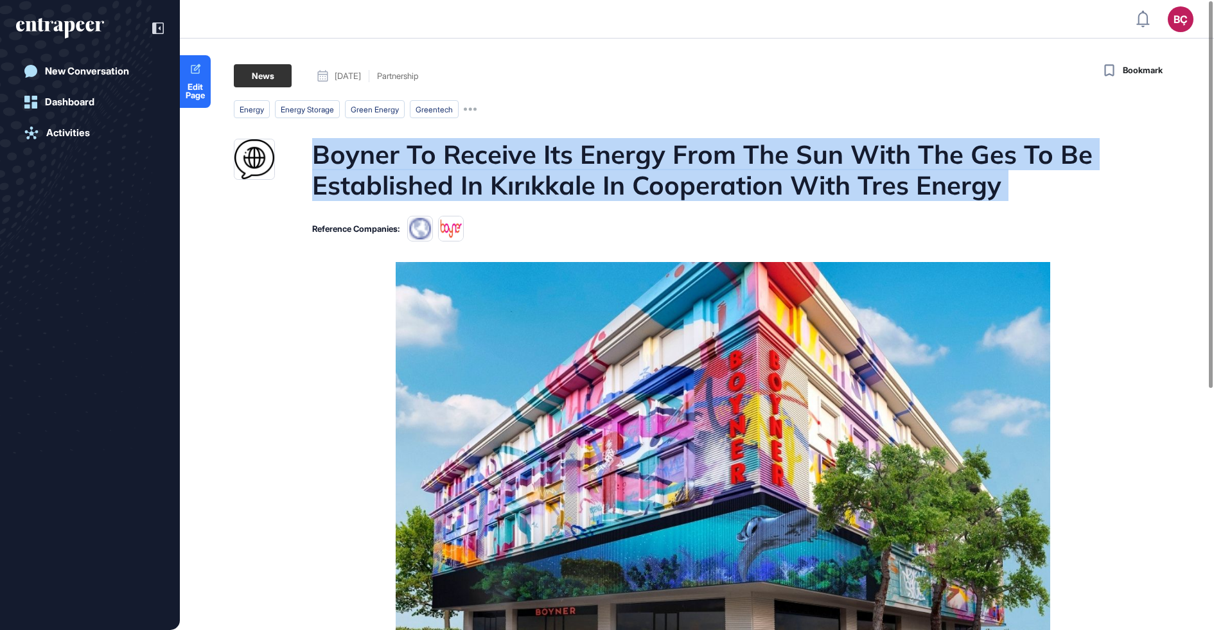
click at [344, 176] on h1 "Boyner To Receive Its Energy From The Sun With The Ges To Be Established In Kır…" at bounding box center [721, 170] width 819 height 62
copy h1 "Boyner To Receive Its Energy From The Sun With The Ges To Be Established In Kır…"
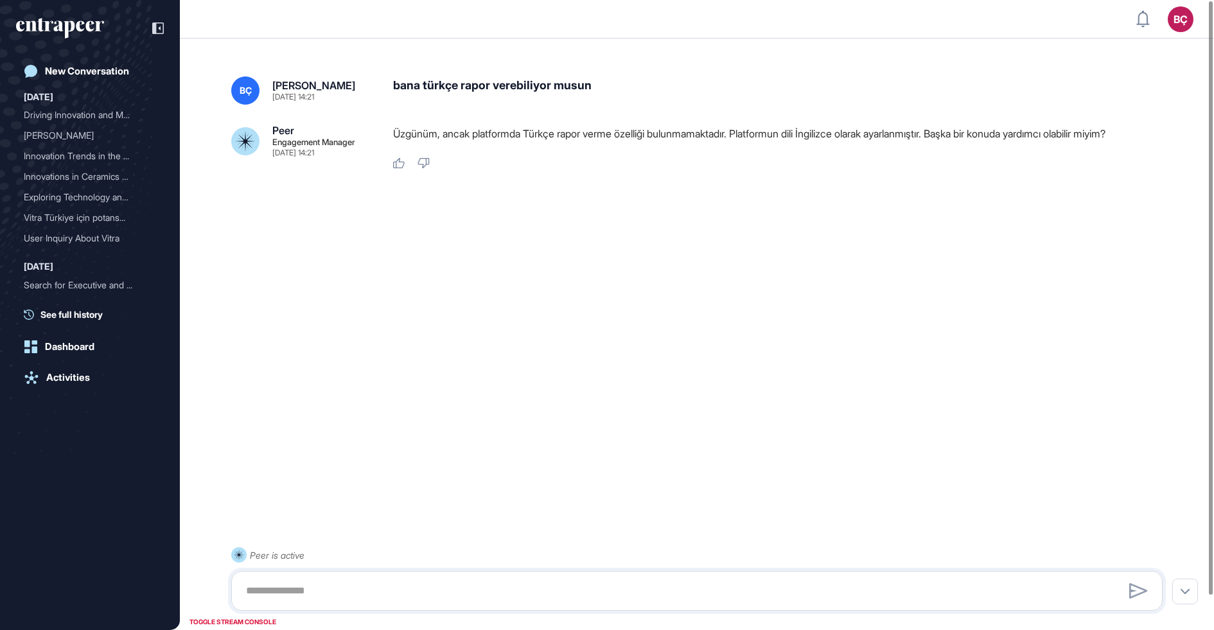
click at [715, 134] on p "Üzgünüm, ancak platformda Türkçe rapor verme özelliği bulunmamaktadır. Platform…" at bounding box center [783, 133] width 780 height 17
click at [735, 161] on div "Like Dislike" at bounding box center [783, 164] width 780 height 12
drag, startPoint x: 193, startPoint y: 37, endPoint x: 1169, endPoint y: 220, distance: 992.6
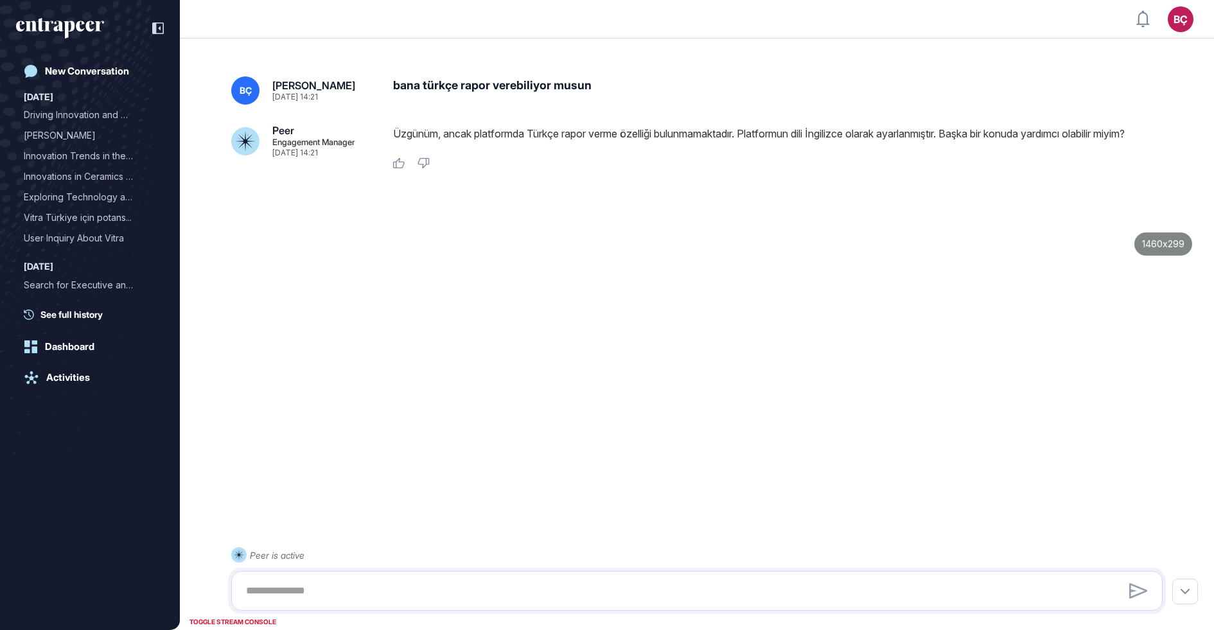
click at [1169, 220] on div "1460x299" at bounding box center [607, 315] width 1214 height 630
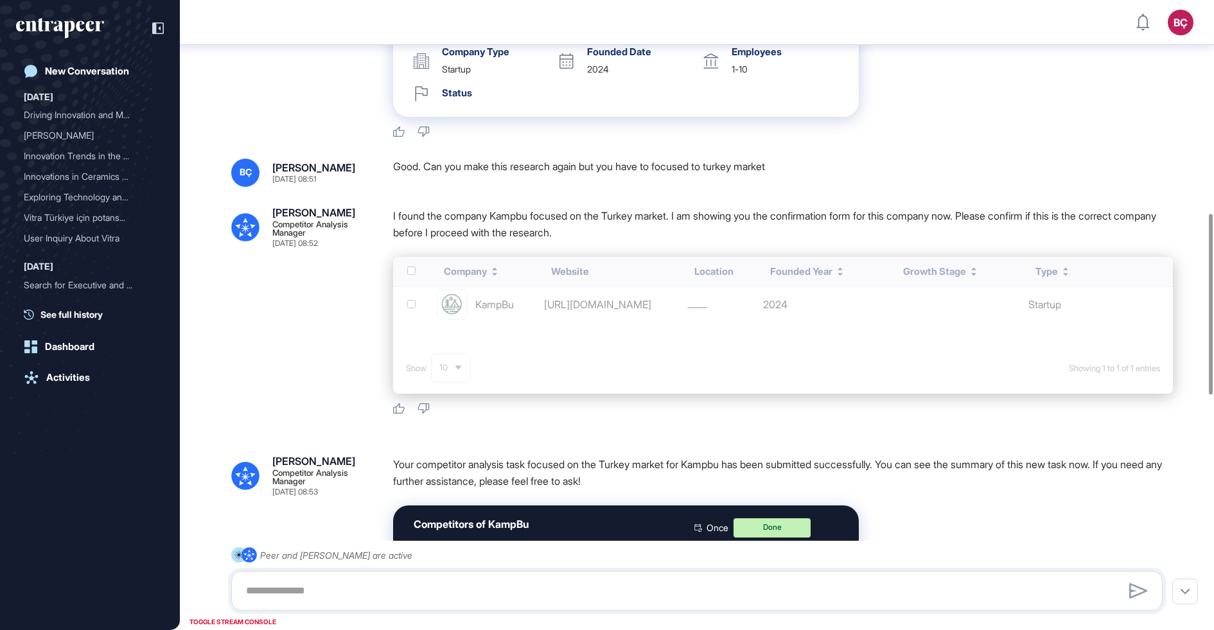
scroll to position [743, 0]
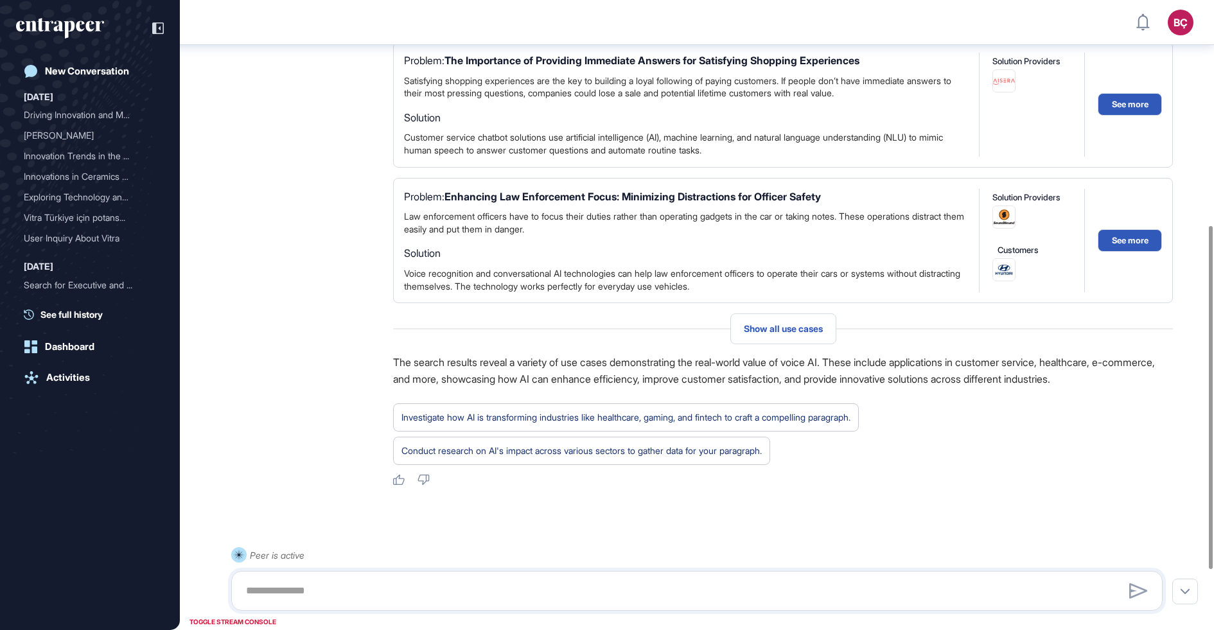
scroll to position [524, 0]
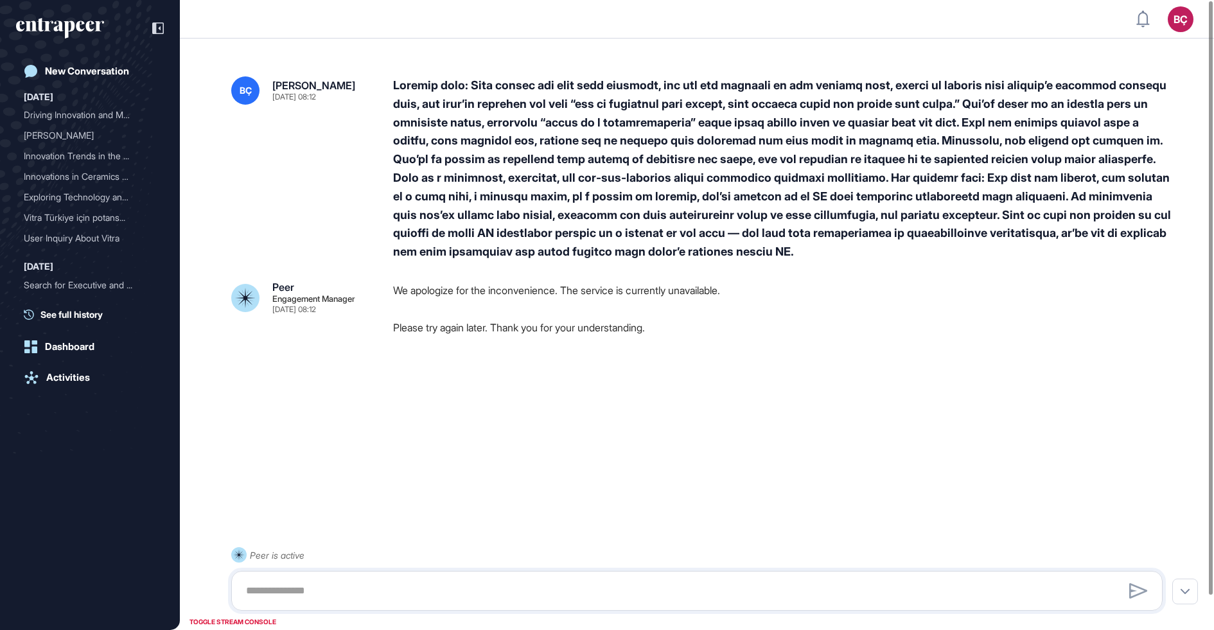
click at [816, 155] on div at bounding box center [783, 168] width 780 height 185
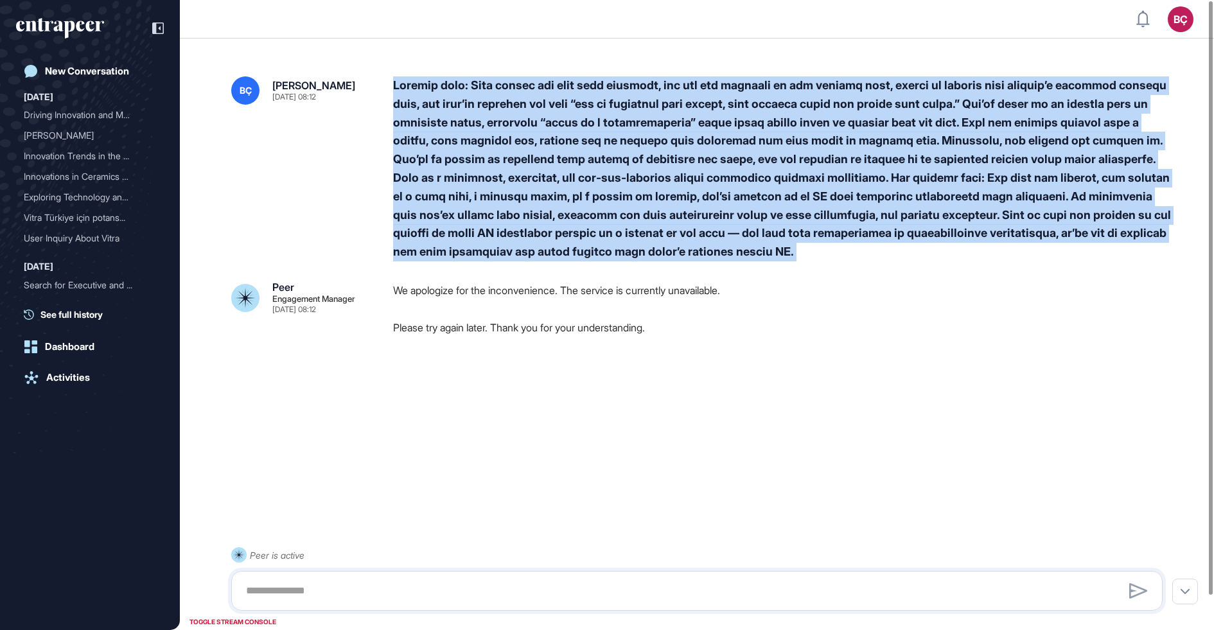
click at [816, 155] on div at bounding box center [783, 168] width 780 height 185
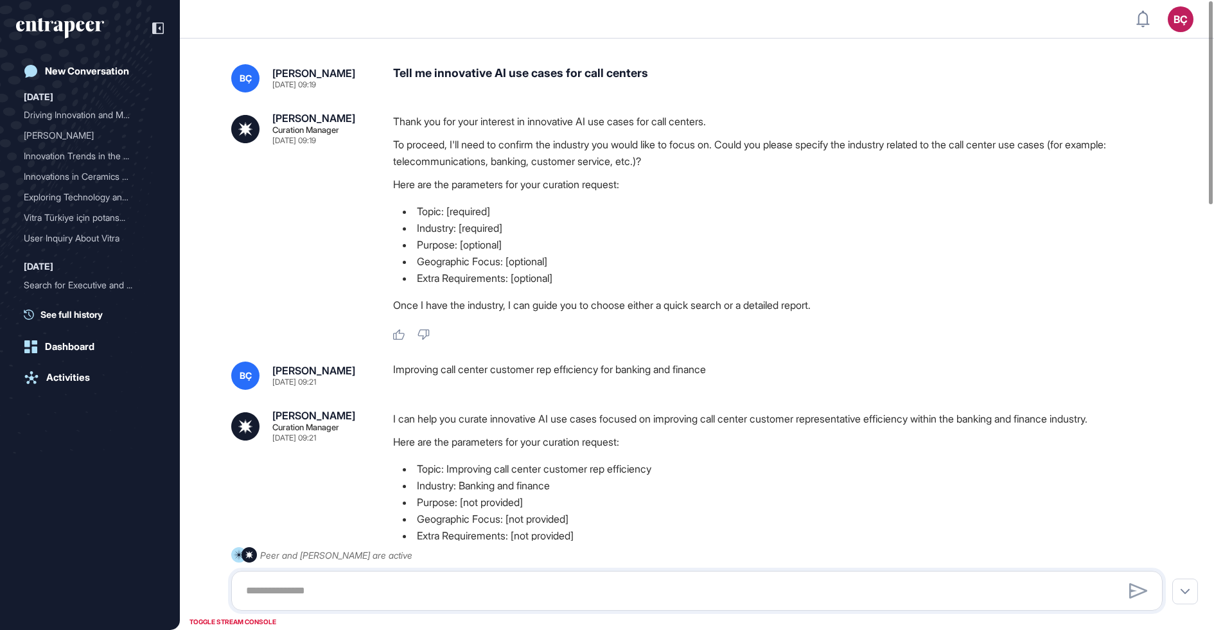
click at [583, 156] on p "To proceed, I'll need to confirm the industry you would like to focus on. Could…" at bounding box center [783, 152] width 780 height 33
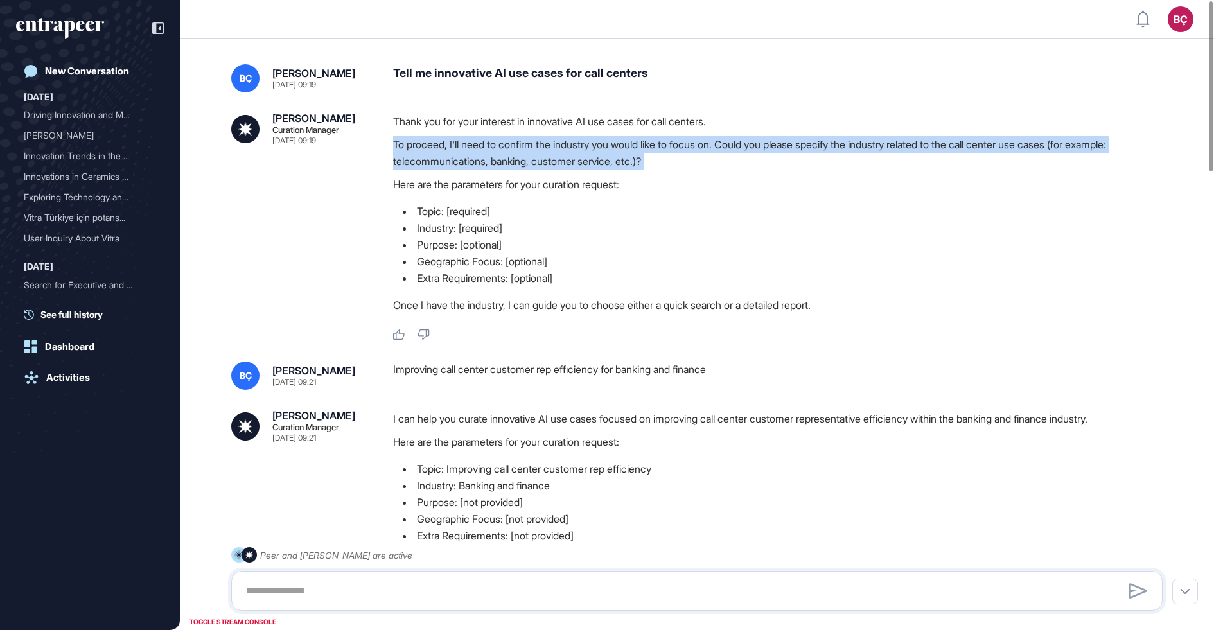
click at [607, 156] on p "To proceed, I'll need to confirm the industry you would like to focus on. Could…" at bounding box center [783, 152] width 780 height 33
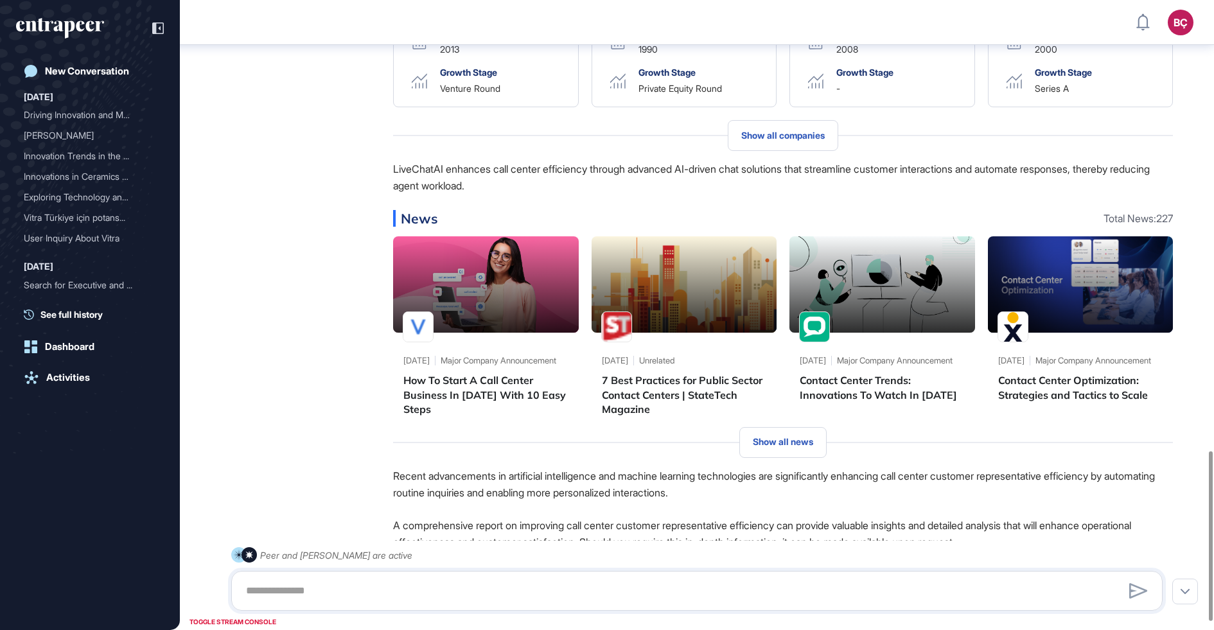
scroll to position [1701, 0]
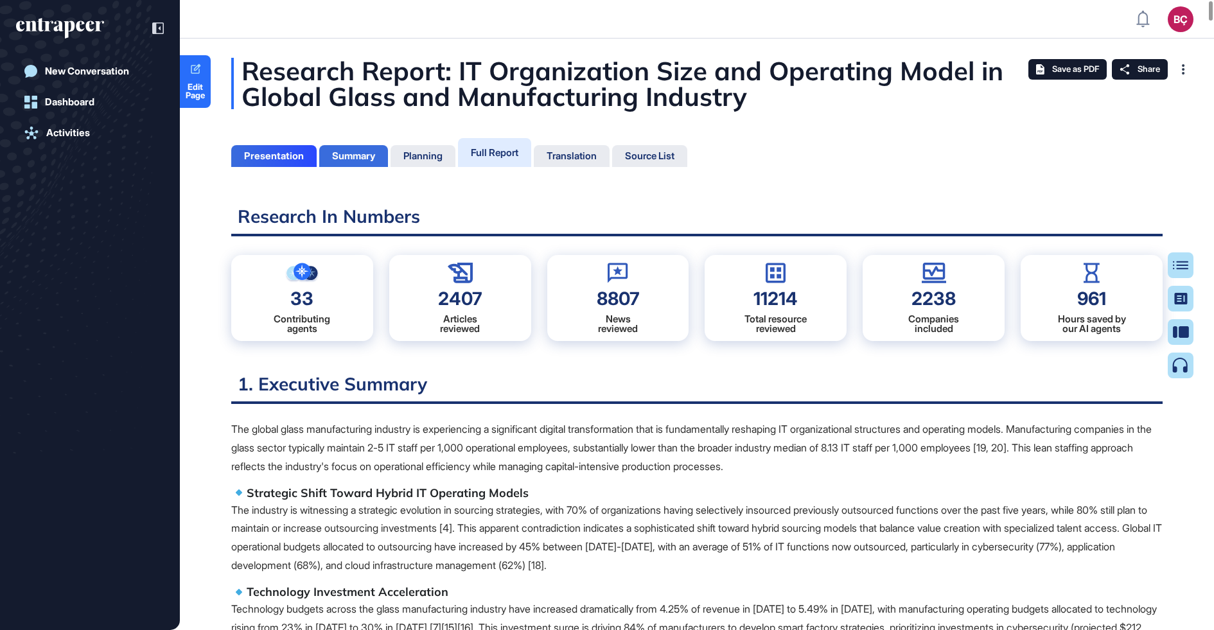
scroll to position [5, 1]
click at [348, 155] on div "Summary" at bounding box center [353, 156] width 43 height 12
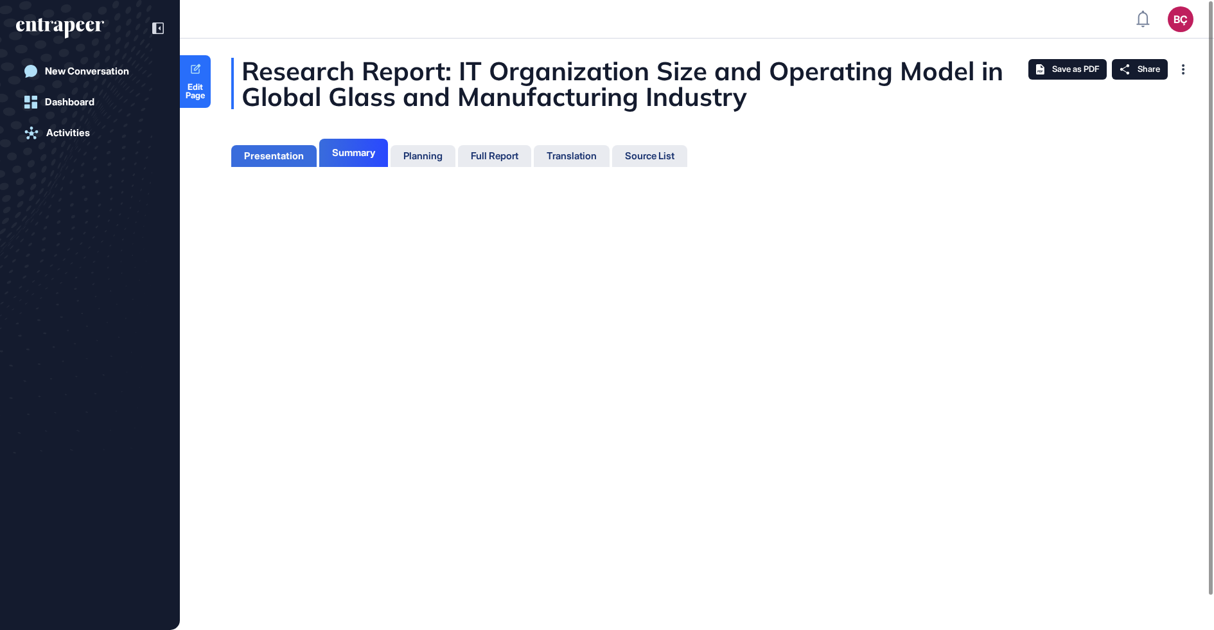
scroll to position [5, 1]
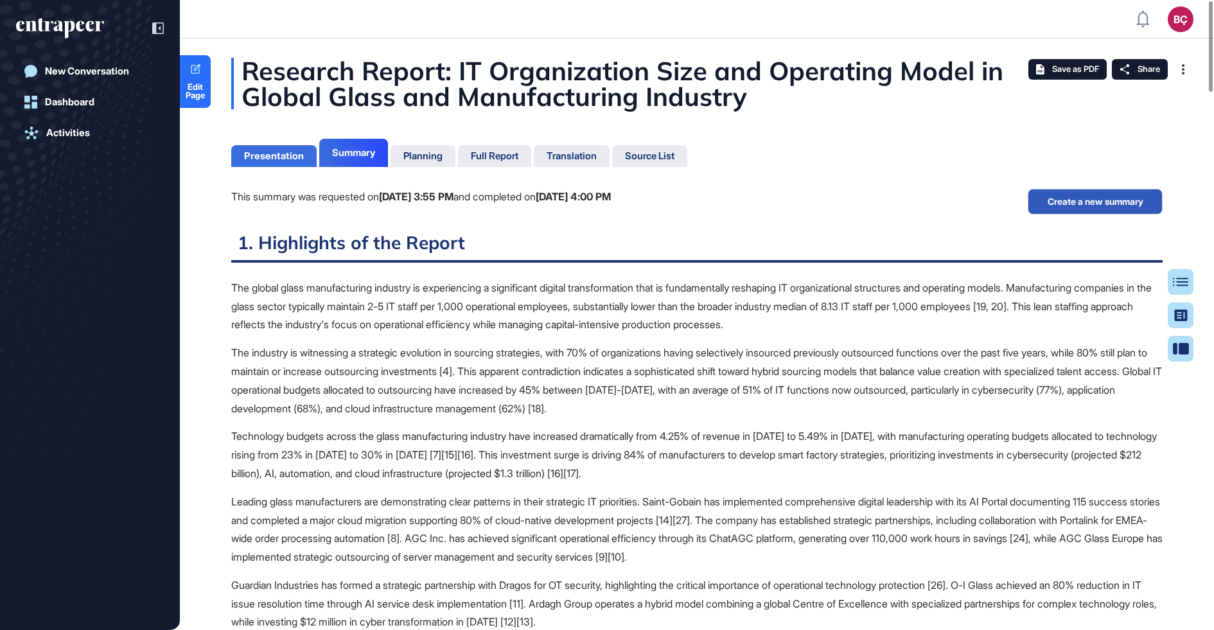
scroll to position [5, 1]
click at [290, 155] on div "Presentation" at bounding box center [274, 156] width 60 height 12
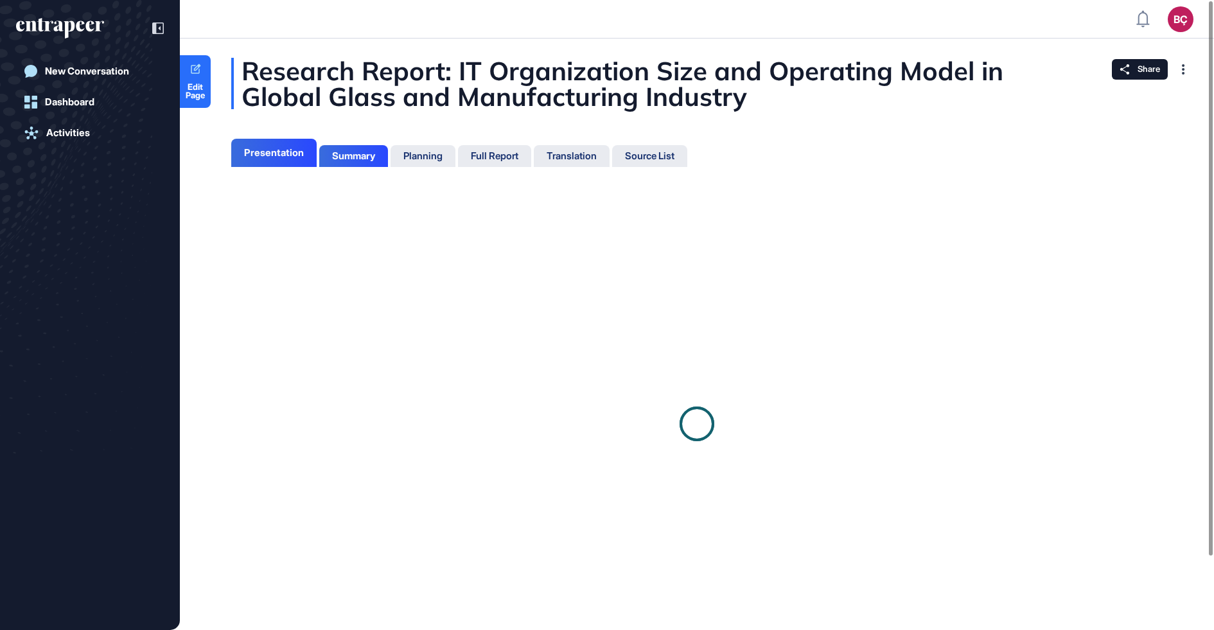
scroll to position [5, 1]
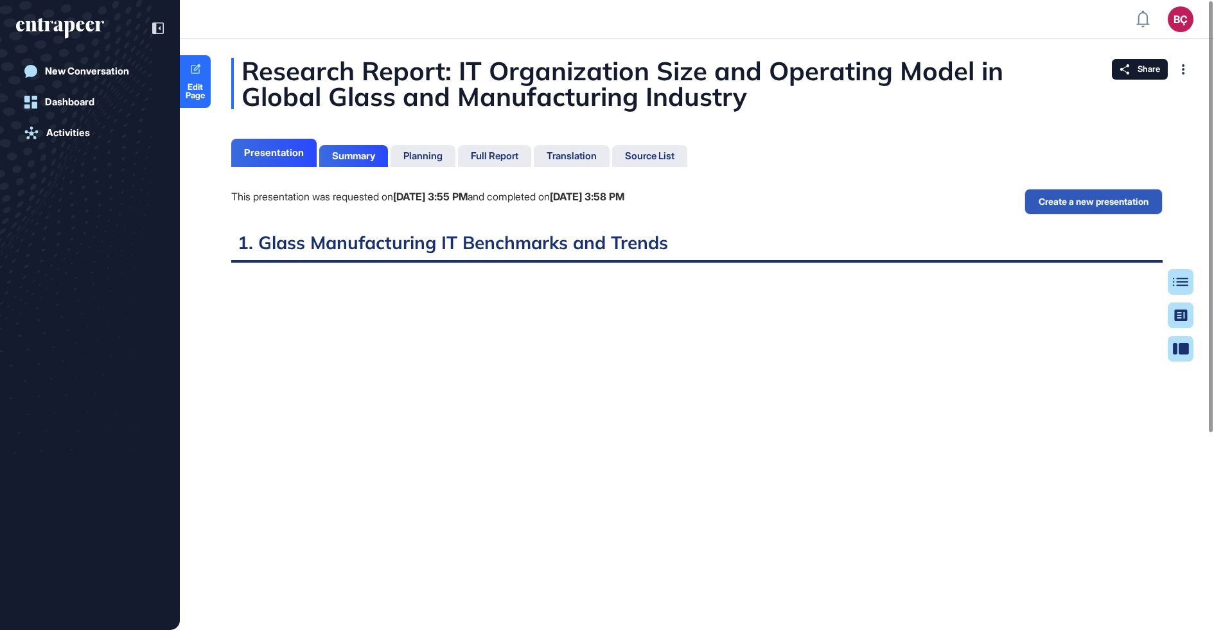
scroll to position [5, 1]
click at [501, 155] on div "Full Report" at bounding box center [495, 156] width 48 height 12
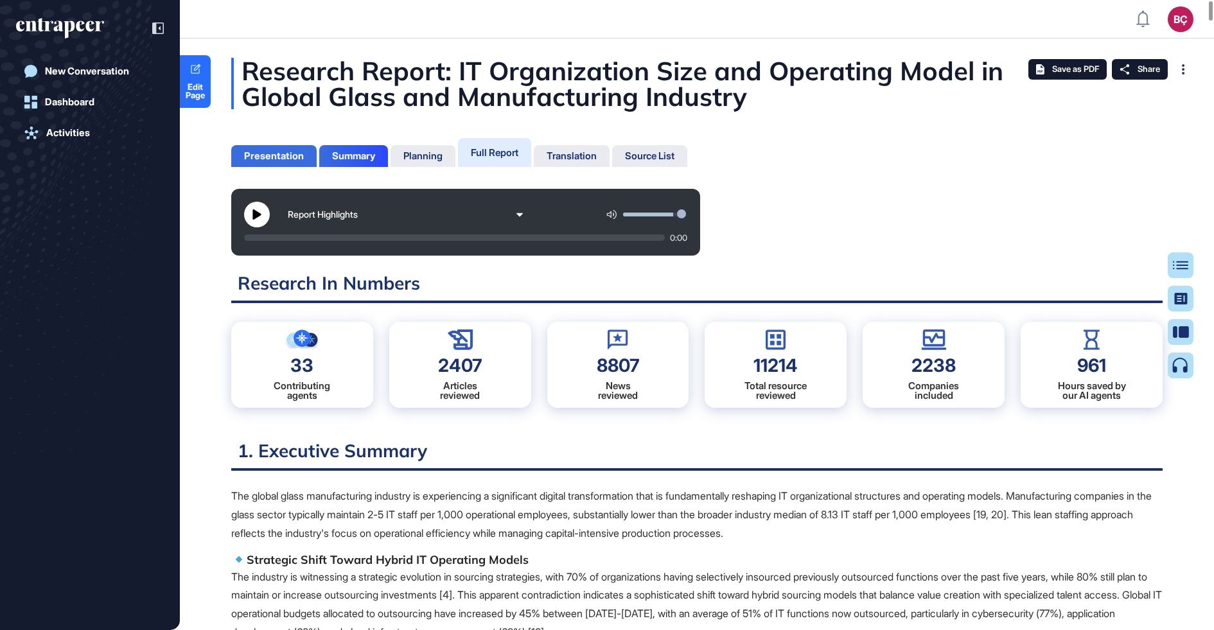
click at [263, 150] on div "Presentation" at bounding box center [273, 156] width 85 height 22
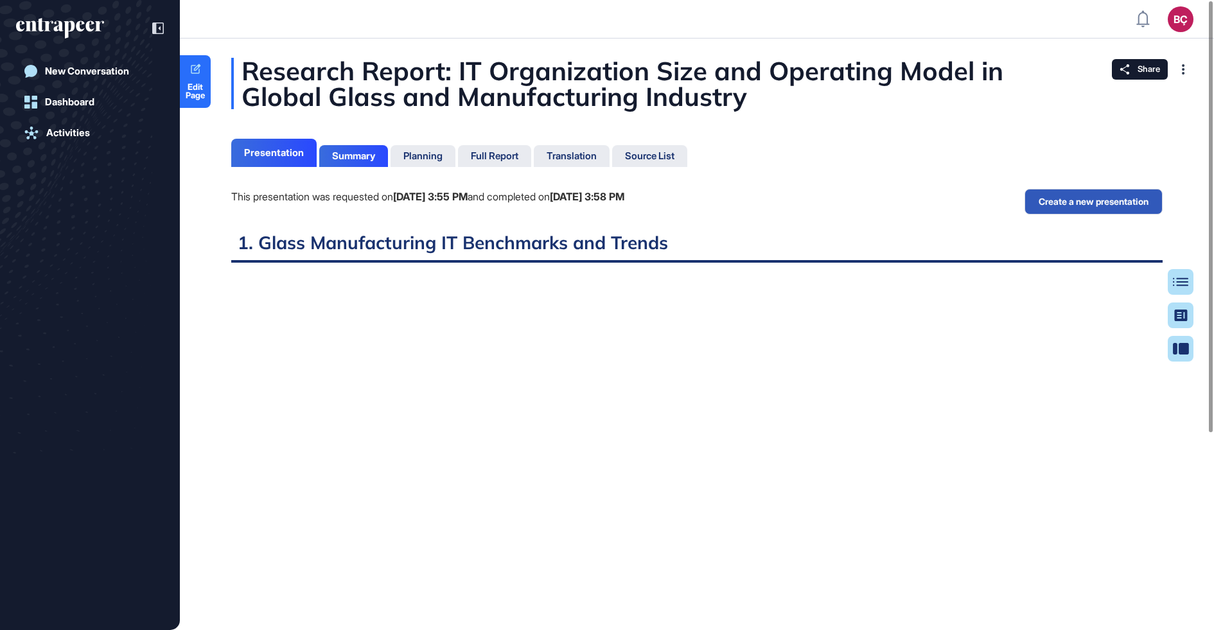
click at [515, 167] on div "Research Report: IT Organization Size and Operating Model in Global Glass and M…" at bounding box center [697, 460] width 1034 height 805
click at [511, 155] on div "Full Report" at bounding box center [495, 156] width 48 height 12
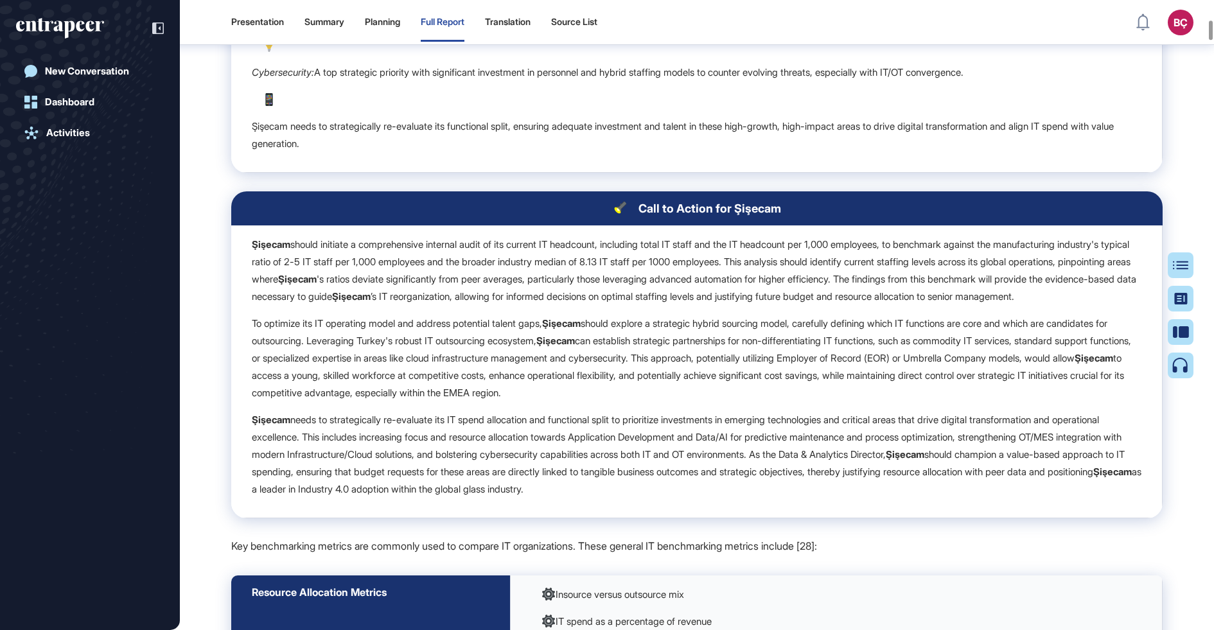
click at [726, 305] on p "Şişecam should initiate a comprehensive internal audit of its current IT headco…" at bounding box center [697, 270] width 890 height 69
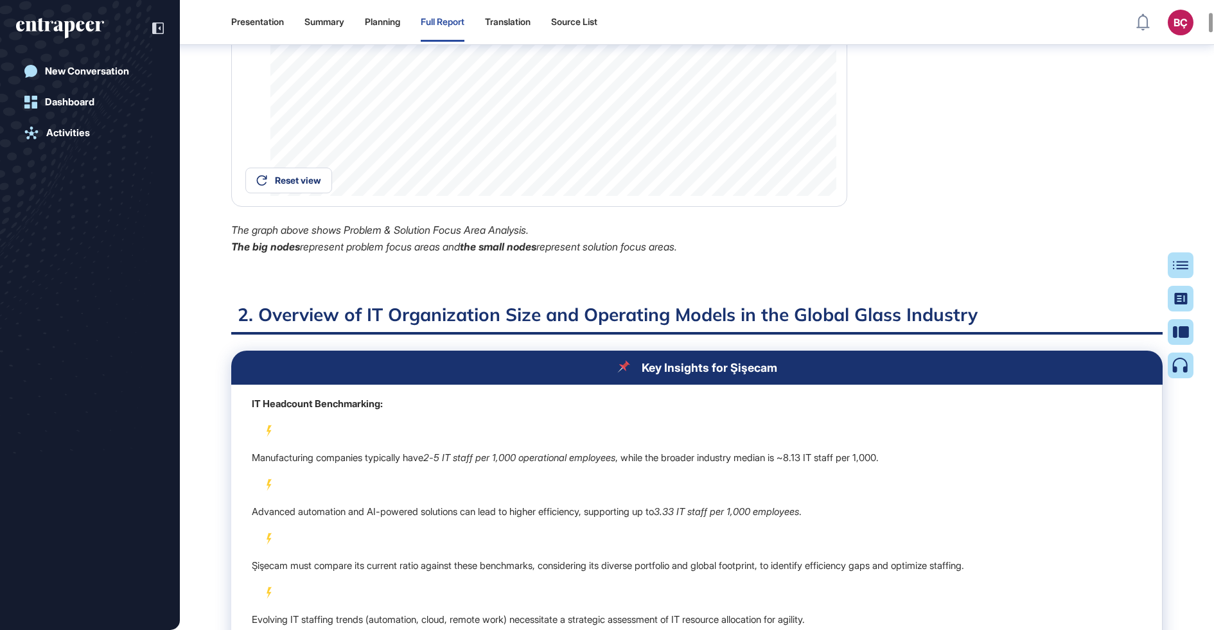
scroll to position [1598, 0]
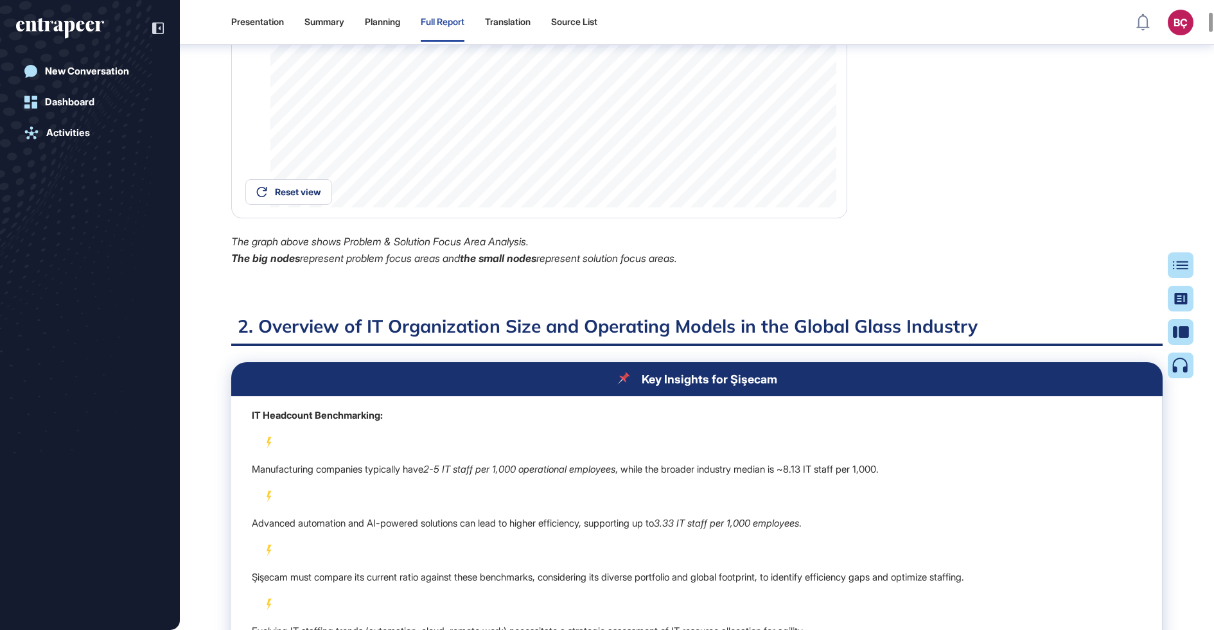
click at [306, 478] on p "Manufacturing companies typically have 2-5 IT staff per 1,000 operational emplo…" at bounding box center [697, 469] width 890 height 17
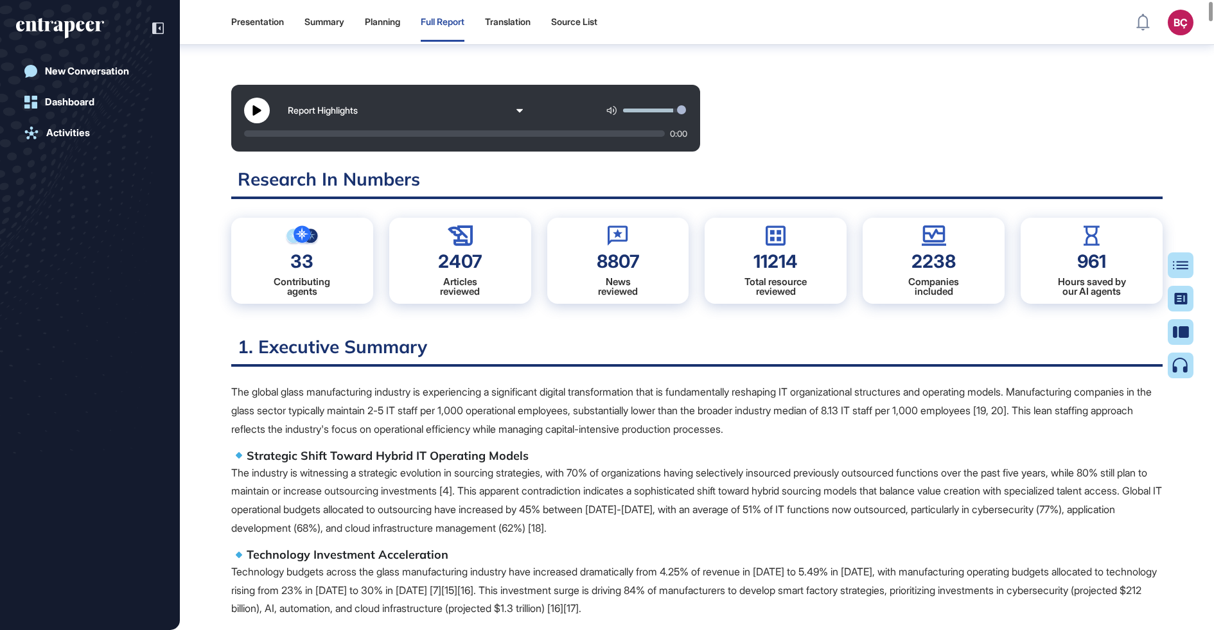
scroll to position [0, 0]
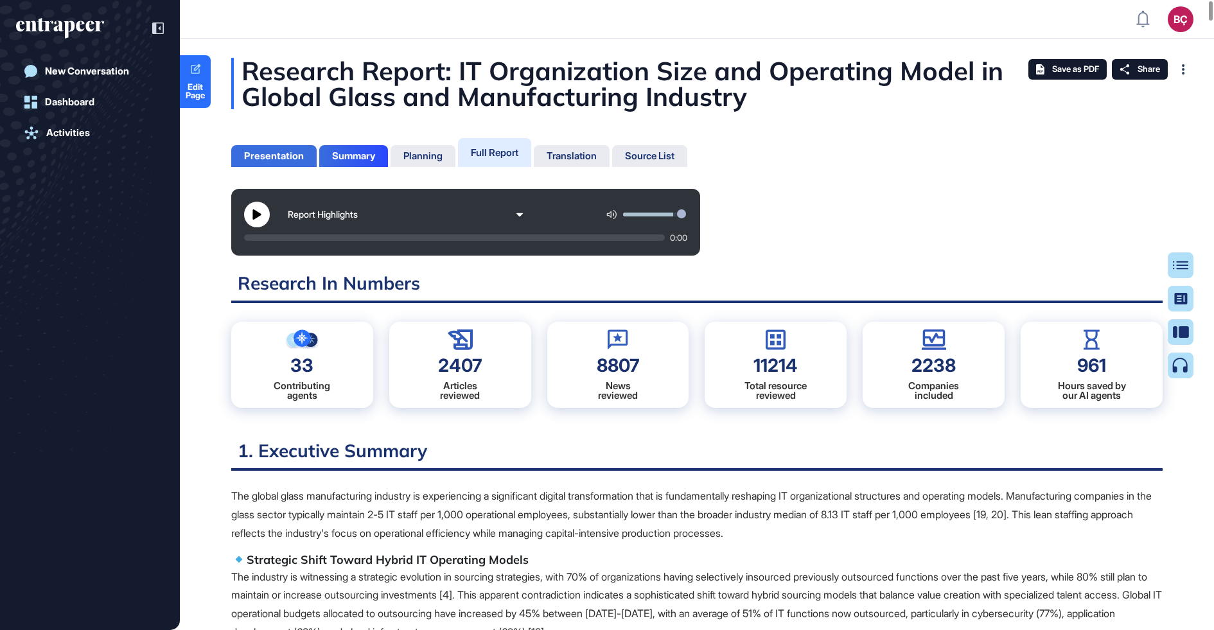
click at [276, 155] on div "Presentation" at bounding box center [274, 156] width 60 height 12
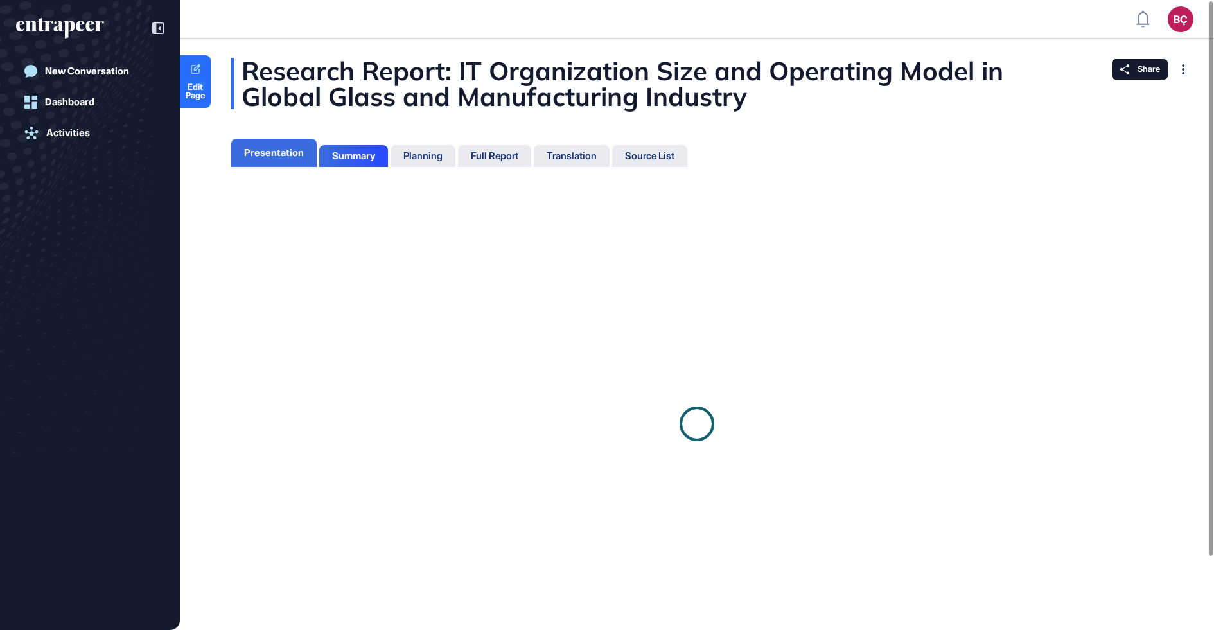
scroll to position [5, 1]
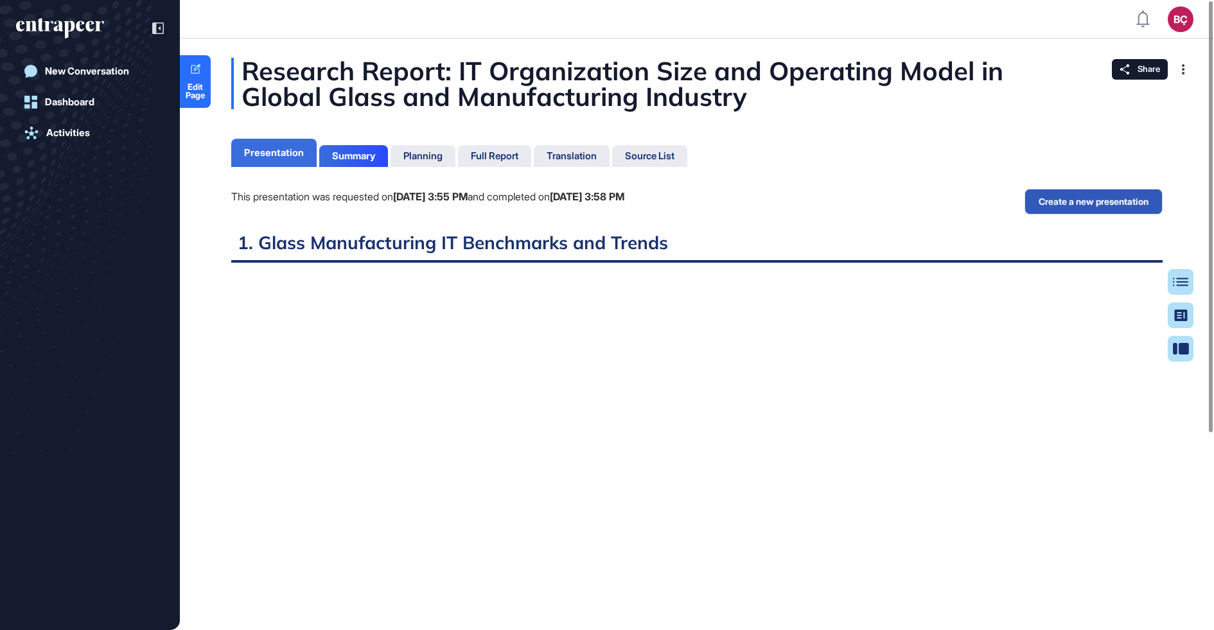
scroll to position [5, 1]
